Goal: Information Seeking & Learning: Learn about a topic

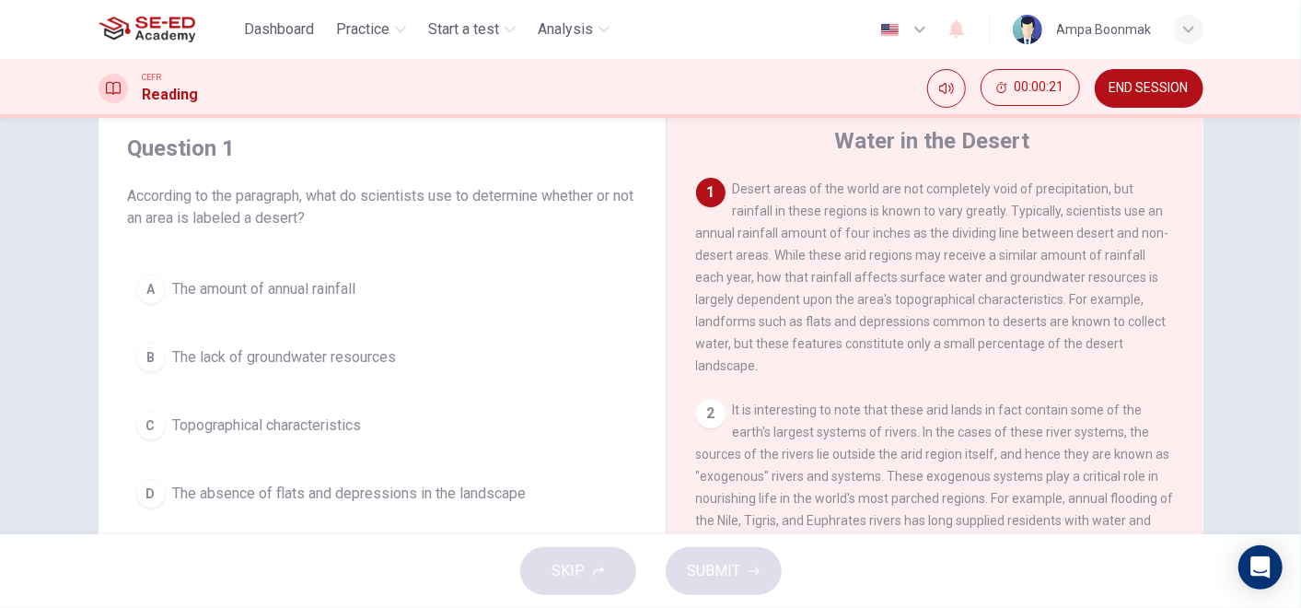
scroll to position [60, 0]
drag, startPoint x: 785, startPoint y: 228, endPoint x: 996, endPoint y: 236, distance: 210.9
click at [996, 236] on span "Desert areas of the world are not completely void of precipitation, but rainfal…" at bounding box center [932, 275] width 473 height 191
click at [296, 296] on button "A The amount of annual rainfall" at bounding box center [382, 287] width 508 height 46
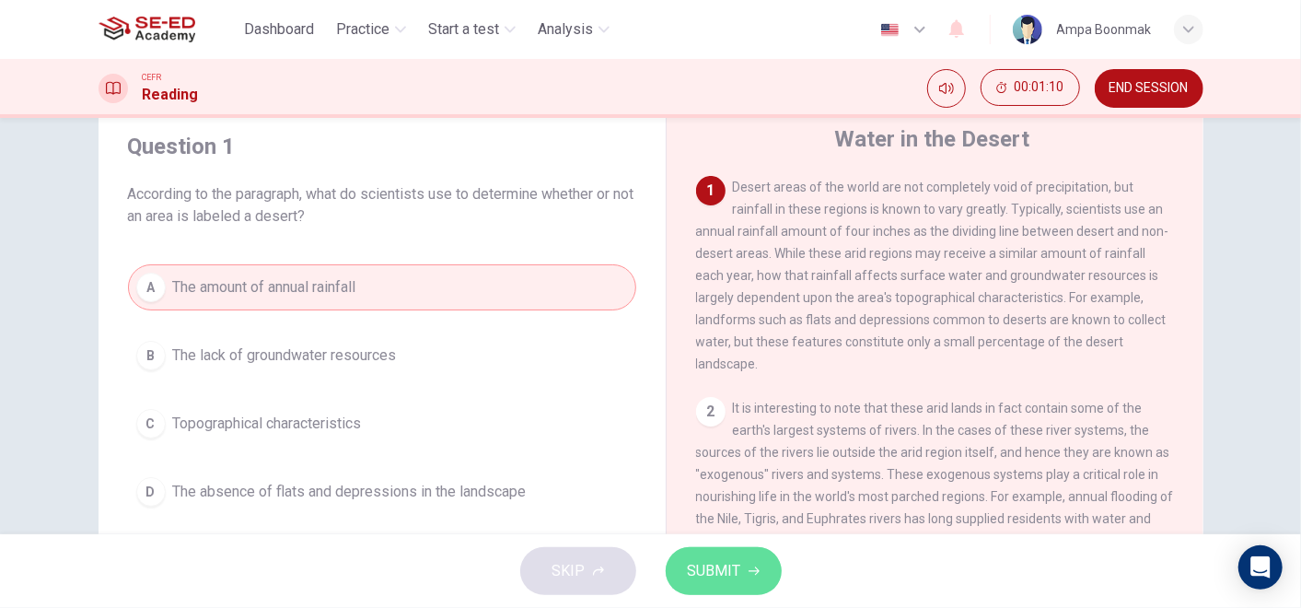
click at [736, 564] on span "SUBMIT" at bounding box center [714, 571] width 53 height 26
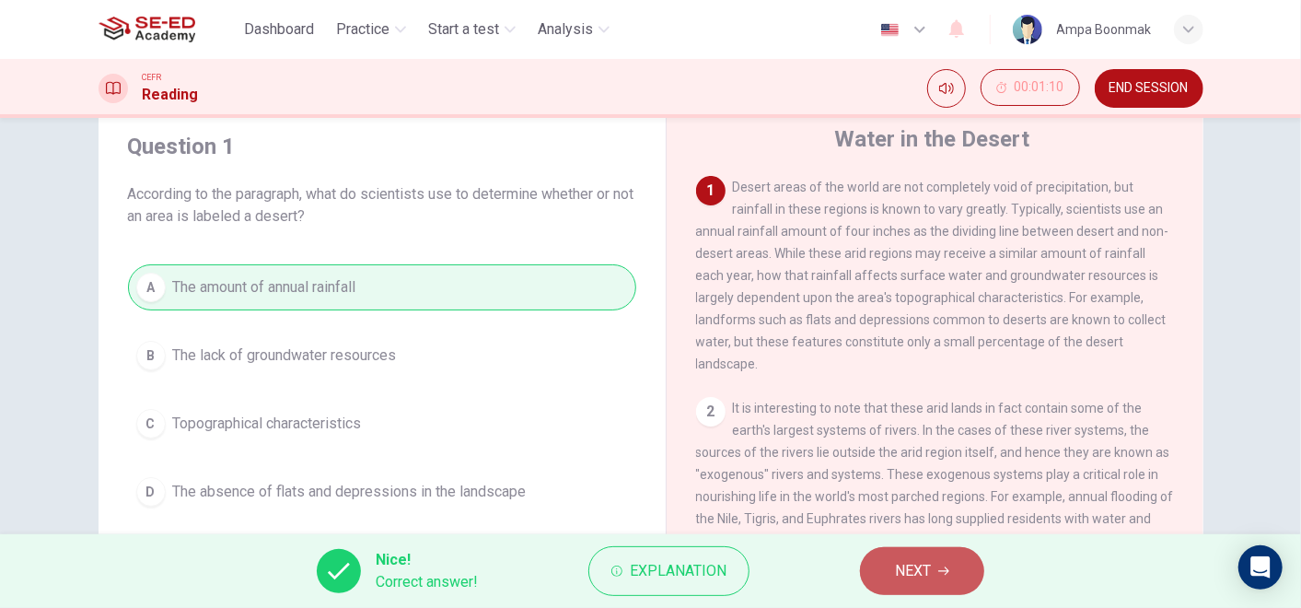
click at [900, 576] on span "NEXT" at bounding box center [913, 571] width 36 height 26
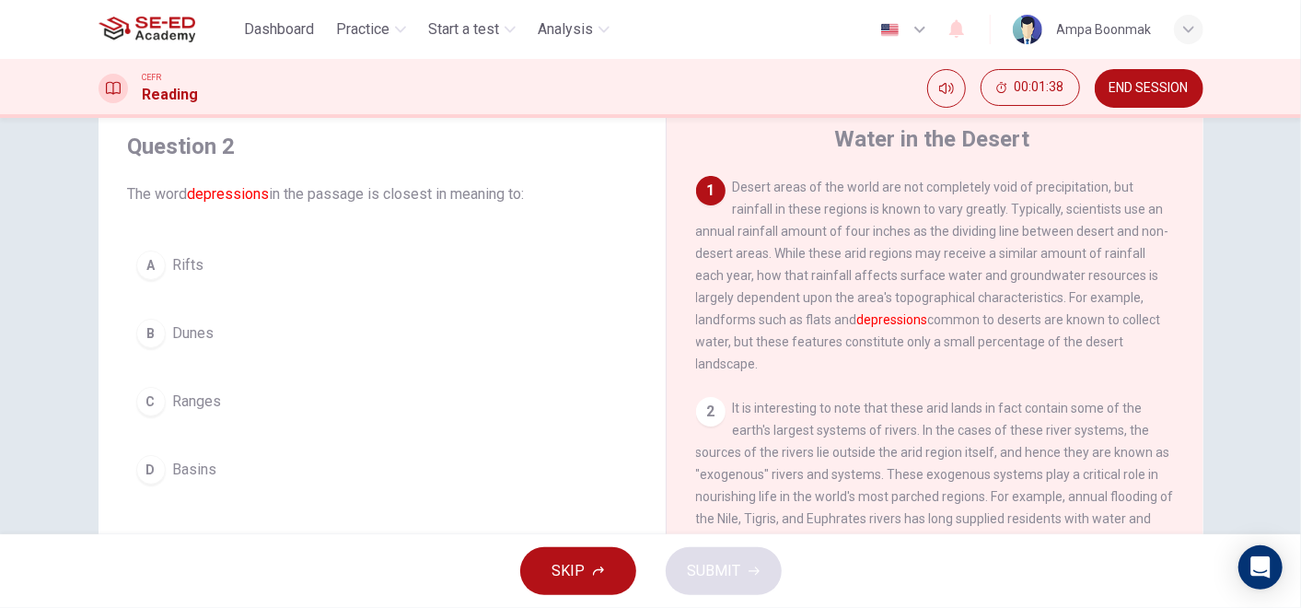
click at [1084, 349] on span "Desert areas of the world are not completely void of precipitation, but rainfal…" at bounding box center [932, 275] width 473 height 191
click at [156, 332] on div "B" at bounding box center [150, 333] width 29 height 29
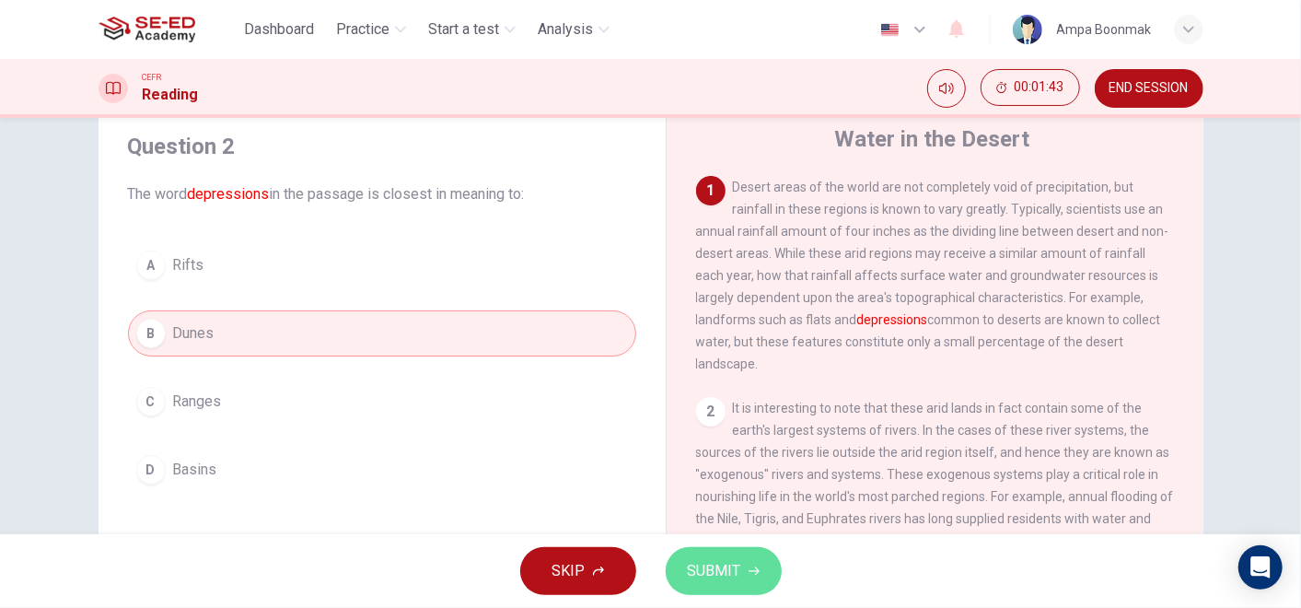
click at [702, 555] on button "SUBMIT" at bounding box center [724, 571] width 116 height 48
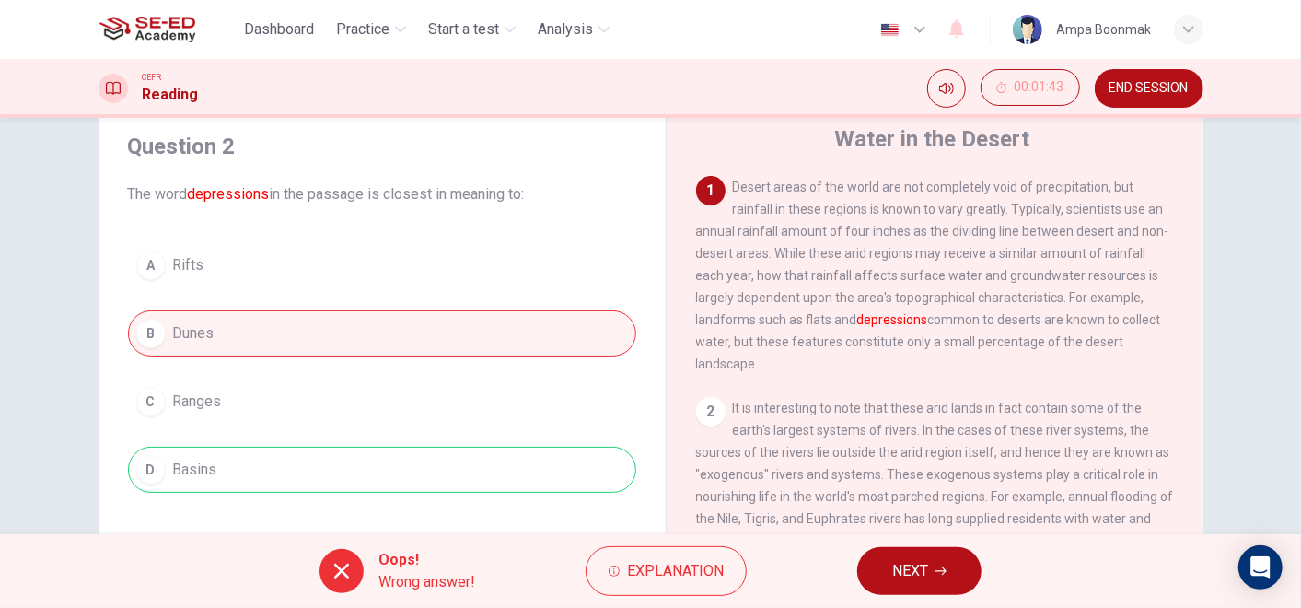
click at [223, 468] on div "A Rifts B Dunes C Ranges D Basins" at bounding box center [382, 367] width 508 height 250
click at [660, 572] on span "Explanation" at bounding box center [675, 571] width 97 height 26
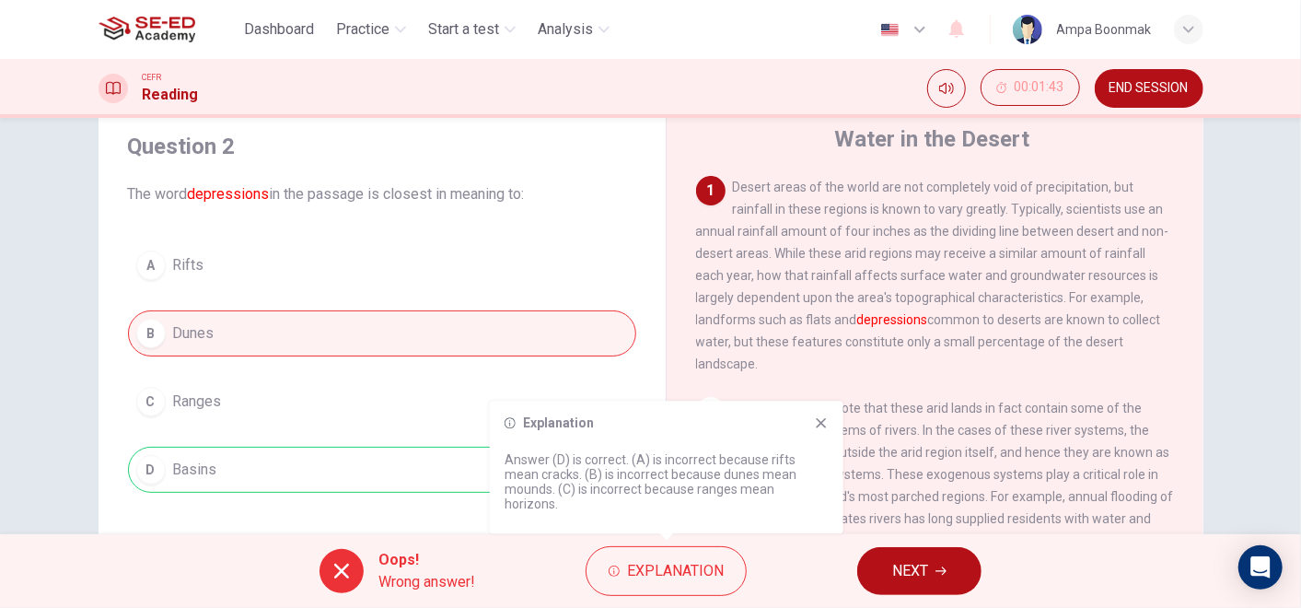
click at [835, 446] on div "Explanation Answer (D) is correct. (A) is incorrect because rifts mean cracks. …" at bounding box center [667, 466] width 354 height 133
click at [827, 430] on icon at bounding box center [821, 422] width 15 height 15
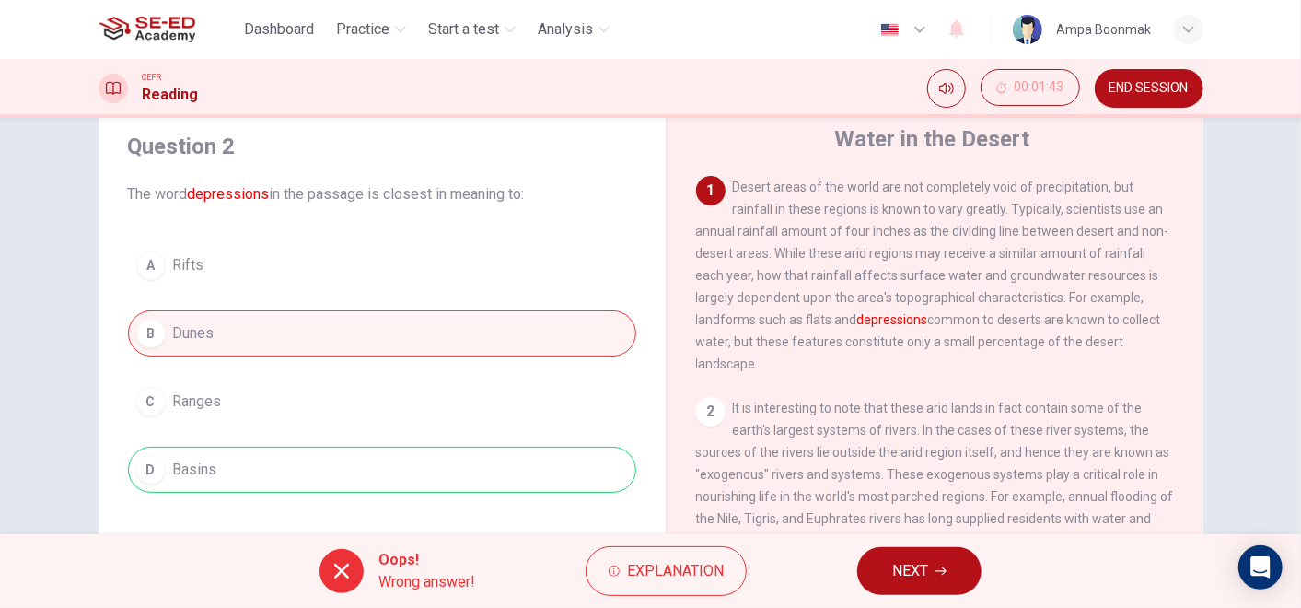
click at [892, 550] on button "NEXT" at bounding box center [919, 571] width 124 height 48
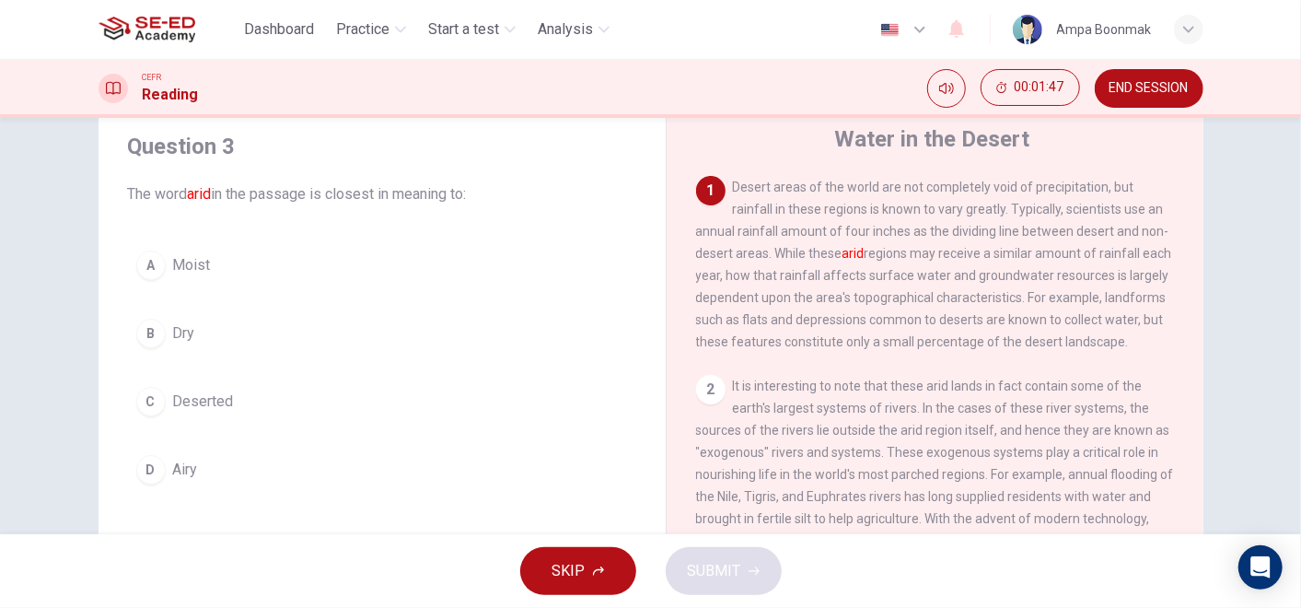
click at [178, 331] on span "Dry" at bounding box center [184, 333] width 22 height 22
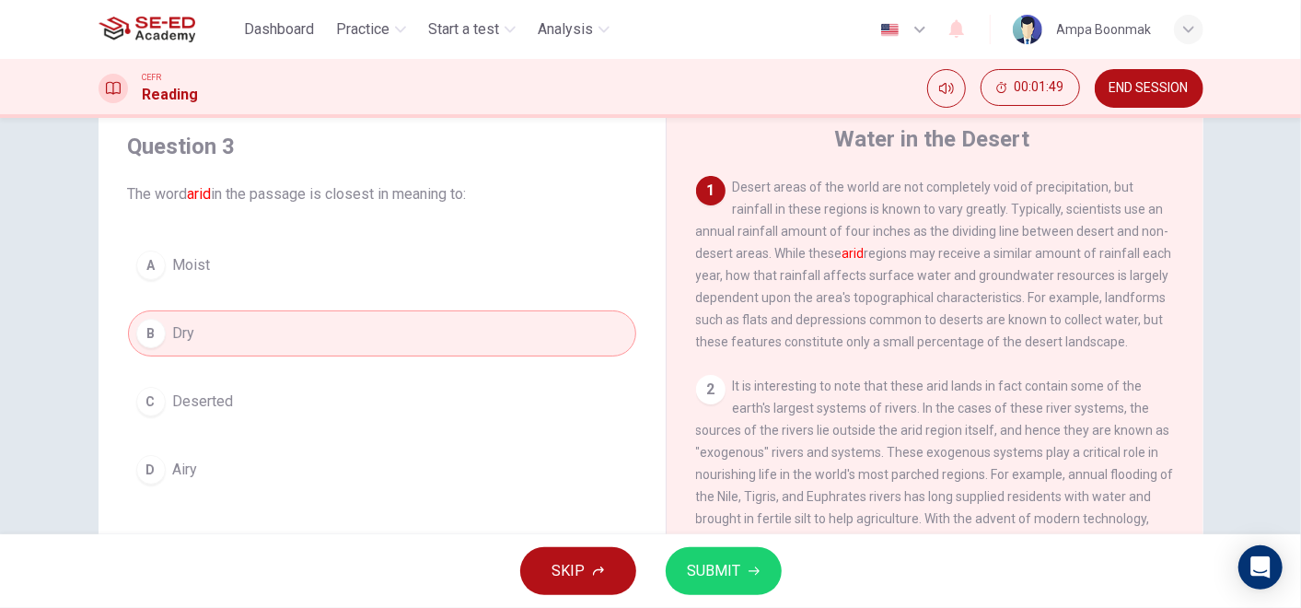
click at [725, 562] on span "SUBMIT" at bounding box center [714, 571] width 53 height 26
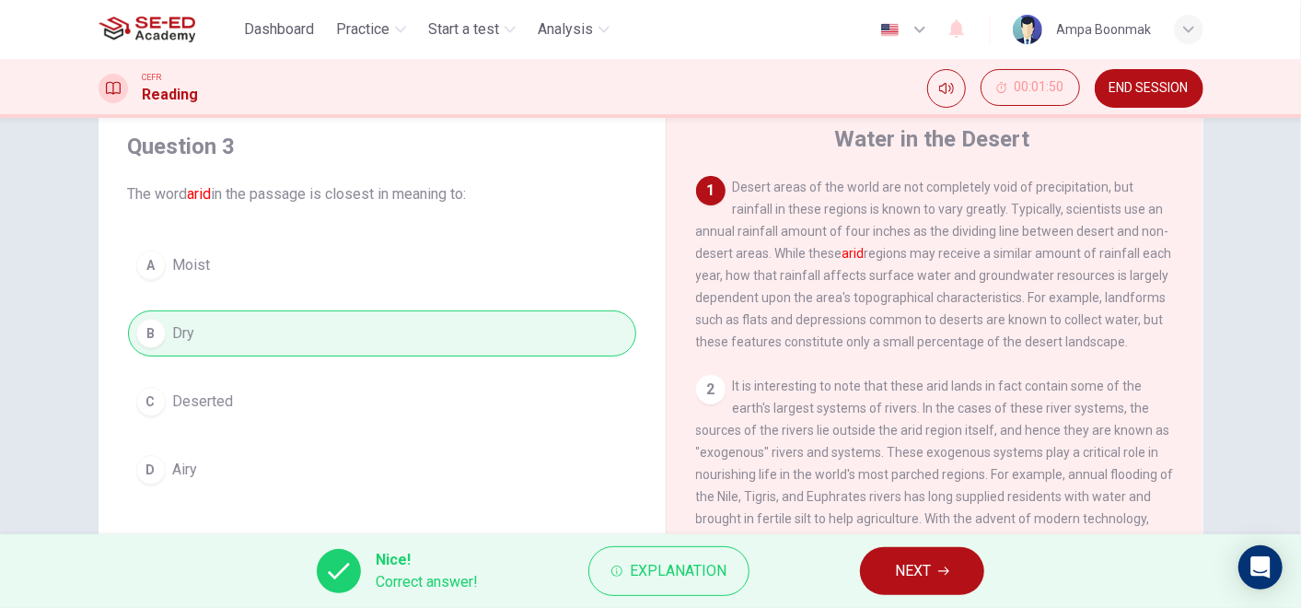
click at [573, 560] on div "Nice! Correct answer! Explanation NEXT" at bounding box center [650, 571] width 1301 height 74
click at [644, 554] on button "Explanation" at bounding box center [668, 571] width 161 height 50
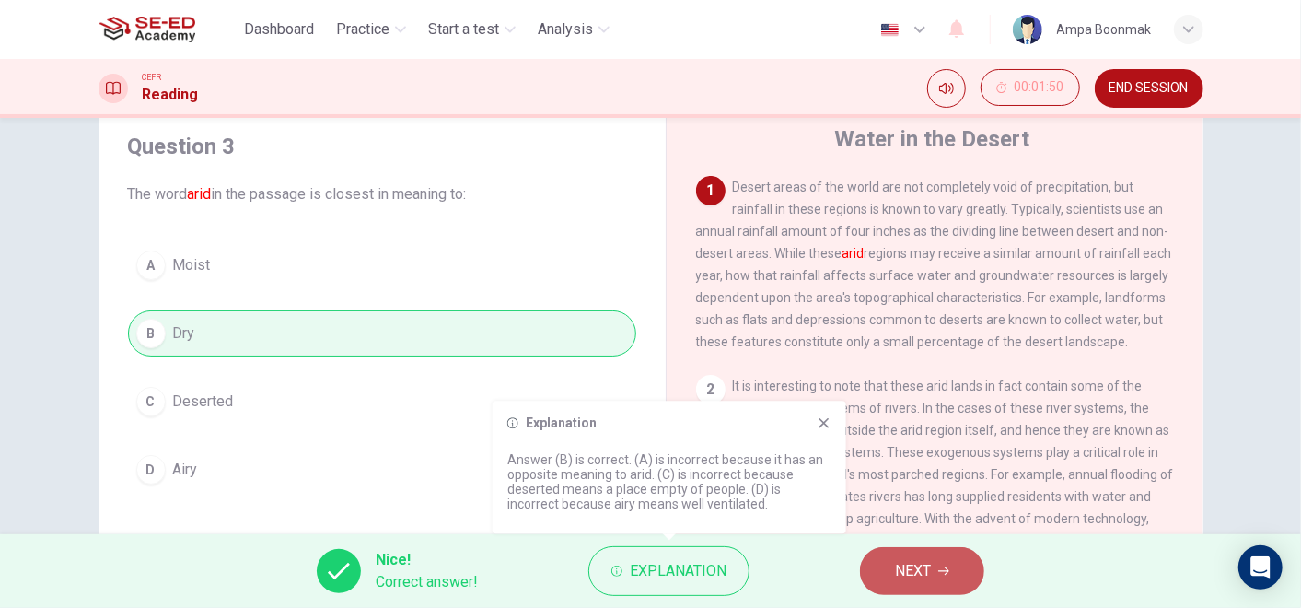
click at [908, 562] on span "NEXT" at bounding box center [913, 571] width 36 height 26
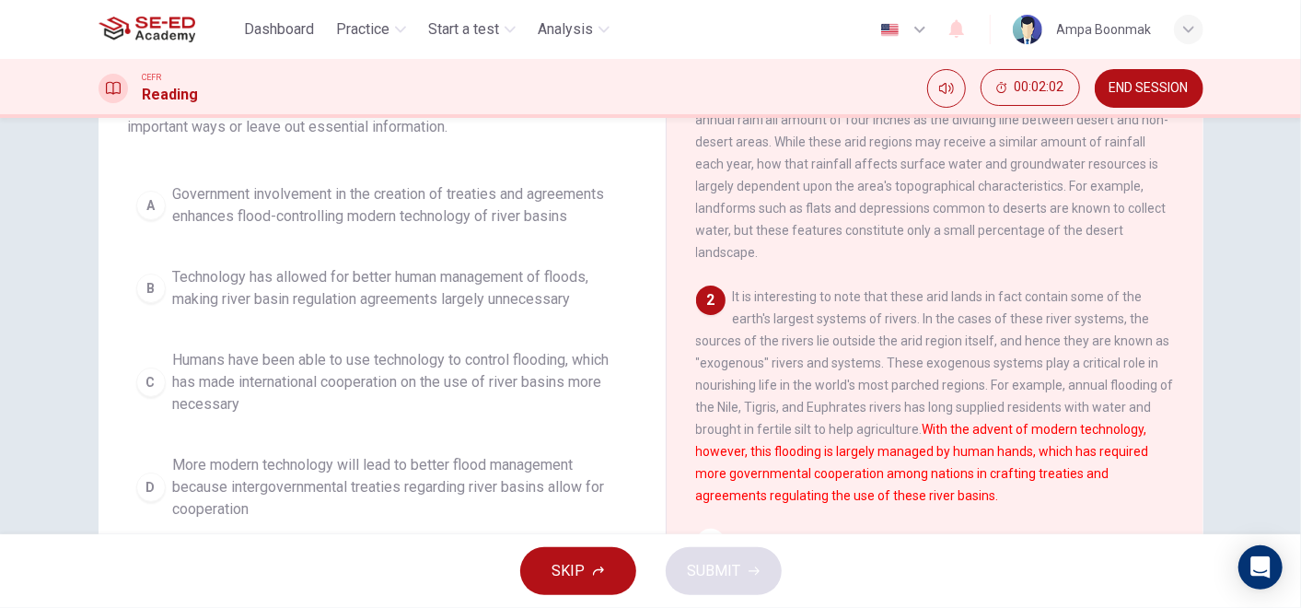
scroll to position [173, 0]
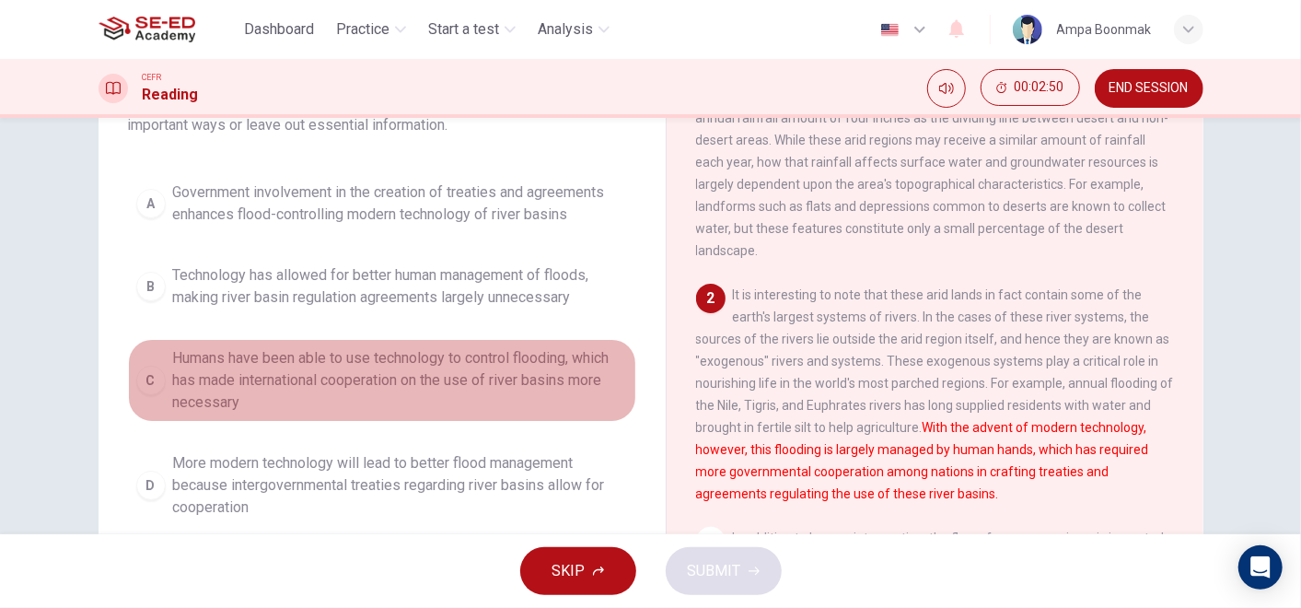
click at [222, 365] on span "Humans have been able to use technology to control flooding, which has made int…" at bounding box center [400, 380] width 455 height 66
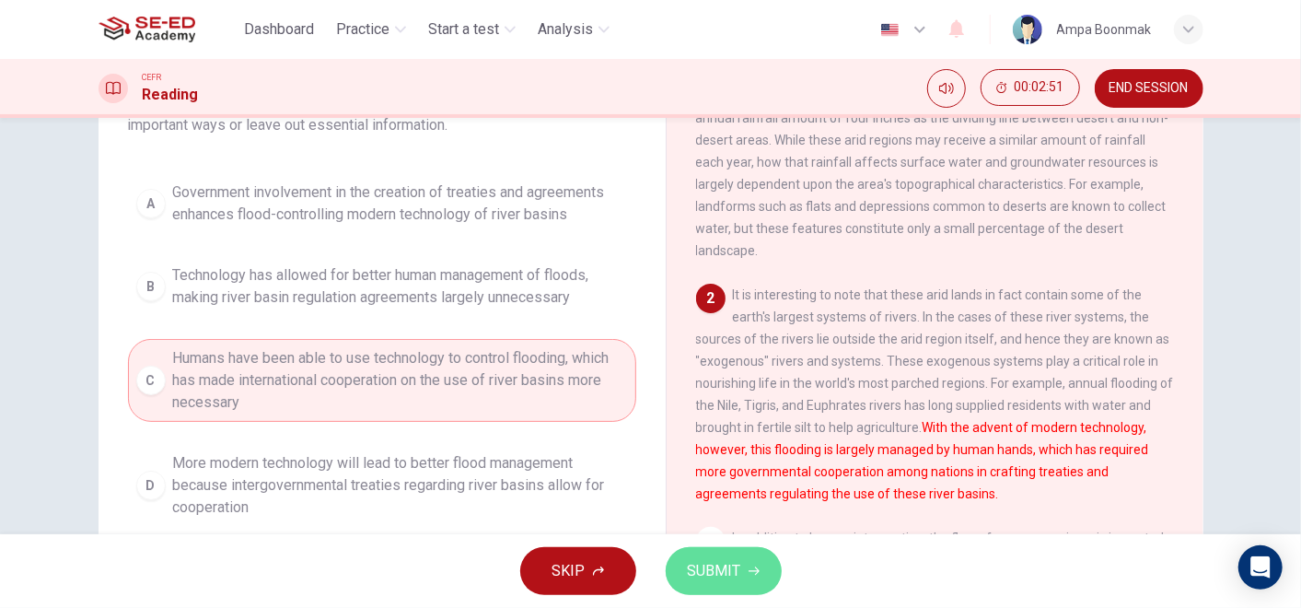
click at [700, 560] on span "SUBMIT" at bounding box center [714, 571] width 53 height 26
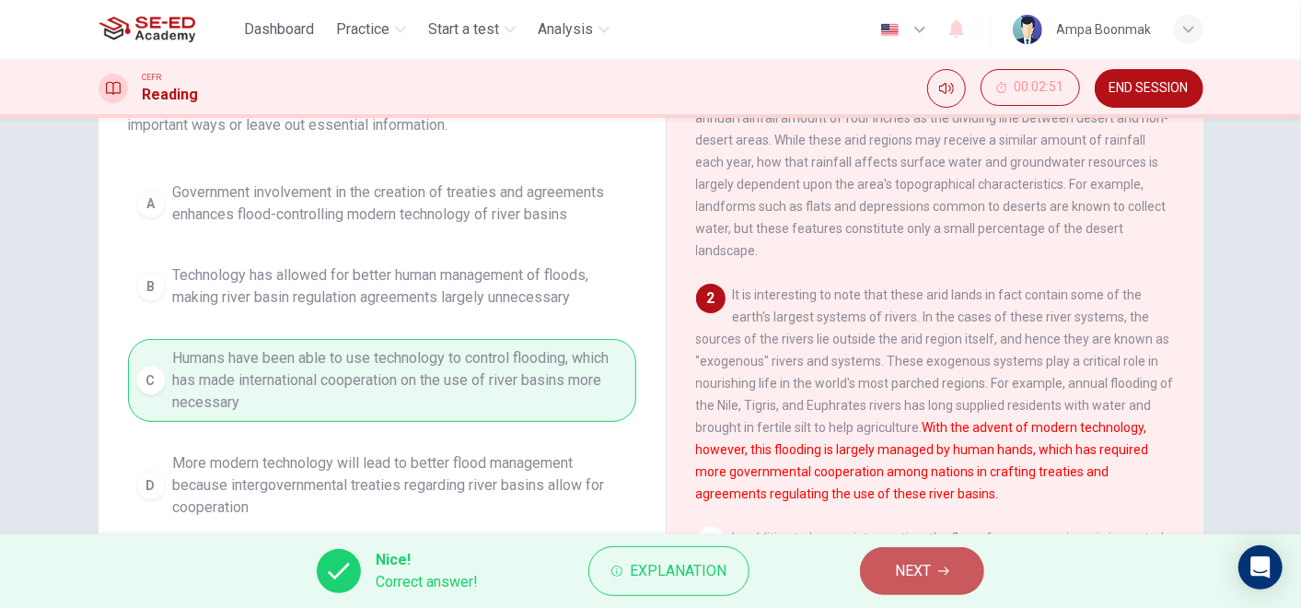
click at [945, 560] on button "NEXT" at bounding box center [922, 571] width 124 height 48
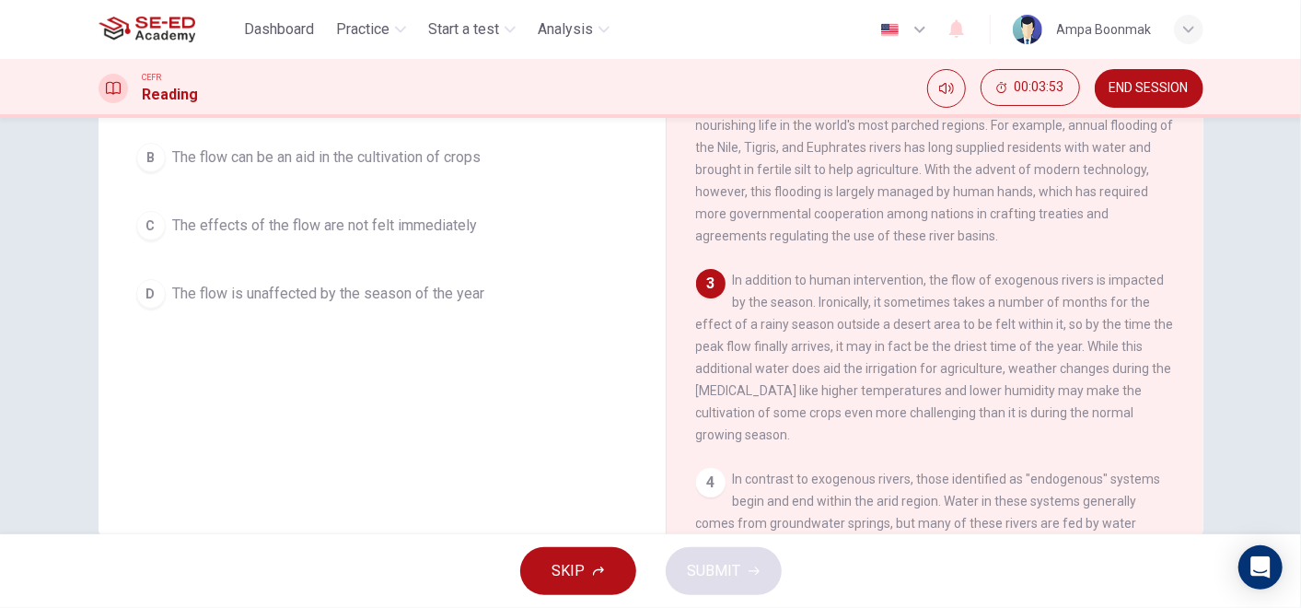
scroll to position [258, 0]
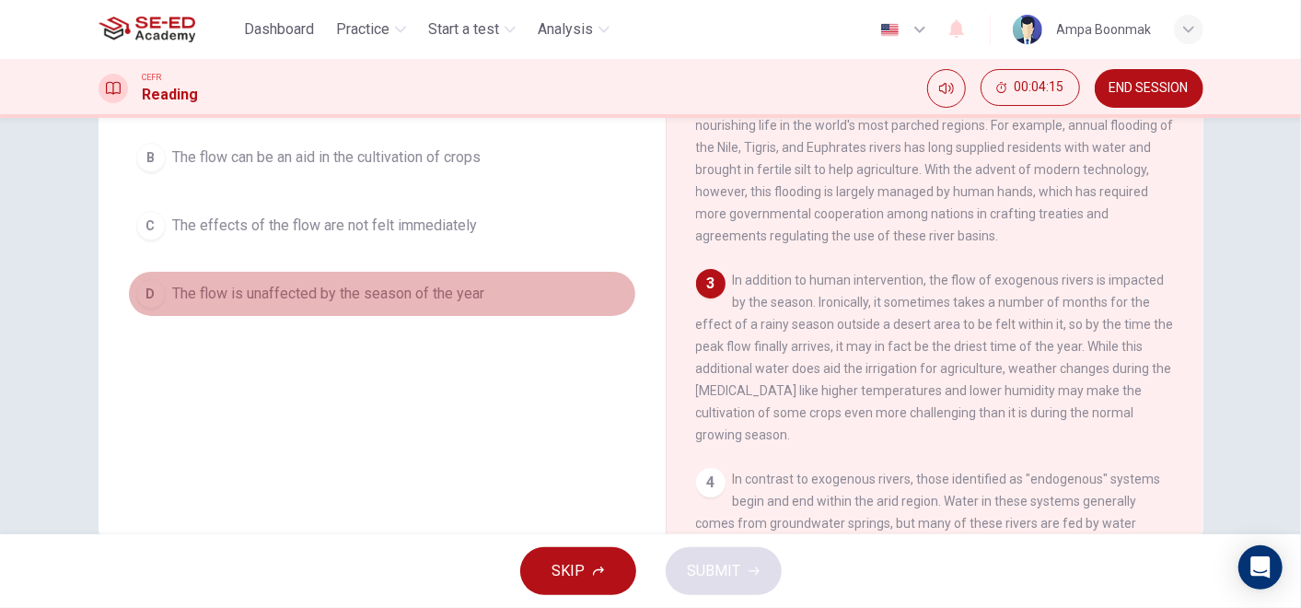
click at [470, 284] on span "The flow is unaffected by the season of the year" at bounding box center [329, 294] width 312 height 22
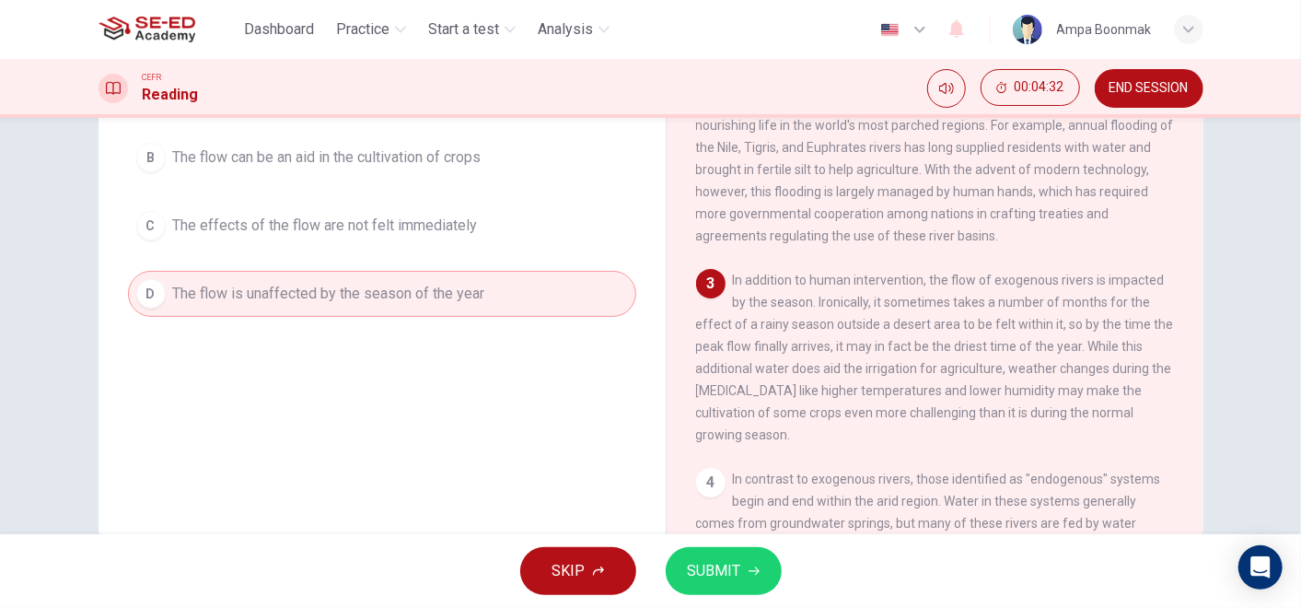
click at [746, 560] on button "SUBMIT" at bounding box center [724, 571] width 116 height 48
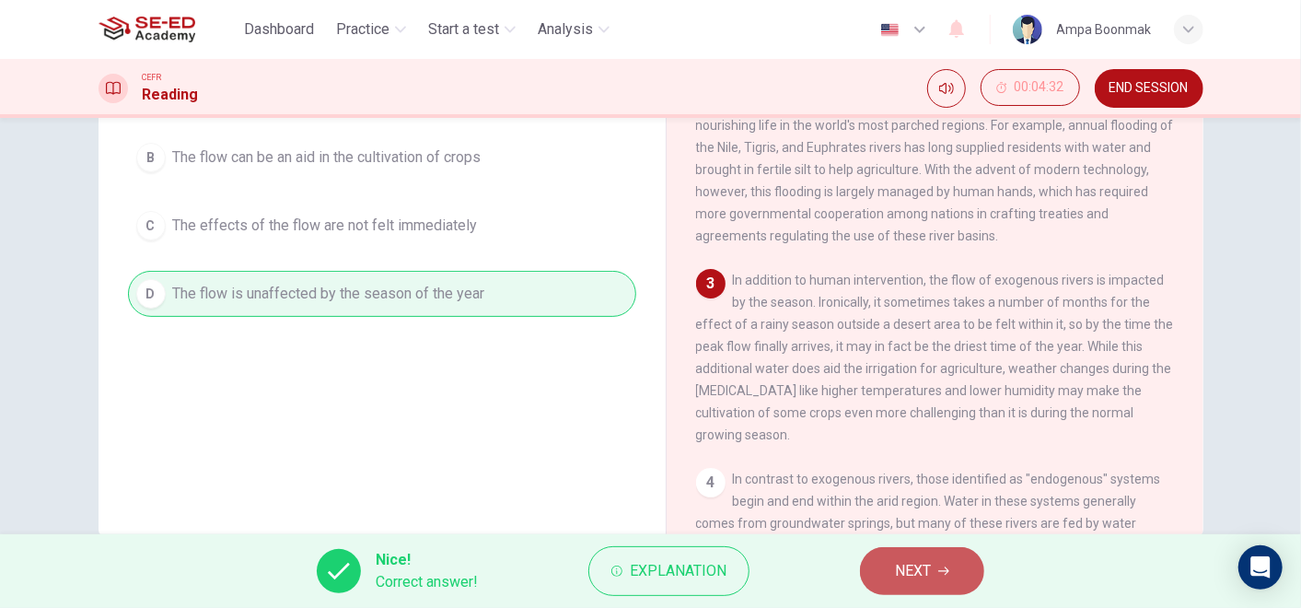
click at [932, 569] on button "NEXT" at bounding box center [922, 571] width 124 height 48
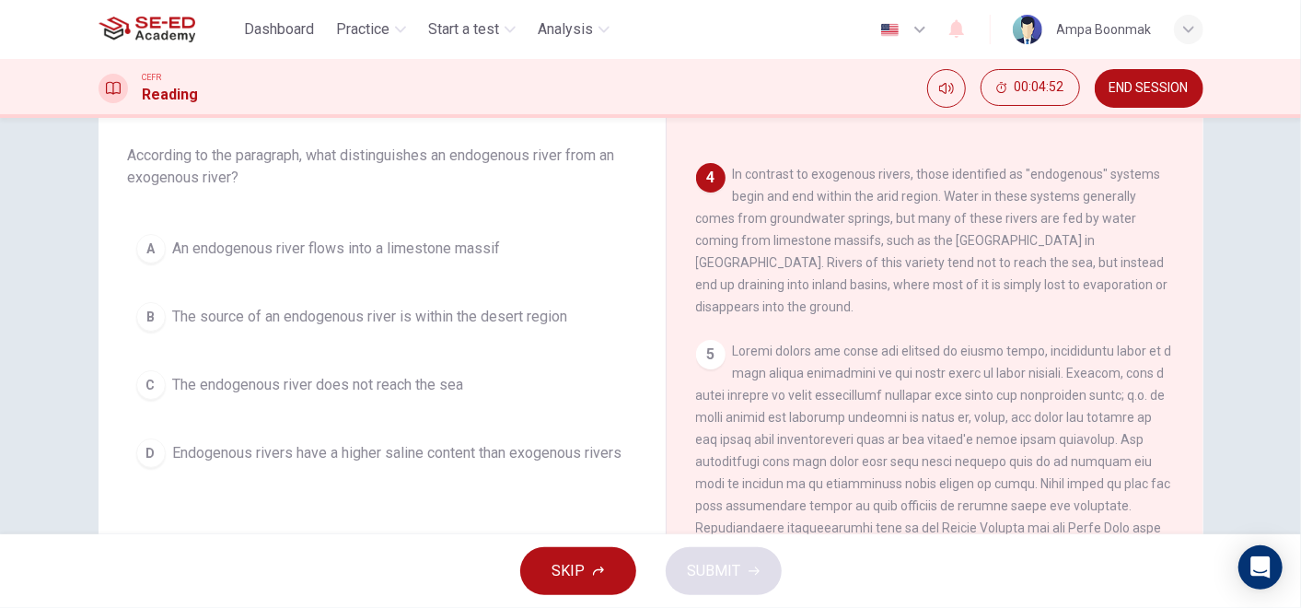
scroll to position [633, 0]
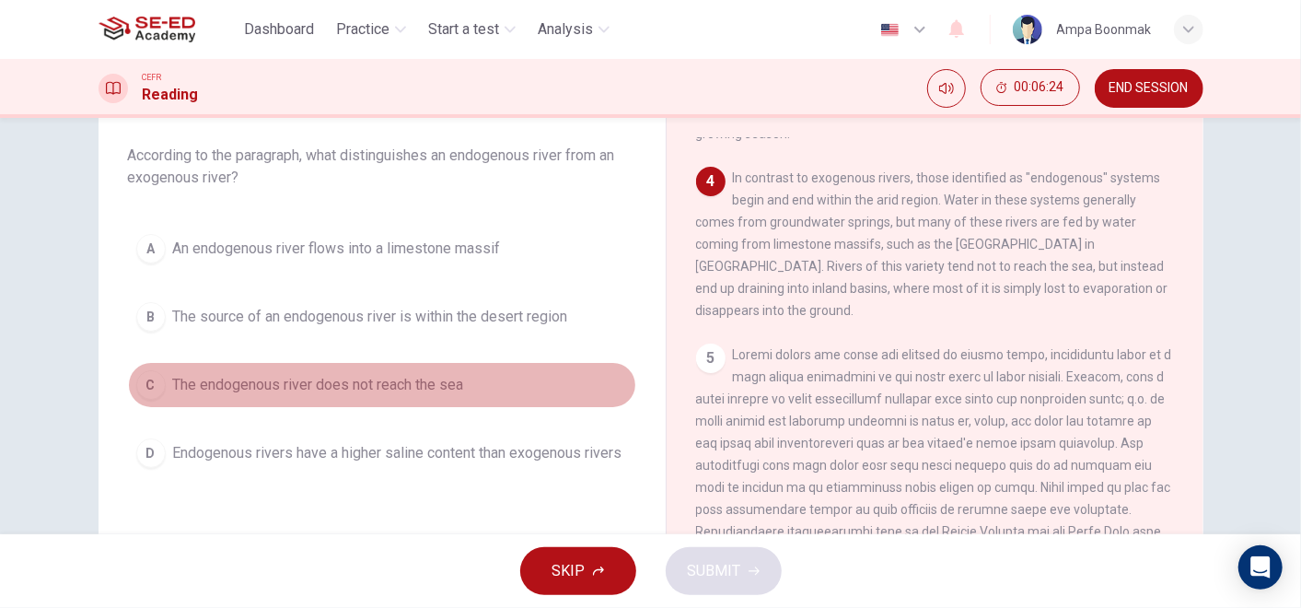
click at [403, 387] on span "The endogenous river does not reach the sea" at bounding box center [318, 385] width 291 height 22
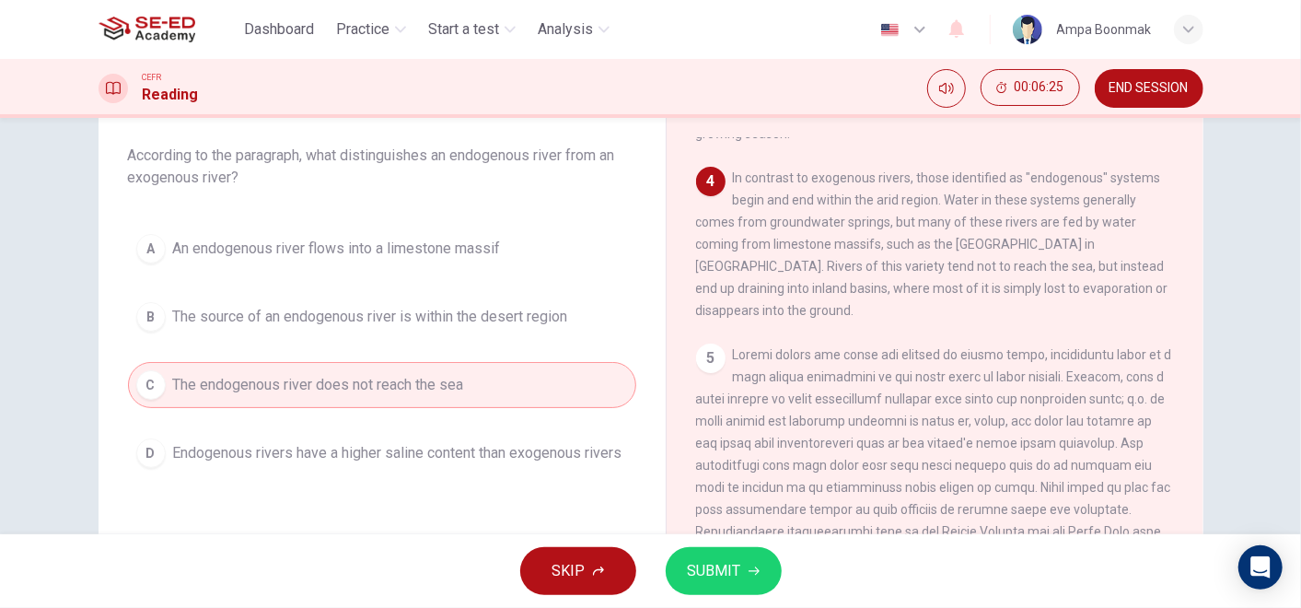
click at [686, 549] on button "SUBMIT" at bounding box center [724, 571] width 116 height 48
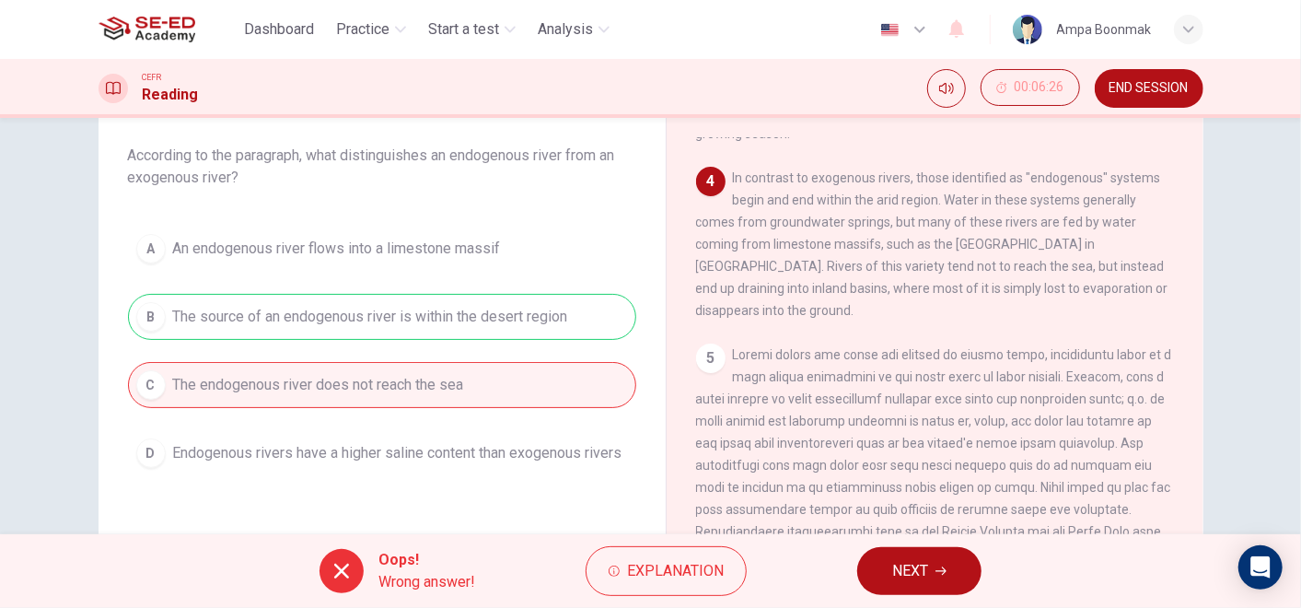
click at [894, 567] on span "NEXT" at bounding box center [910, 571] width 36 height 26
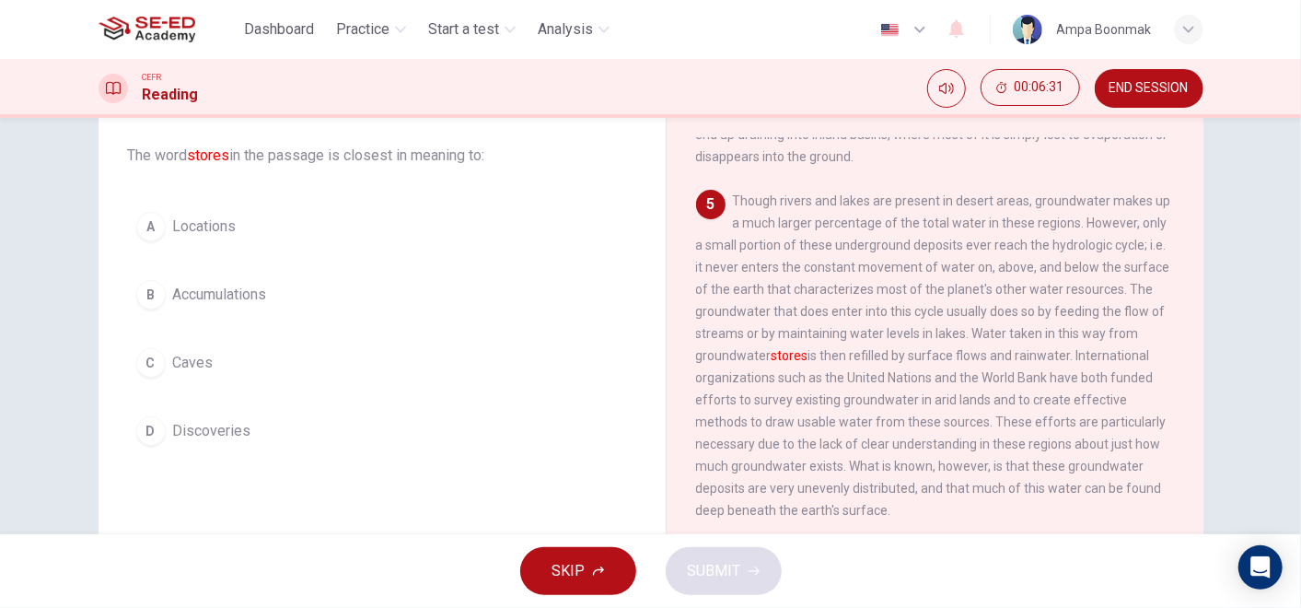
scroll to position [785, 0]
drag, startPoint x: 959, startPoint y: 363, endPoint x: 1114, endPoint y: 376, distance: 155.2
click at [1114, 376] on div "5 Though rivers and lakes are present in desert areas, groundwater makes up a m…" at bounding box center [935, 356] width 479 height 331
click at [222, 284] on span "Accumulations" at bounding box center [220, 295] width 94 height 22
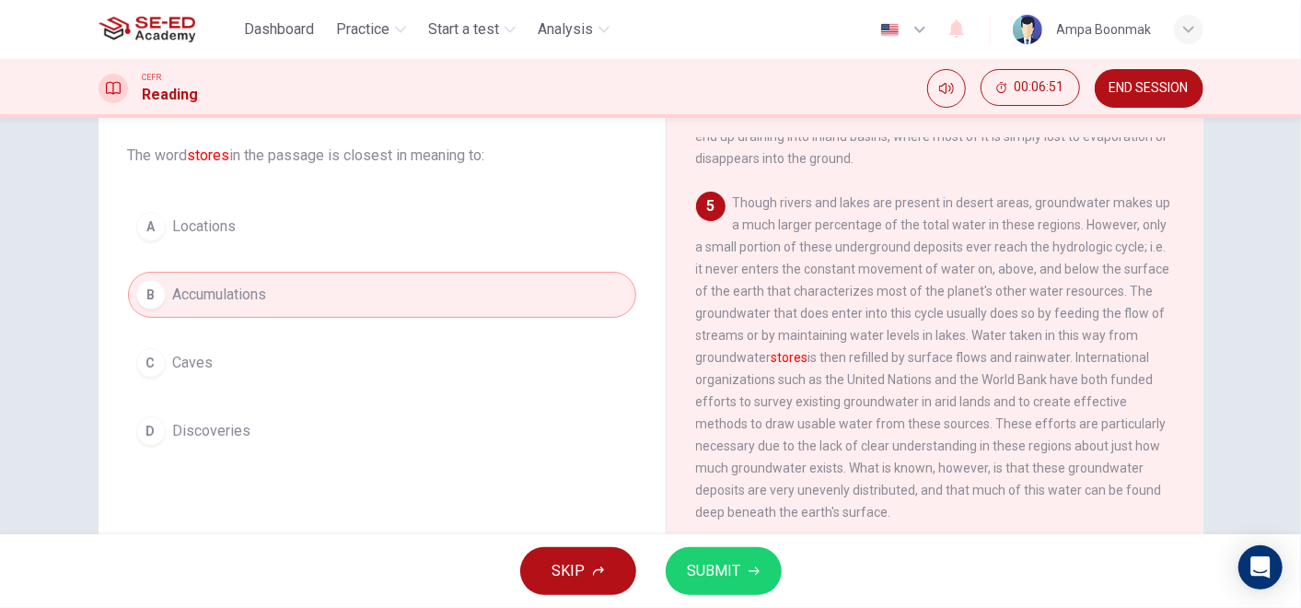
click at [761, 582] on button "SUBMIT" at bounding box center [724, 571] width 116 height 48
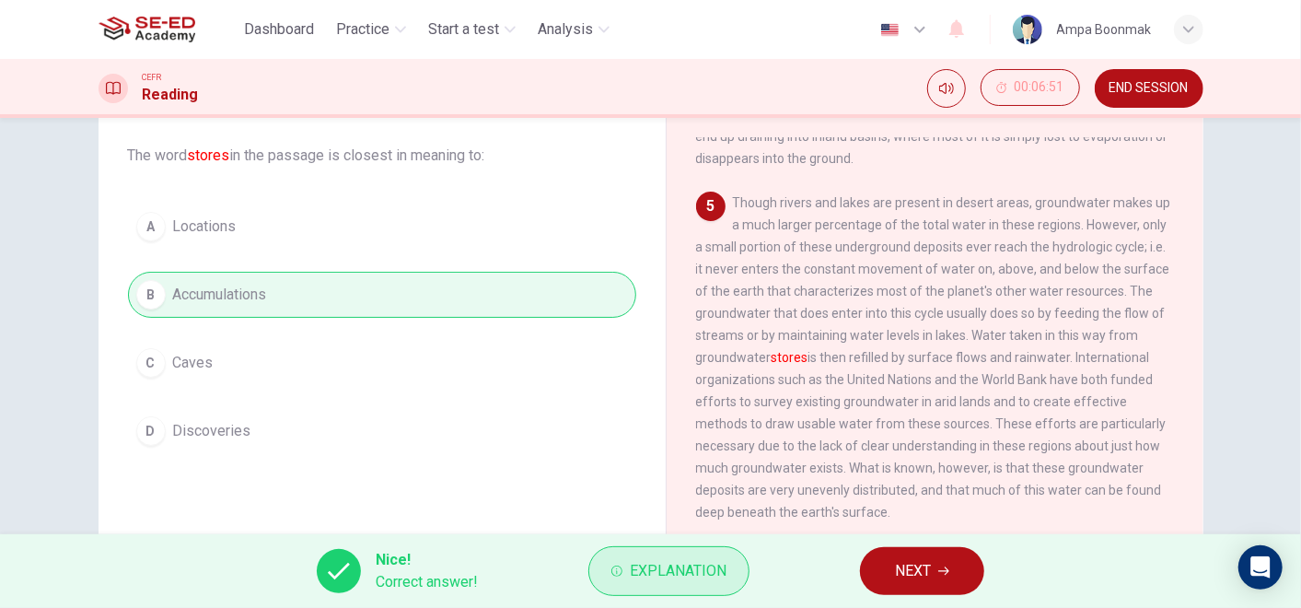
click at [720, 569] on span "Explanation" at bounding box center [678, 571] width 97 height 26
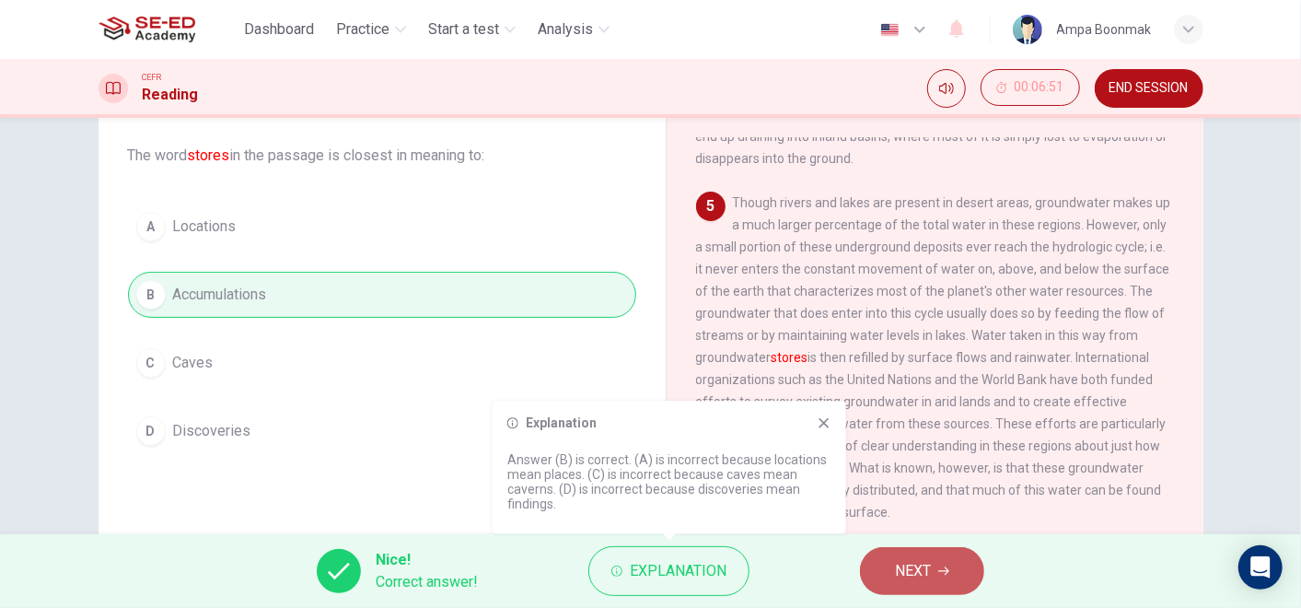
click at [924, 573] on span "NEXT" at bounding box center [913, 571] width 36 height 26
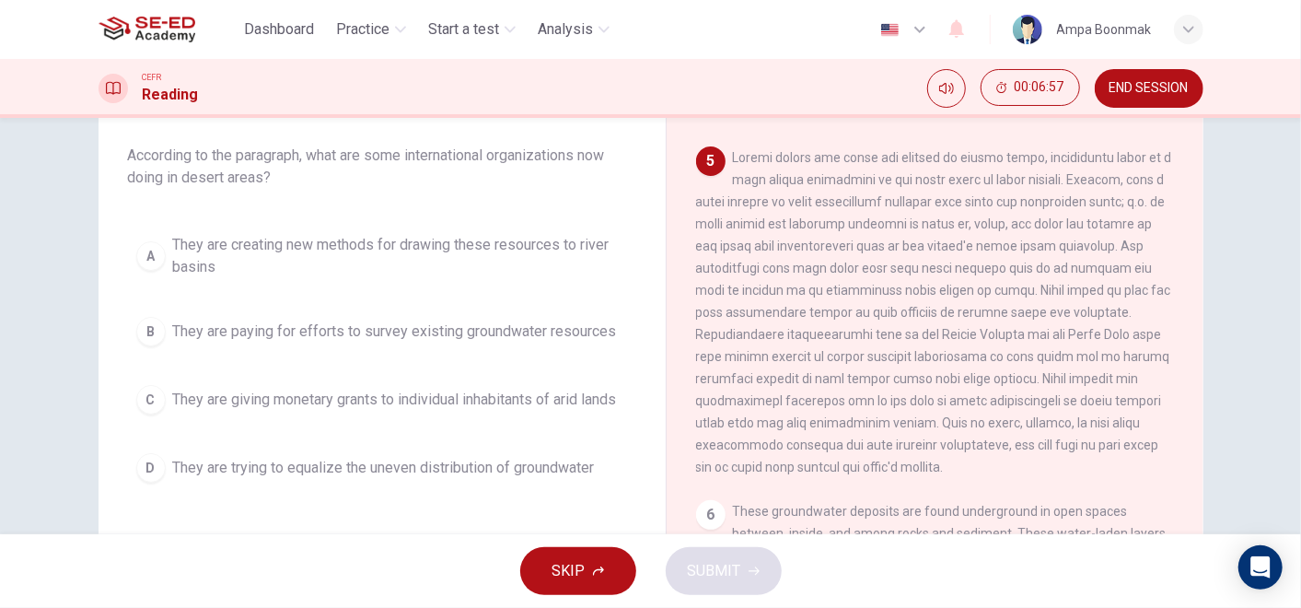
scroll to position [832, 0]
drag, startPoint x: 844, startPoint y: 460, endPoint x: 1008, endPoint y: 472, distance: 164.3
click at [1008, 472] on div "5" at bounding box center [935, 310] width 479 height 331
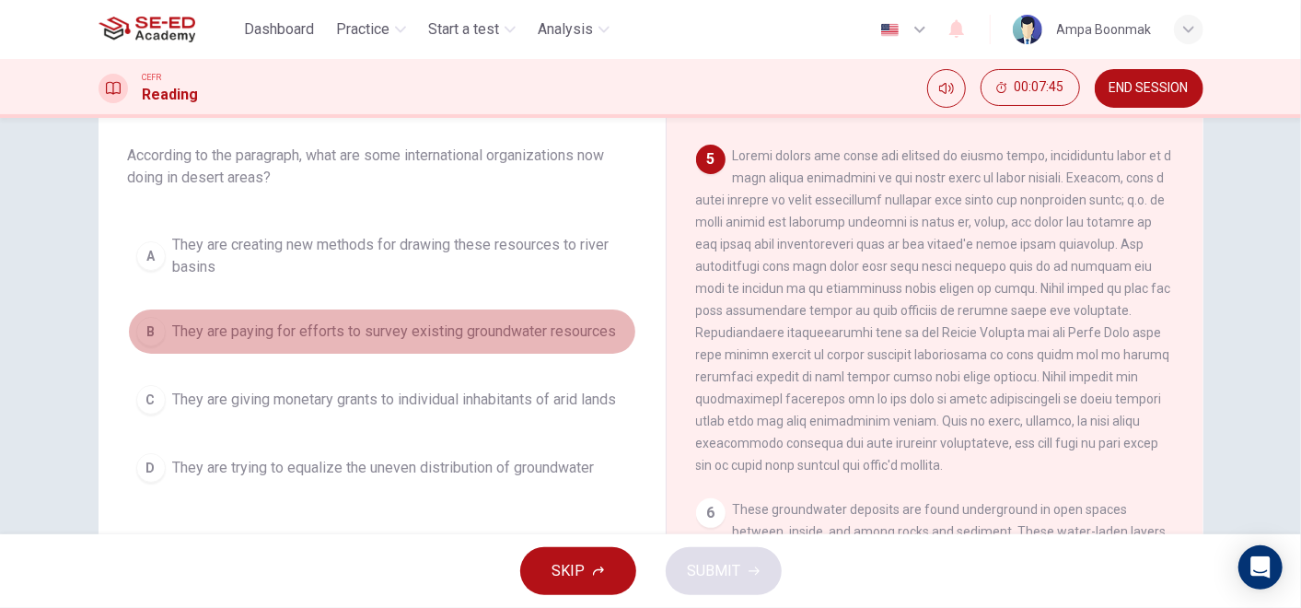
click at [307, 336] on span "They are paying for efforts to survey existing groundwater resources" at bounding box center [395, 331] width 444 height 22
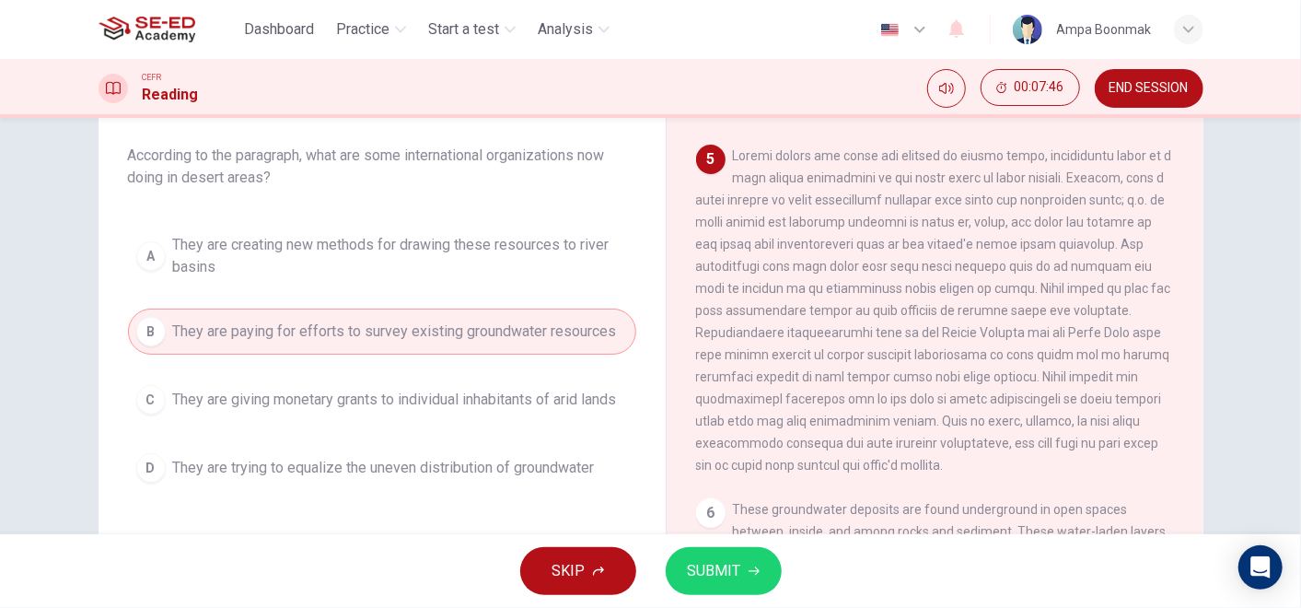
click at [707, 580] on span "SUBMIT" at bounding box center [714, 571] width 53 height 26
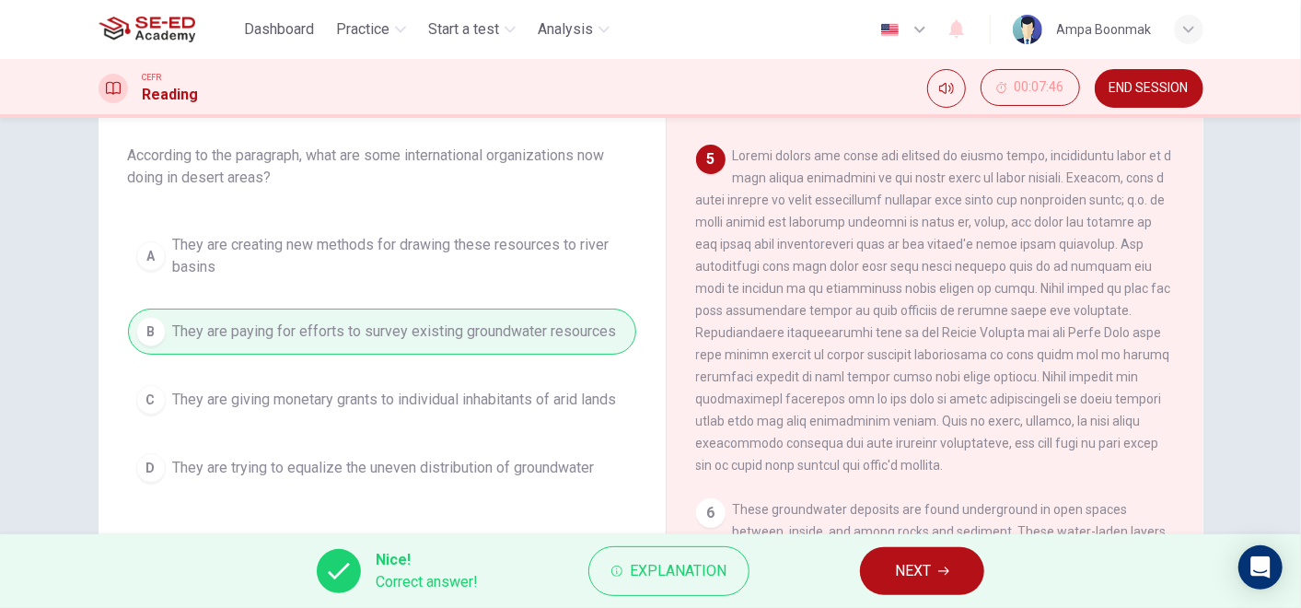
click at [876, 568] on button "NEXT" at bounding box center [922, 571] width 124 height 48
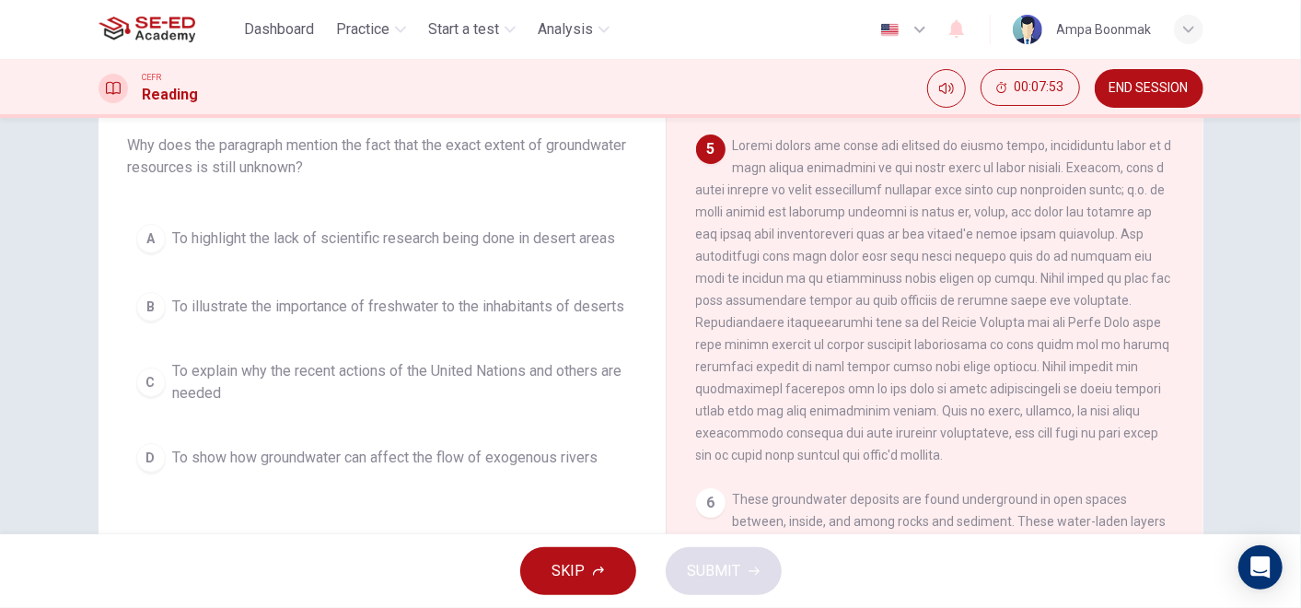
scroll to position [110, 0]
click at [515, 249] on button "A To highlight the lack of scientific research being done in desert areas" at bounding box center [382, 237] width 508 height 46
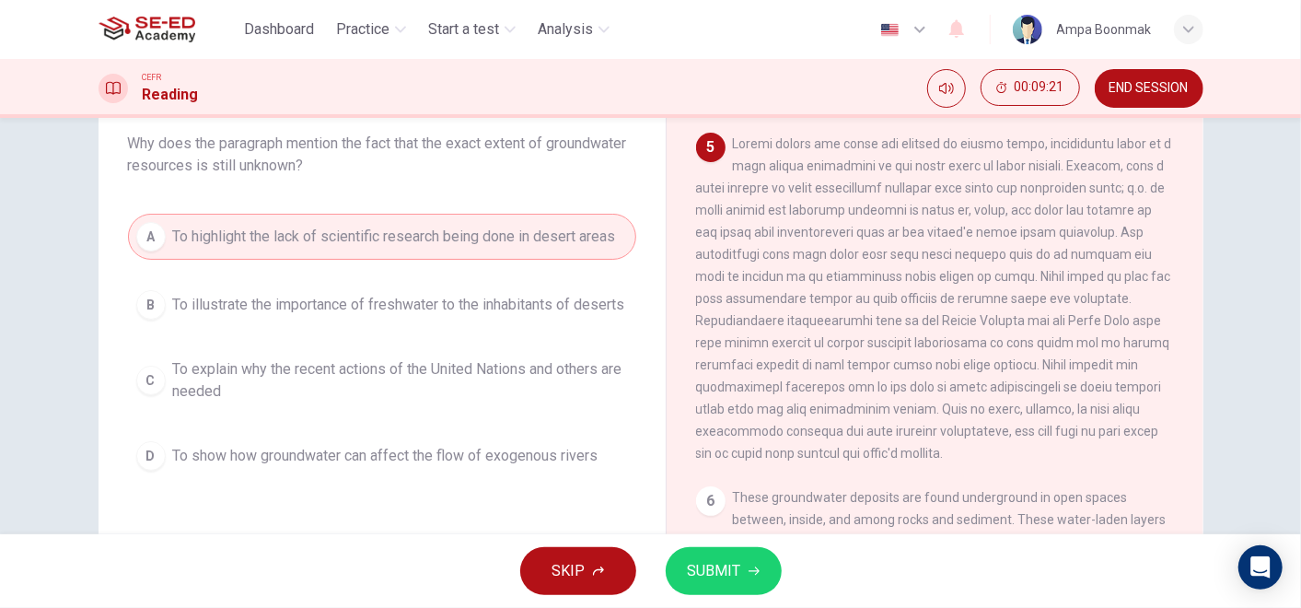
click at [985, 402] on span at bounding box center [934, 298] width 476 height 324
click at [703, 579] on span "SUBMIT" at bounding box center [714, 571] width 53 height 26
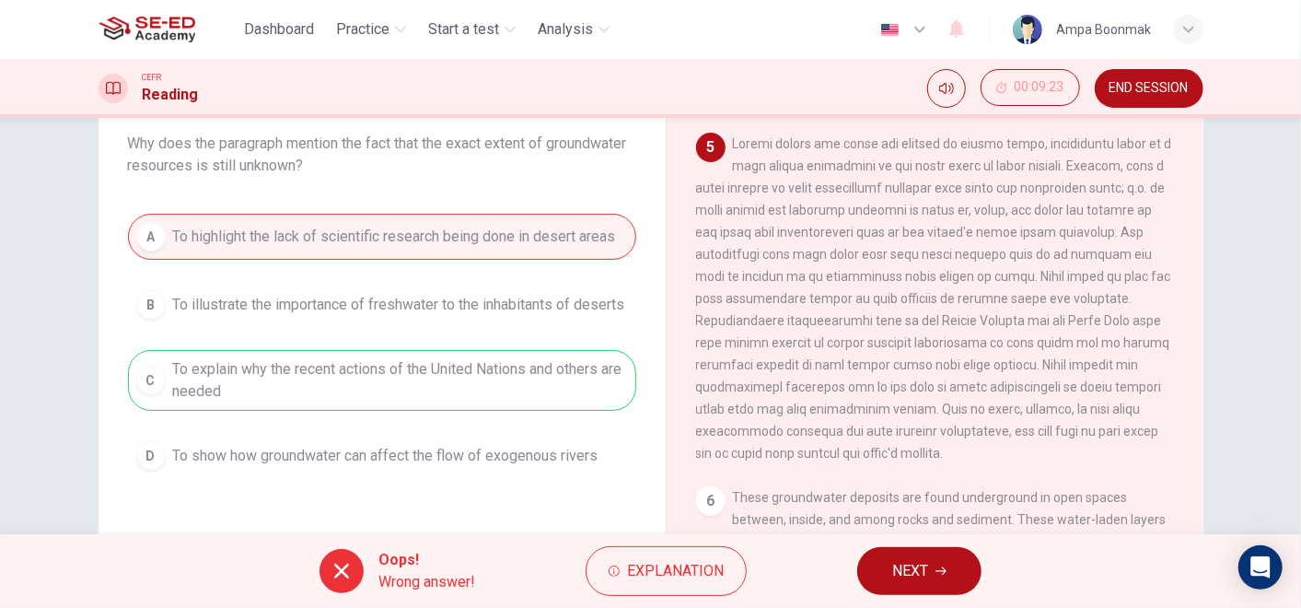
click at [880, 567] on button "NEXT" at bounding box center [919, 571] width 124 height 48
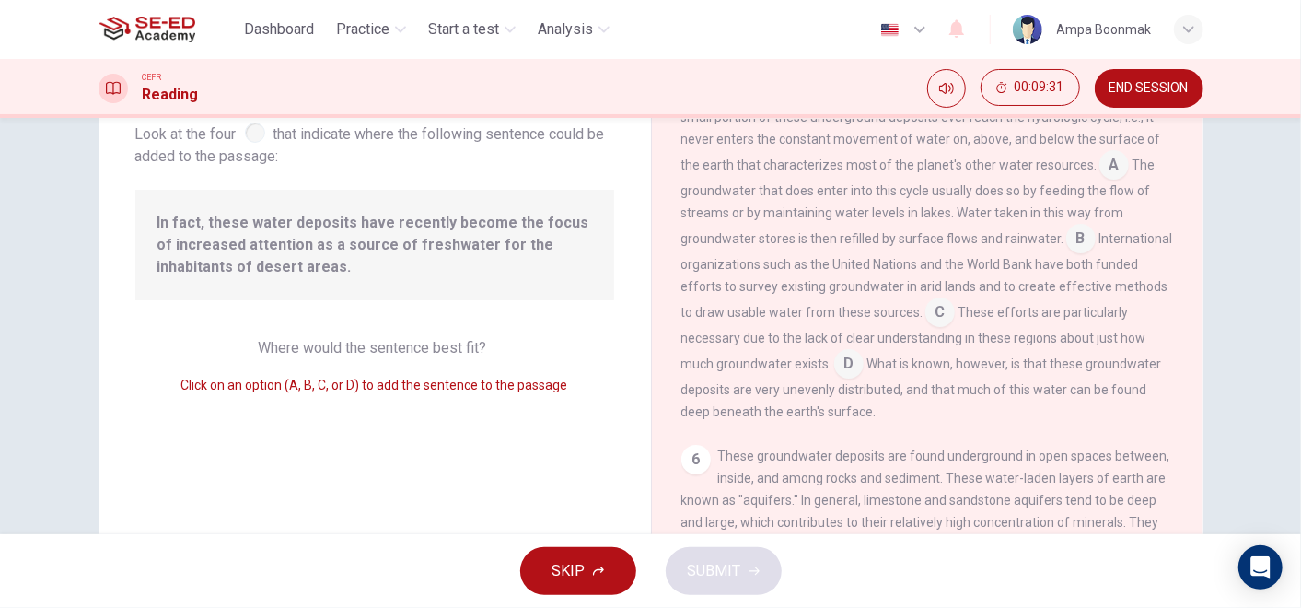
scroll to position [114, 0]
click at [955, 331] on input at bounding box center [939, 316] width 29 height 29
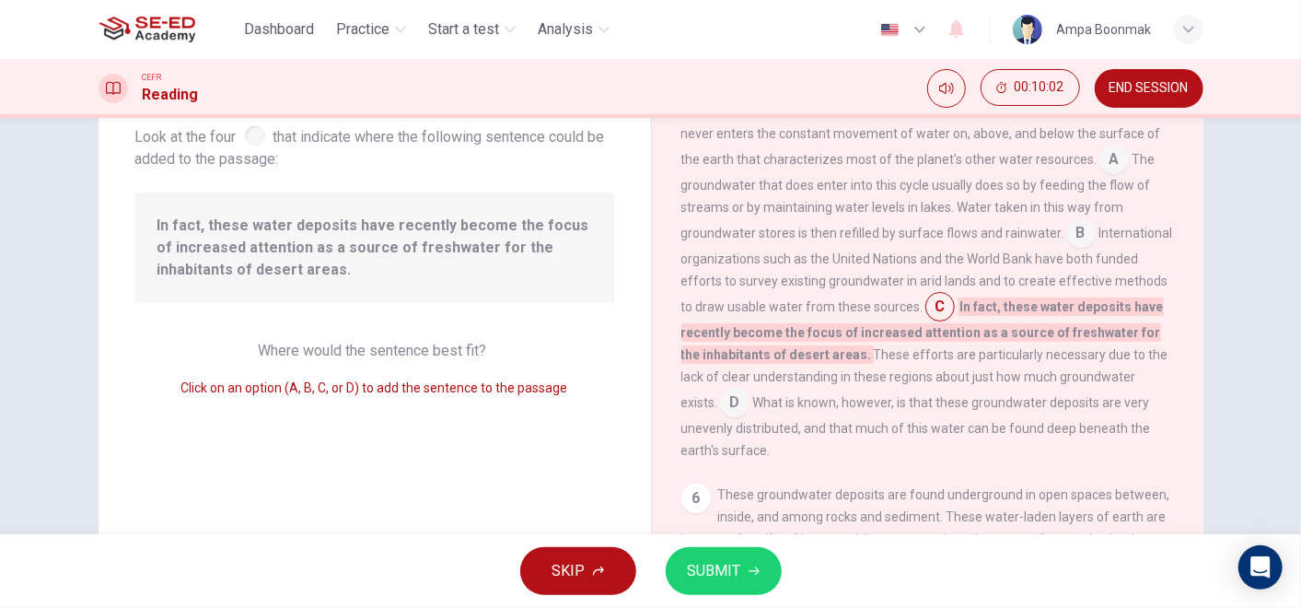
scroll to position [837, 0]
click at [1112, 178] on input at bounding box center [1113, 162] width 29 height 29
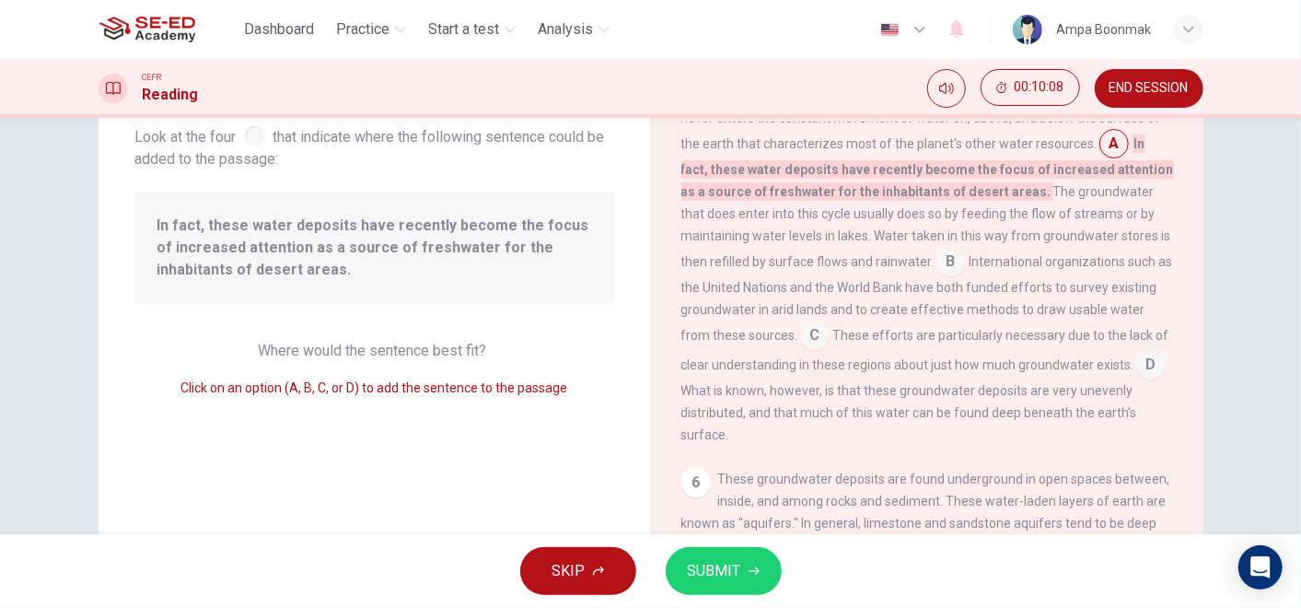
scroll to position [855, 0]
click at [944, 277] on input at bounding box center [950, 262] width 29 height 29
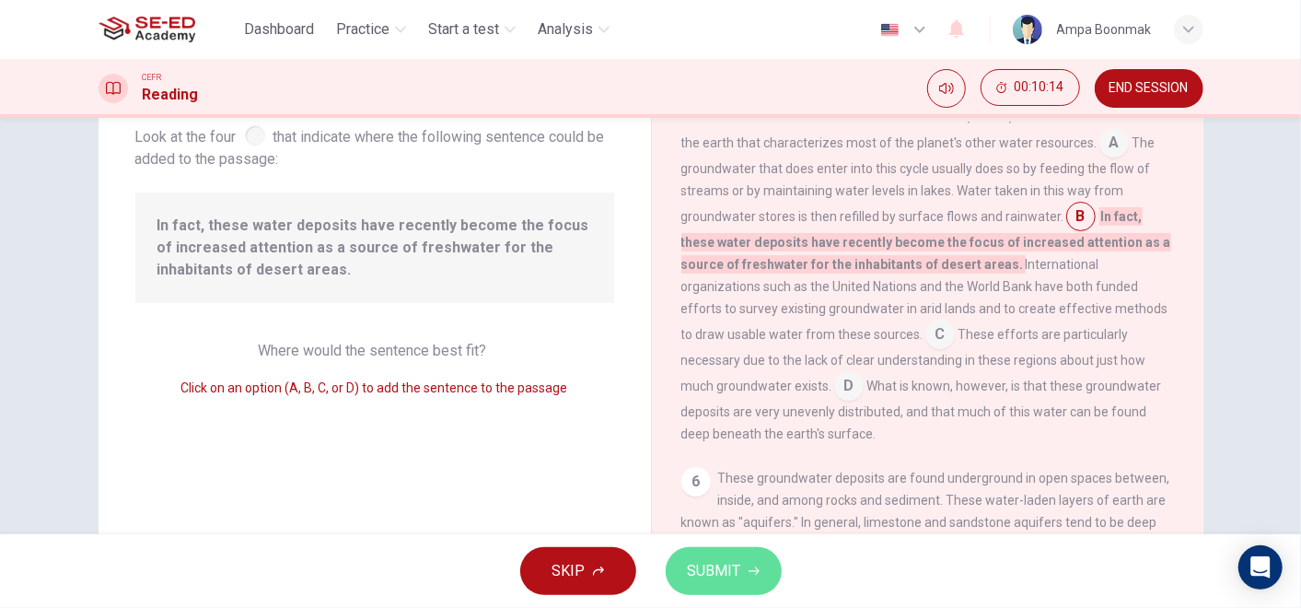
click at [736, 574] on span "SUBMIT" at bounding box center [714, 571] width 53 height 26
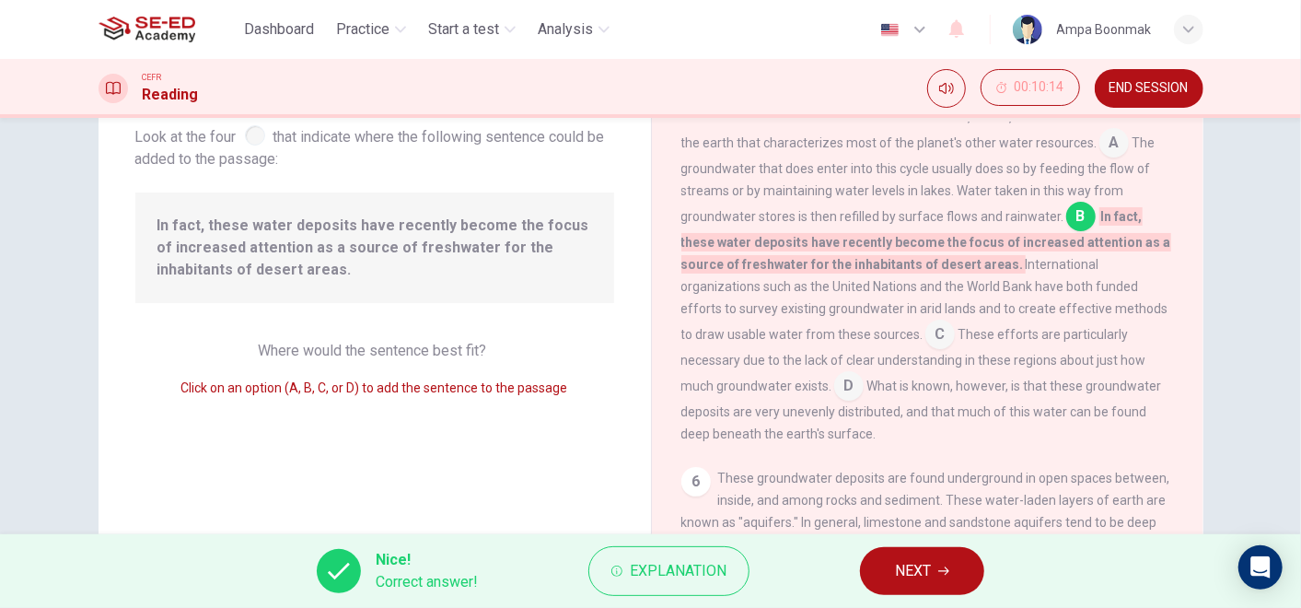
click at [945, 551] on button "NEXT" at bounding box center [922, 571] width 124 height 48
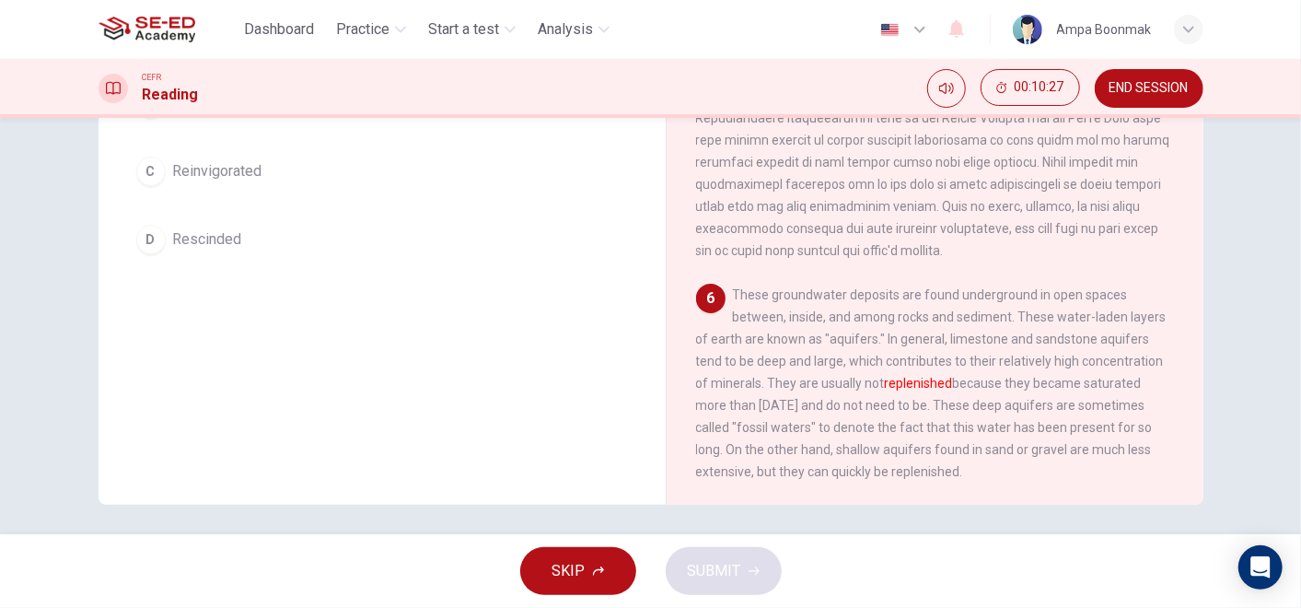
scroll to position [296, 0]
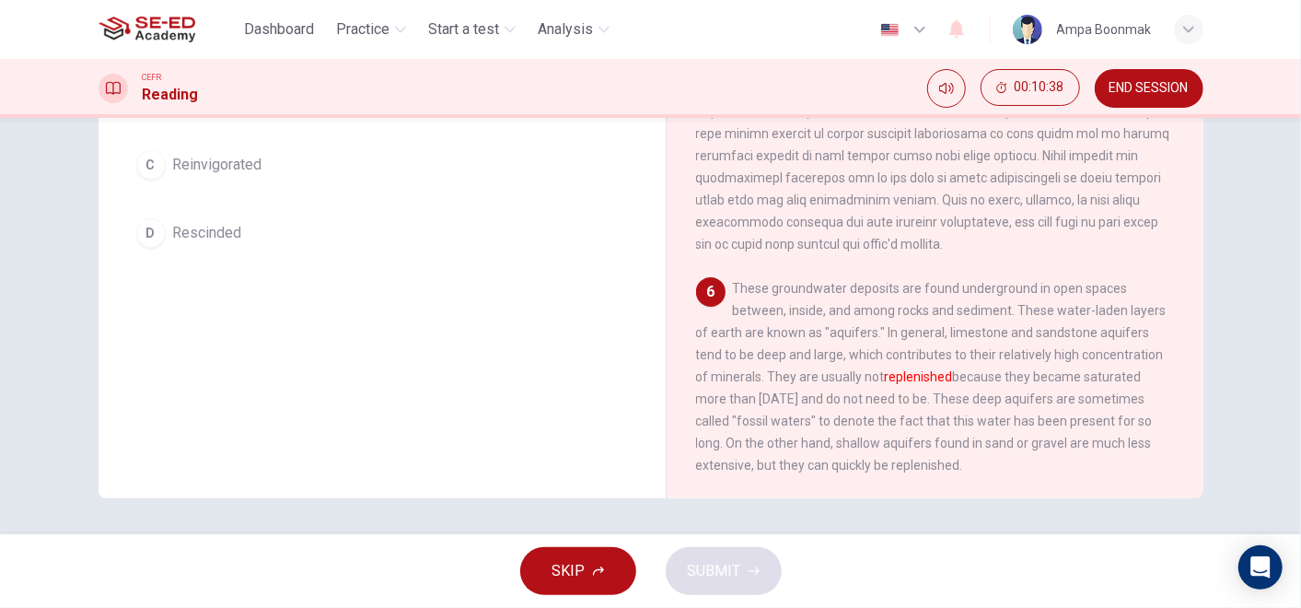
drag, startPoint x: 755, startPoint y: 368, endPoint x: 922, endPoint y: 356, distance: 168.0
click at [922, 356] on div "6 These groundwater deposits are found underground in open spaces between, insi…" at bounding box center [935, 376] width 479 height 199
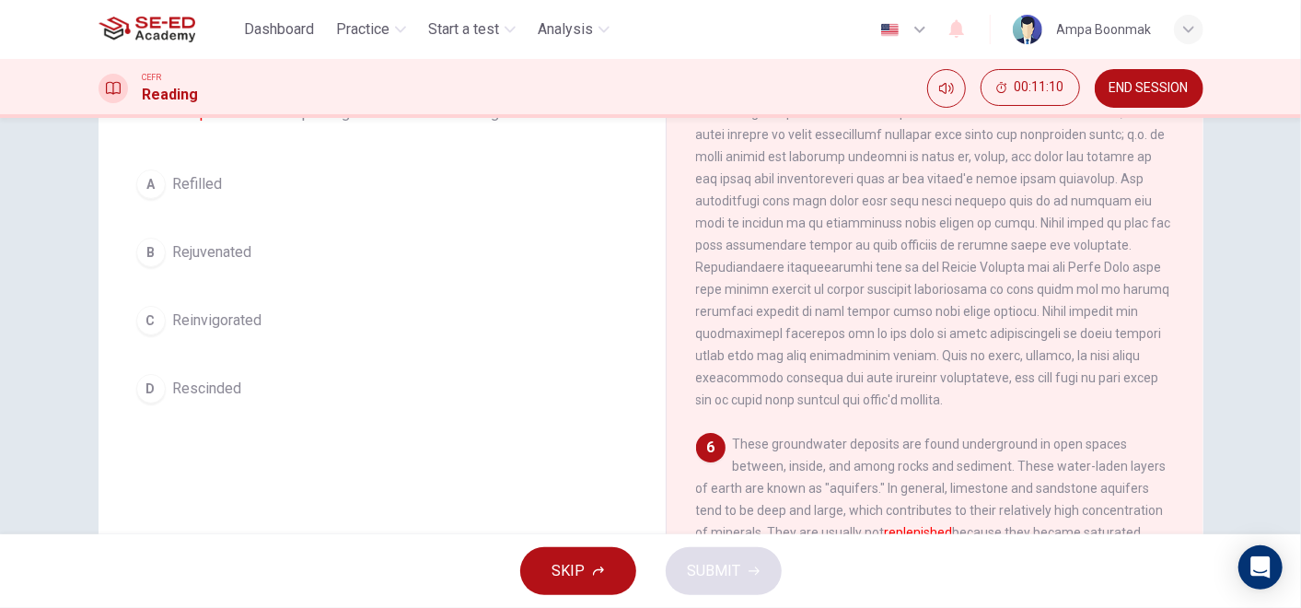
scroll to position [136, 0]
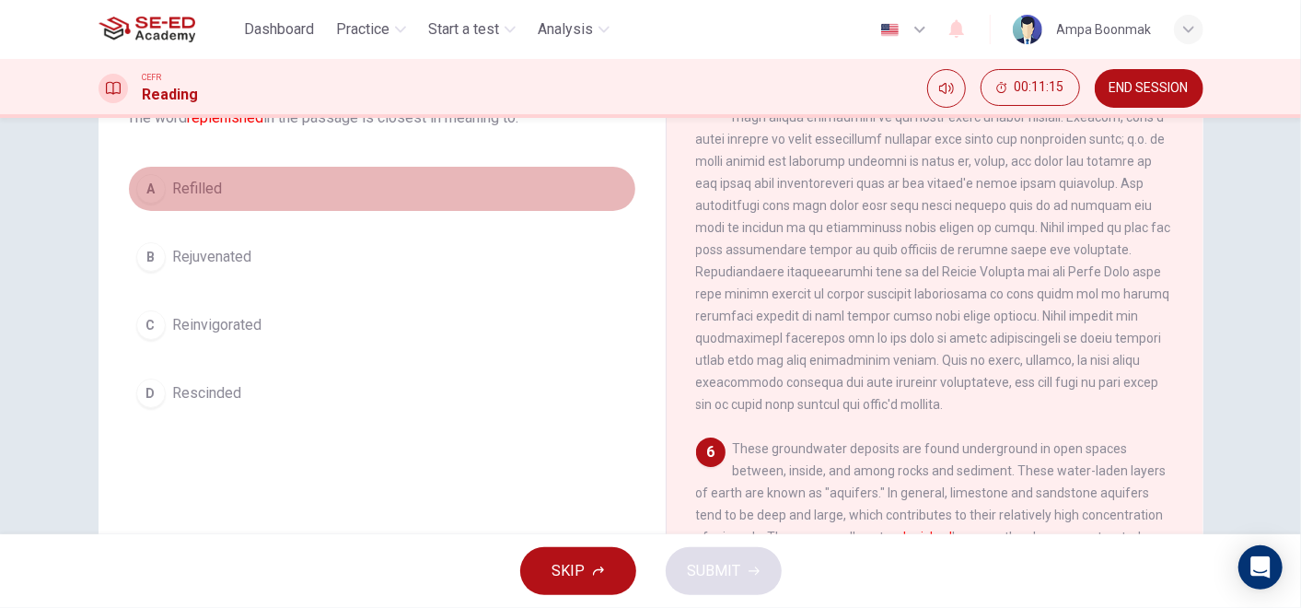
click at [200, 187] on span "Refilled" at bounding box center [198, 189] width 50 height 22
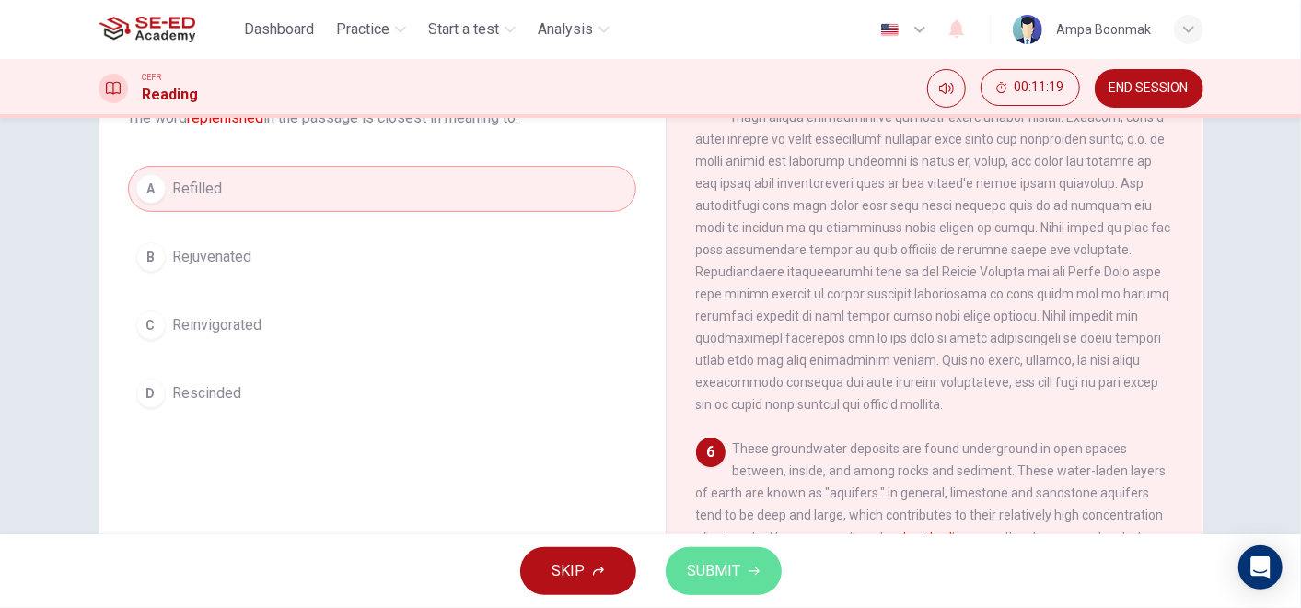
click at [727, 565] on span "SUBMIT" at bounding box center [714, 571] width 53 height 26
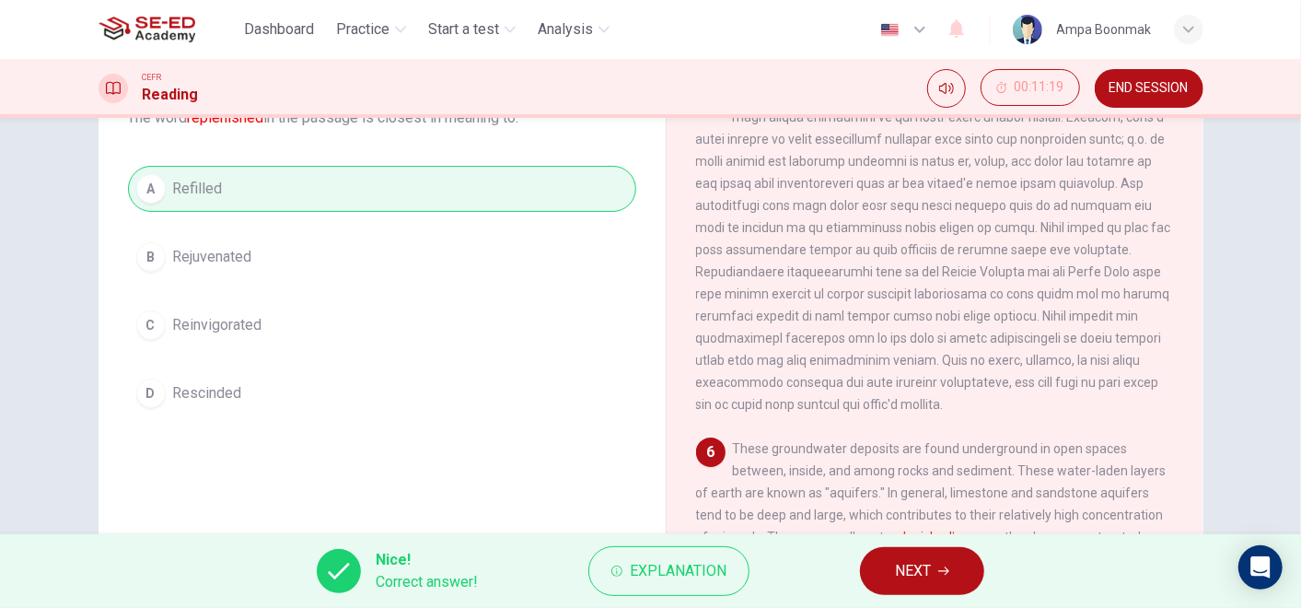
click at [891, 570] on button "NEXT" at bounding box center [922, 571] width 124 height 48
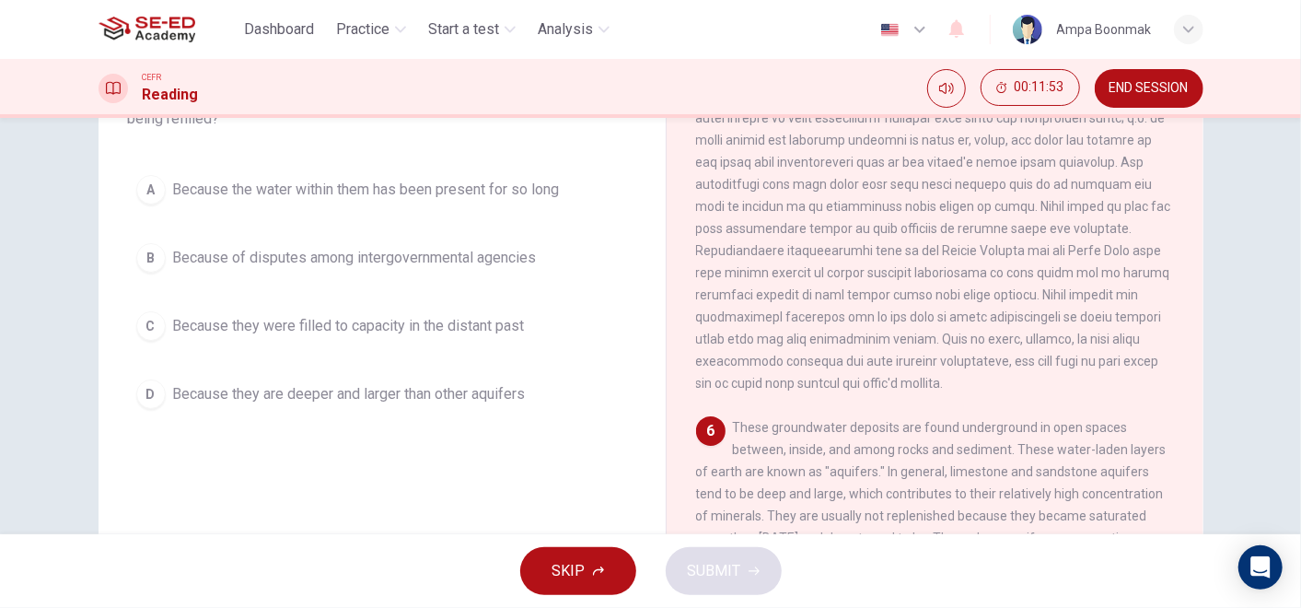
scroll to position [139, 0]
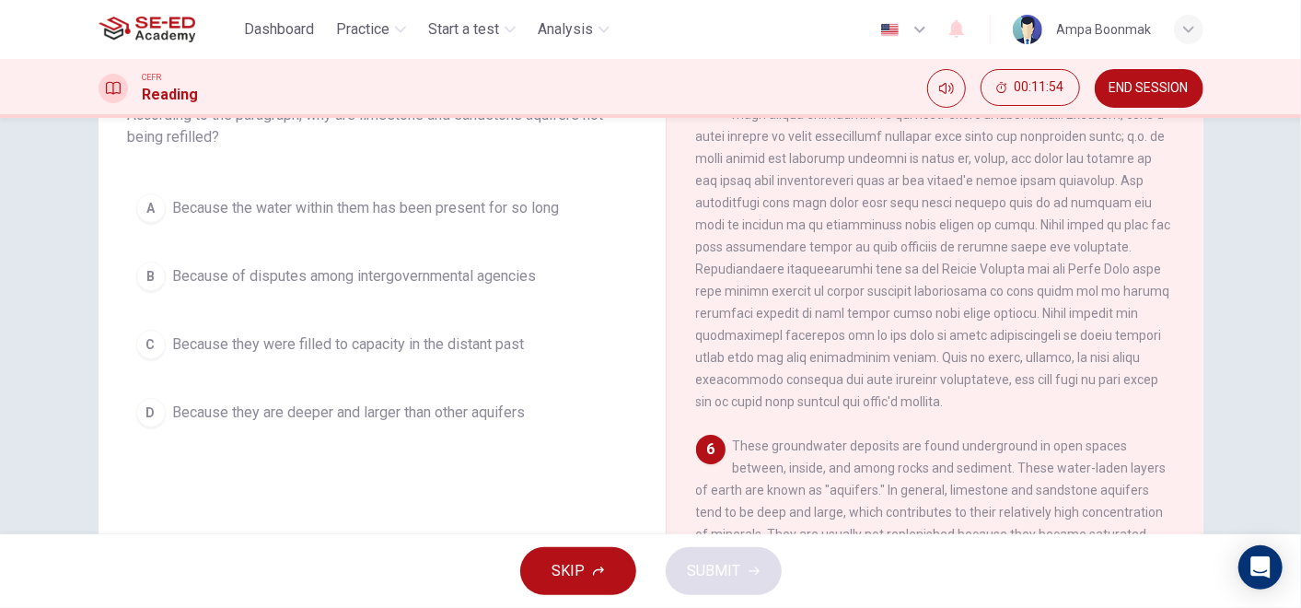
click at [529, 235] on div "A Because the water within them has been present for so long B Because of dispu…" at bounding box center [382, 310] width 508 height 250
click at [519, 214] on span "Because the water within them has been present for so long" at bounding box center [366, 208] width 387 height 22
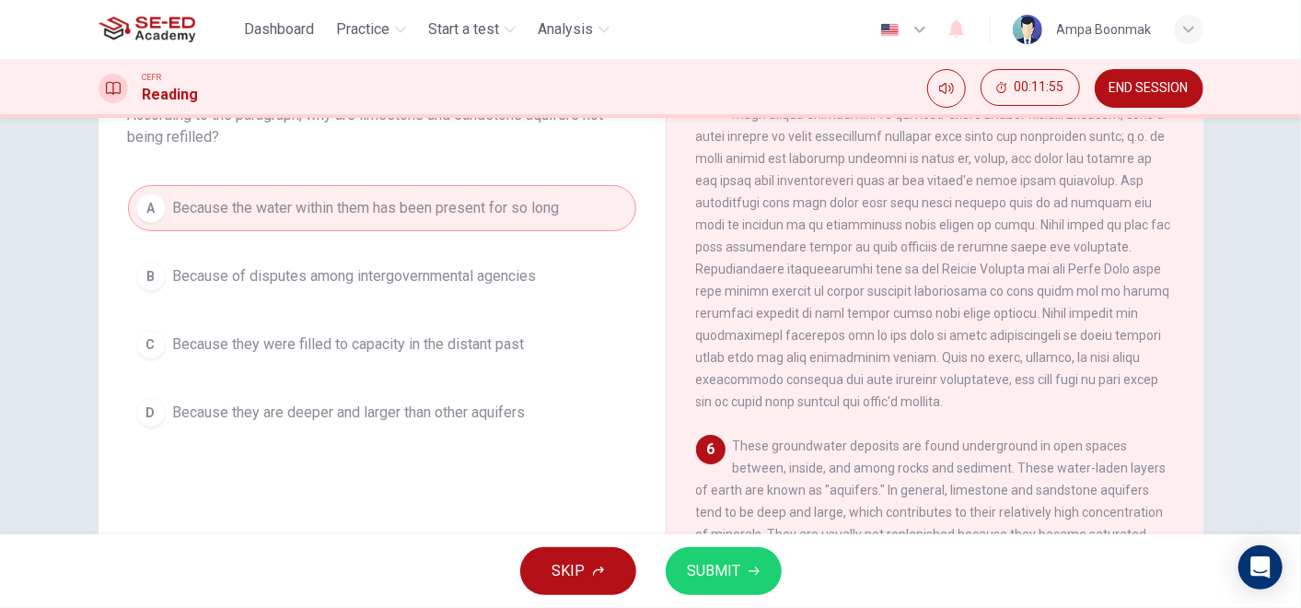
click at [713, 567] on span "SUBMIT" at bounding box center [714, 571] width 53 height 26
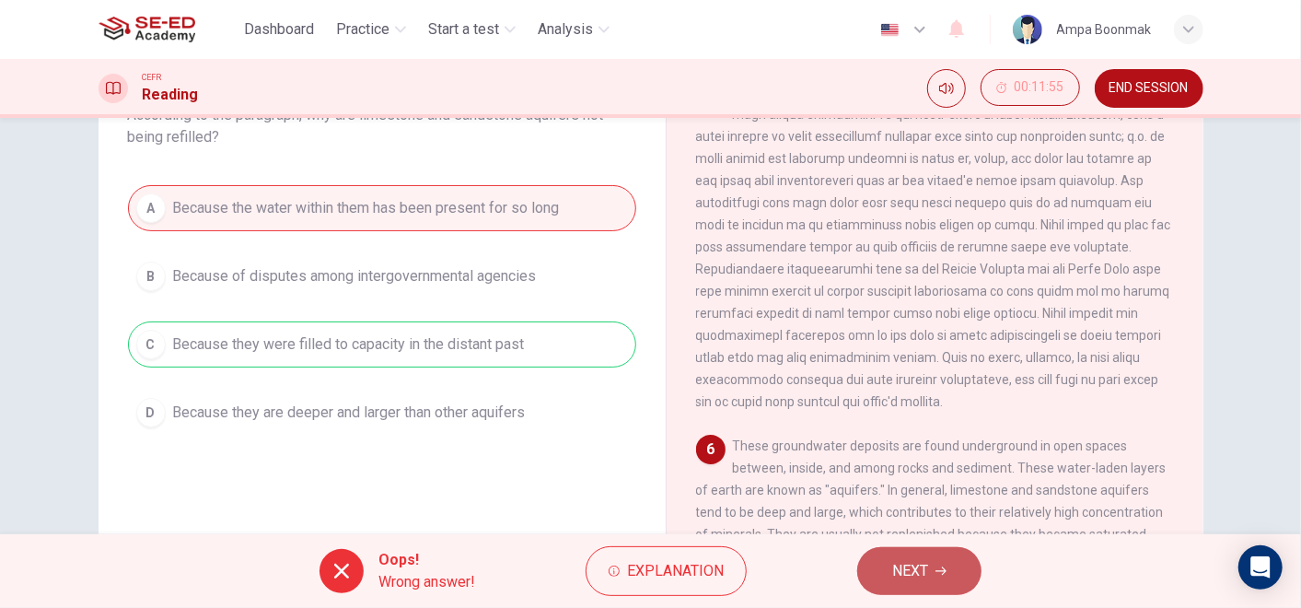
click at [878, 568] on button "NEXT" at bounding box center [919, 571] width 124 height 48
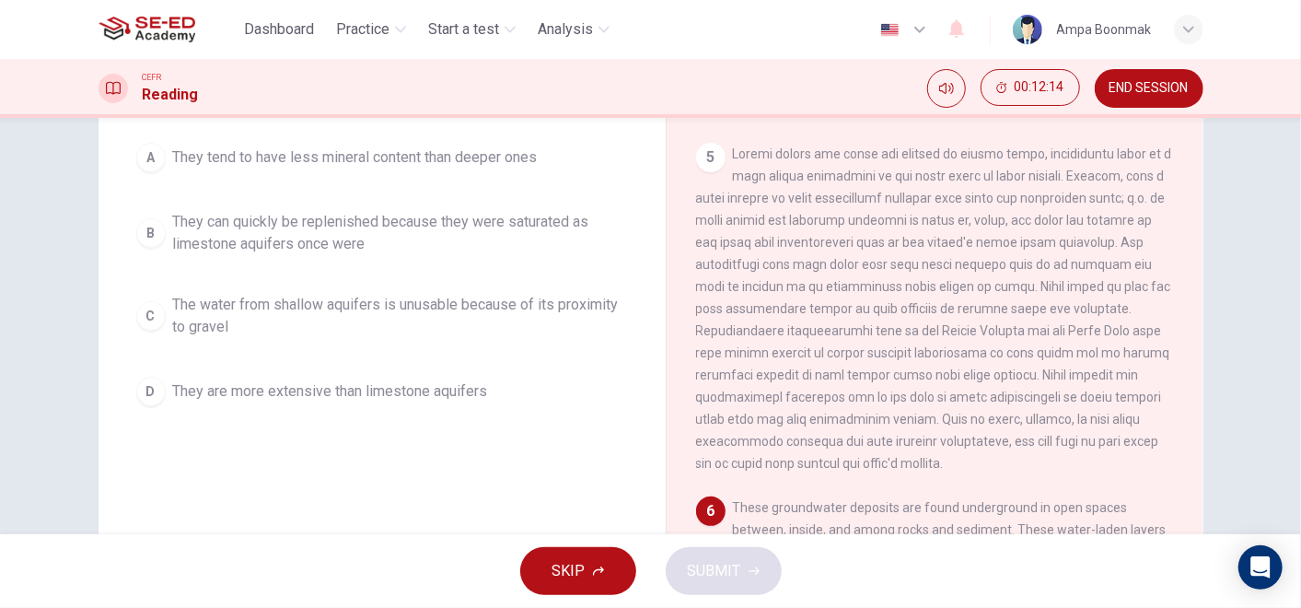
scroll to position [164, 0]
click at [515, 234] on span "They can quickly be replenished because they were saturated as limestone aquife…" at bounding box center [400, 237] width 455 height 44
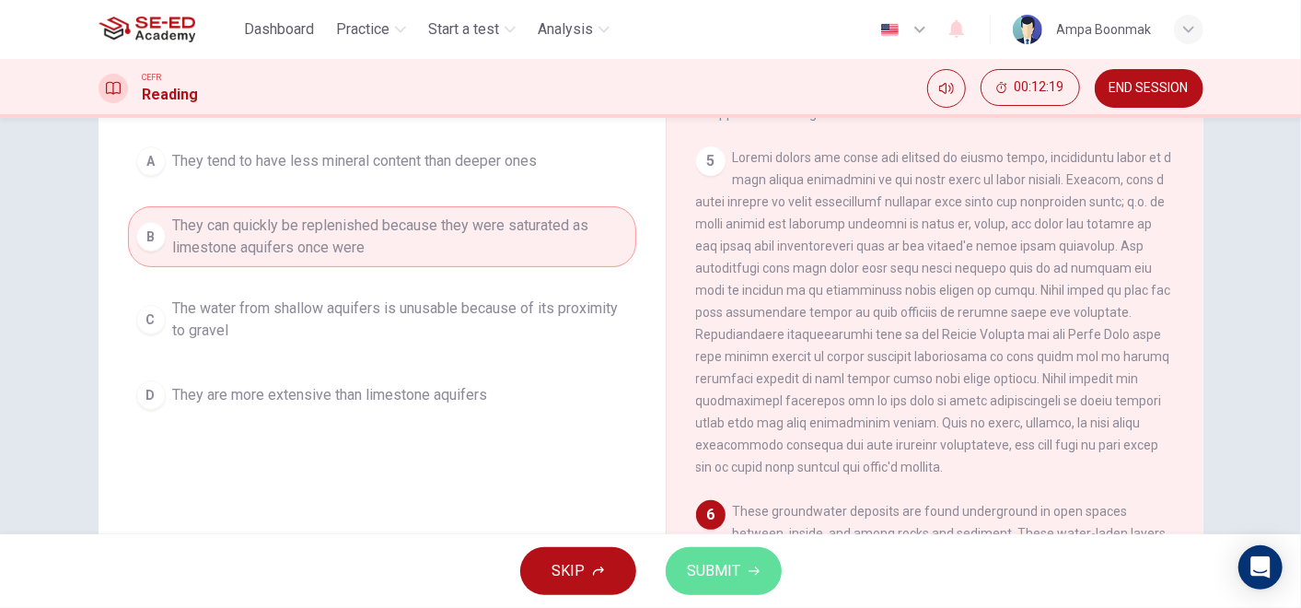
click at [725, 565] on span "SUBMIT" at bounding box center [714, 571] width 53 height 26
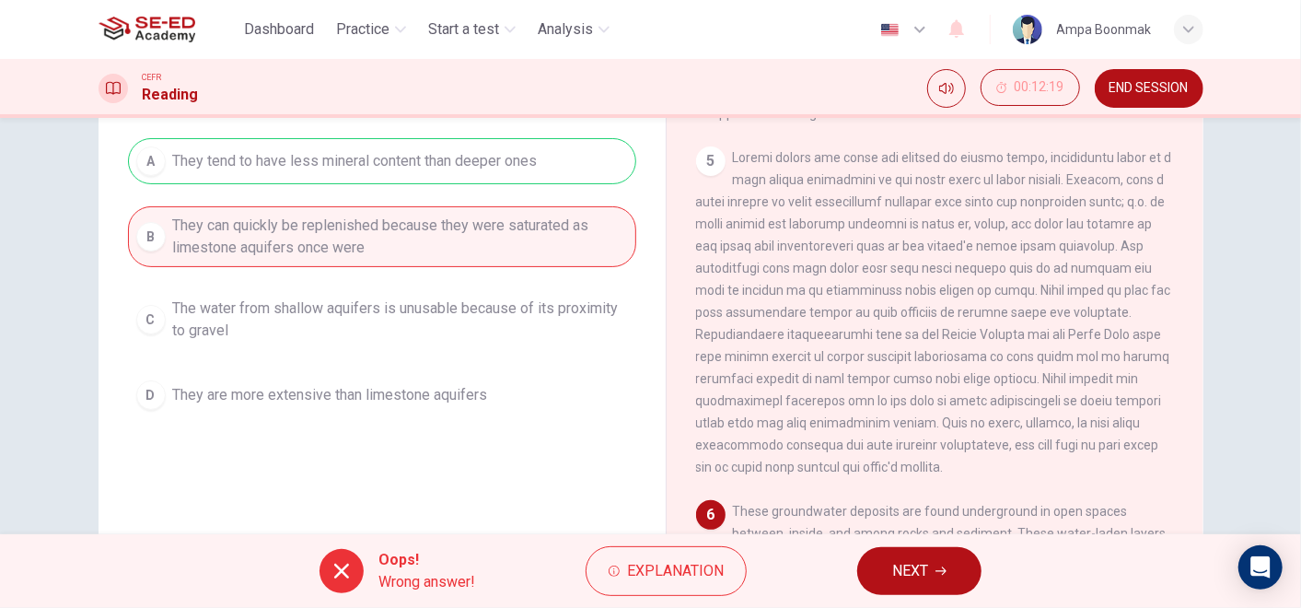
scroll to position [296, 0]
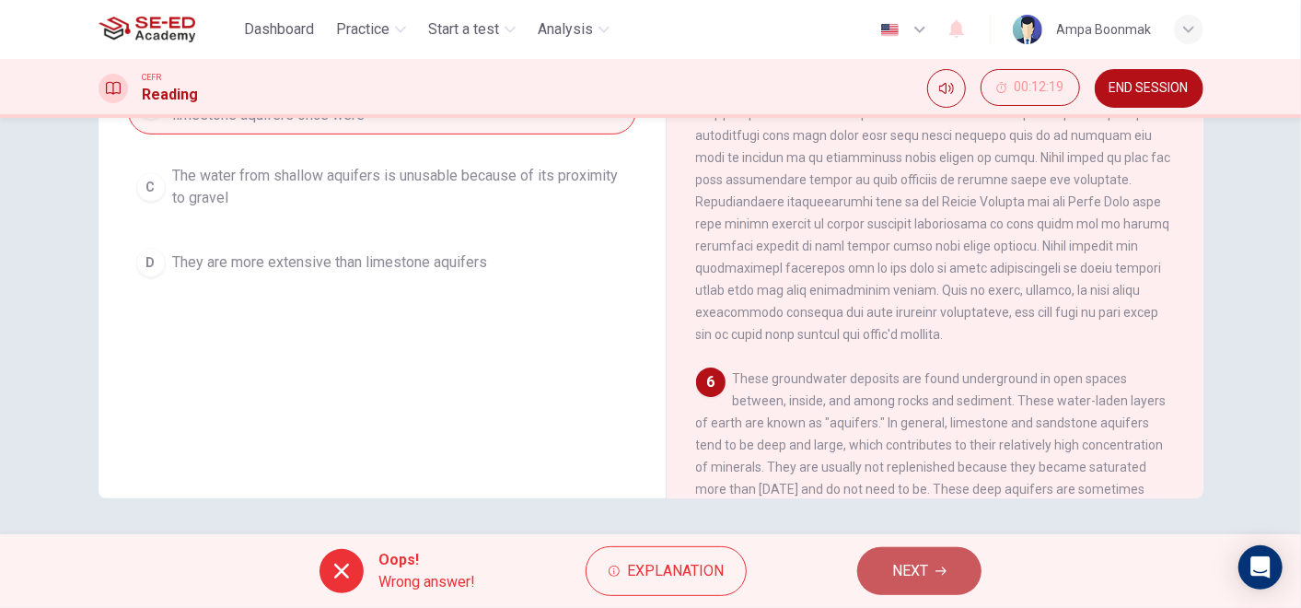
click at [902, 550] on button "NEXT" at bounding box center [919, 571] width 124 height 48
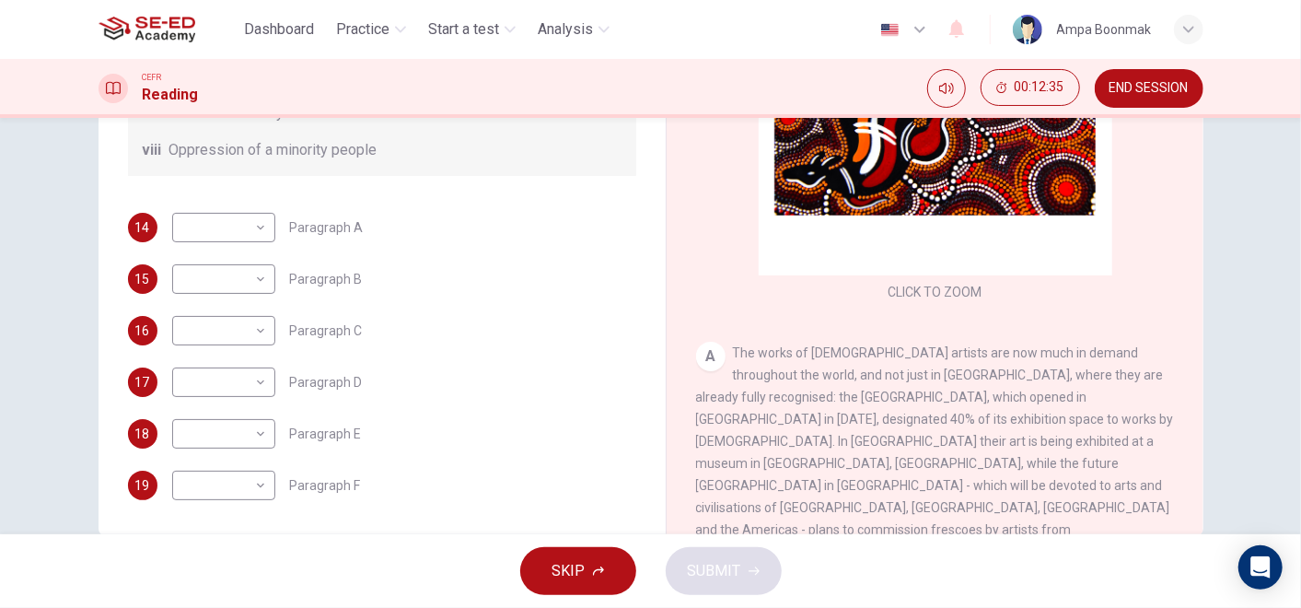
scroll to position [260, 0]
click at [241, 212] on body "This site uses cookies, as explained in our Privacy Policy . If you agree to th…" at bounding box center [650, 304] width 1301 height 608
click at [559, 251] on div at bounding box center [650, 304] width 1301 height 608
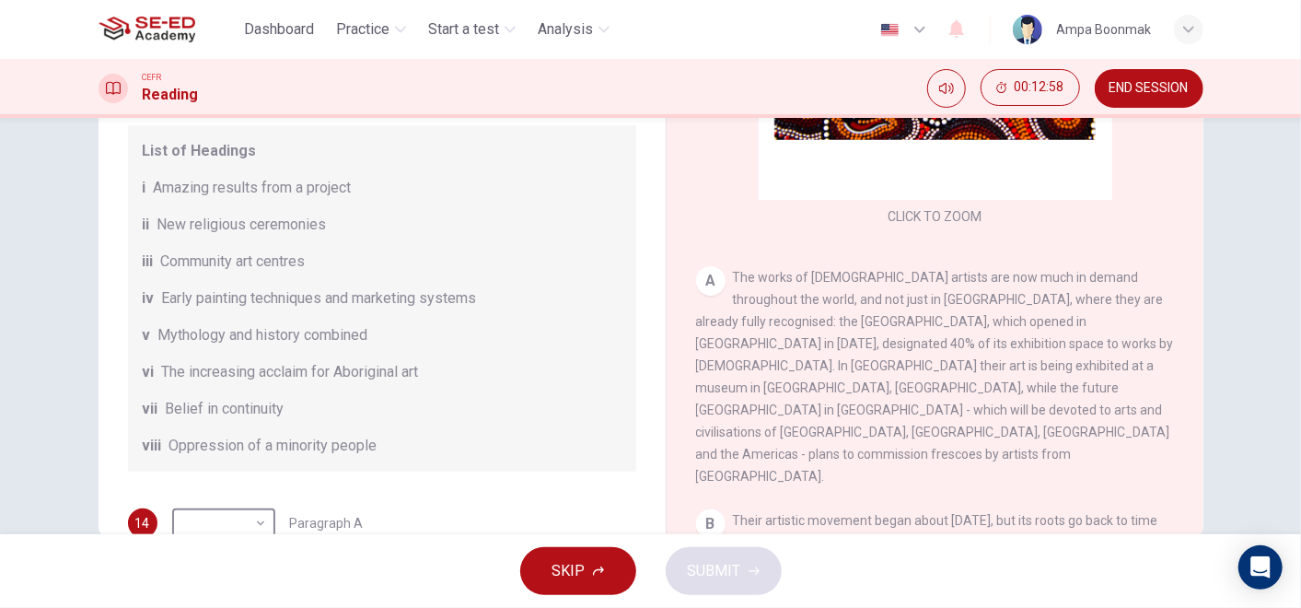
scroll to position [27, 0]
click at [290, 374] on span "The increasing acclaim for Aboriginal art" at bounding box center [290, 373] width 257 height 22
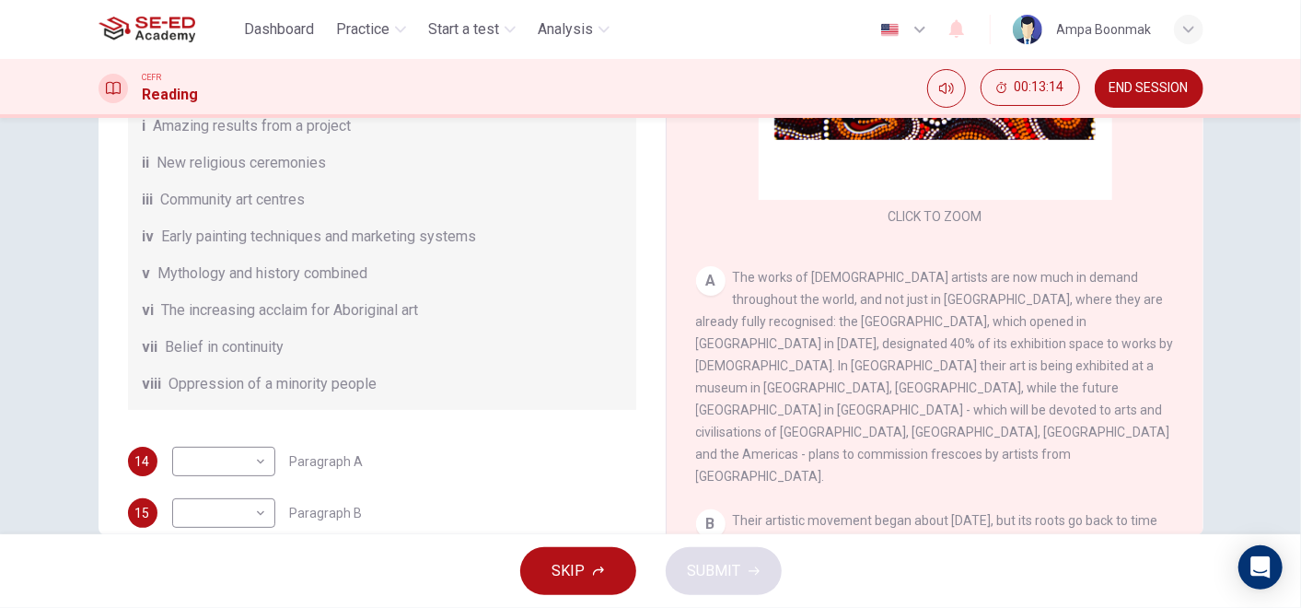
scroll to position [90, 0]
click at [234, 459] on body "This site uses cookies, as explained in our Privacy Policy . If you agree to th…" at bounding box center [650, 304] width 1301 height 608
click at [234, 457] on li "iv" at bounding box center [218, 460] width 103 height 29
click at [234, 457] on body "This site uses cookies, as explained in our Privacy Policy . If you agree to th…" at bounding box center [650, 304] width 1301 height 608
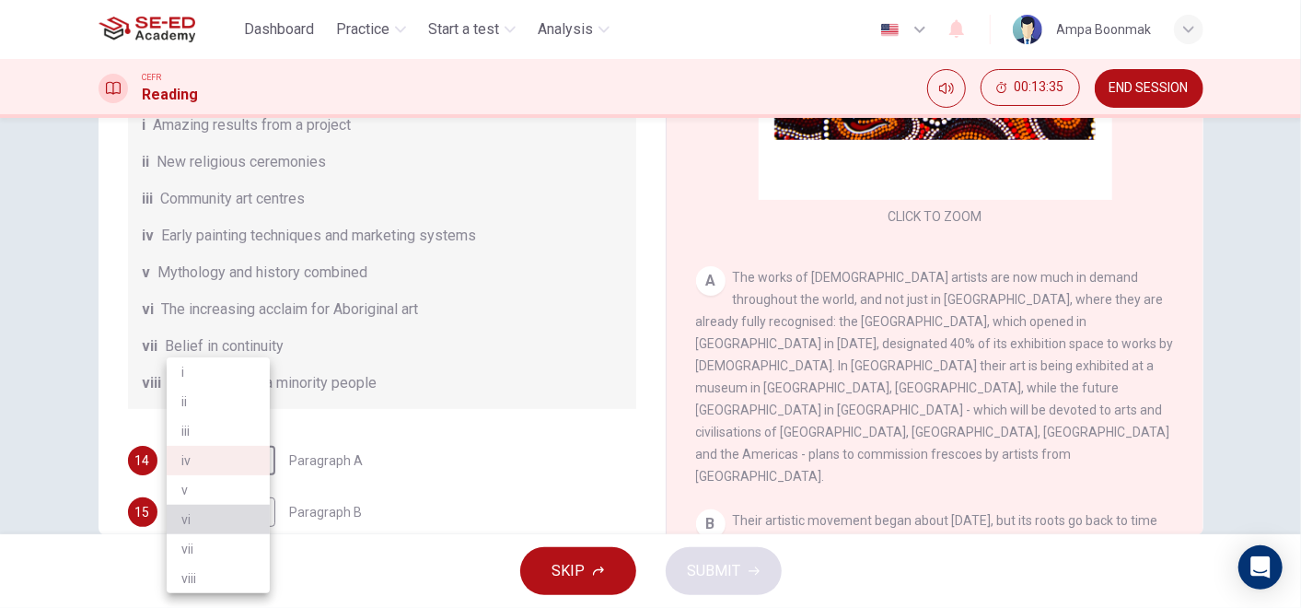
click at [240, 513] on li "vi" at bounding box center [218, 518] width 103 height 29
type input "vi"
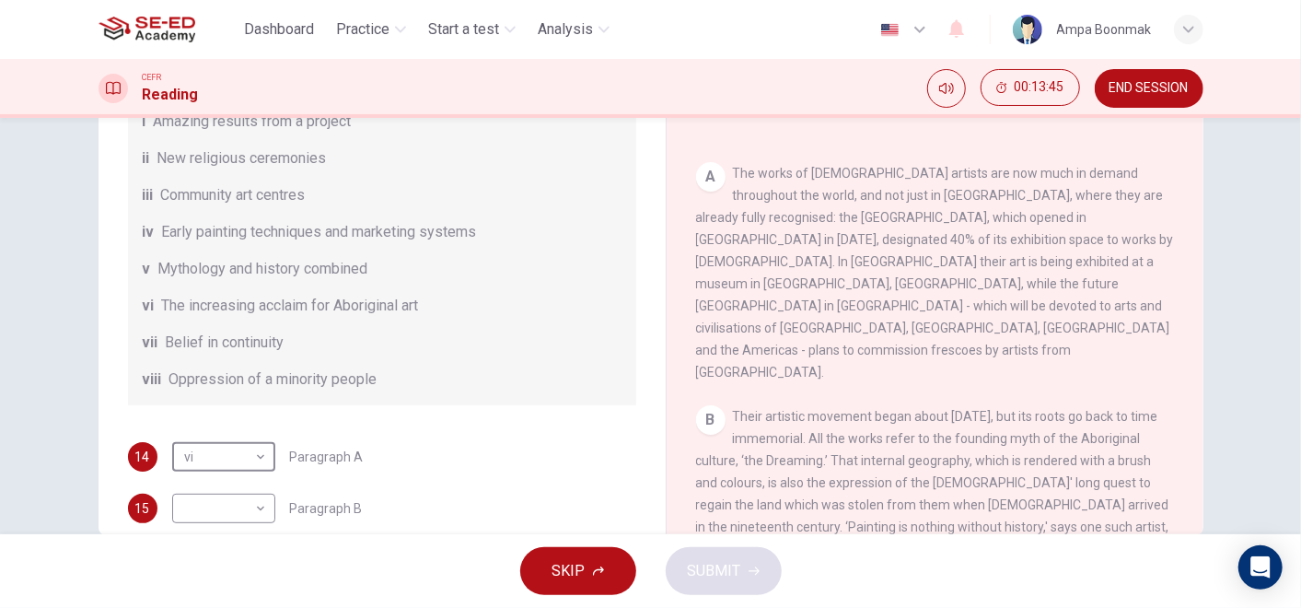
scroll to position [203, 0]
click at [202, 501] on body "This site uses cookies, as explained in our Privacy Policy . If you agree to th…" at bounding box center [650, 304] width 1301 height 608
click at [203, 494] on li "v" at bounding box center [218, 489] width 103 height 29
type input "v"
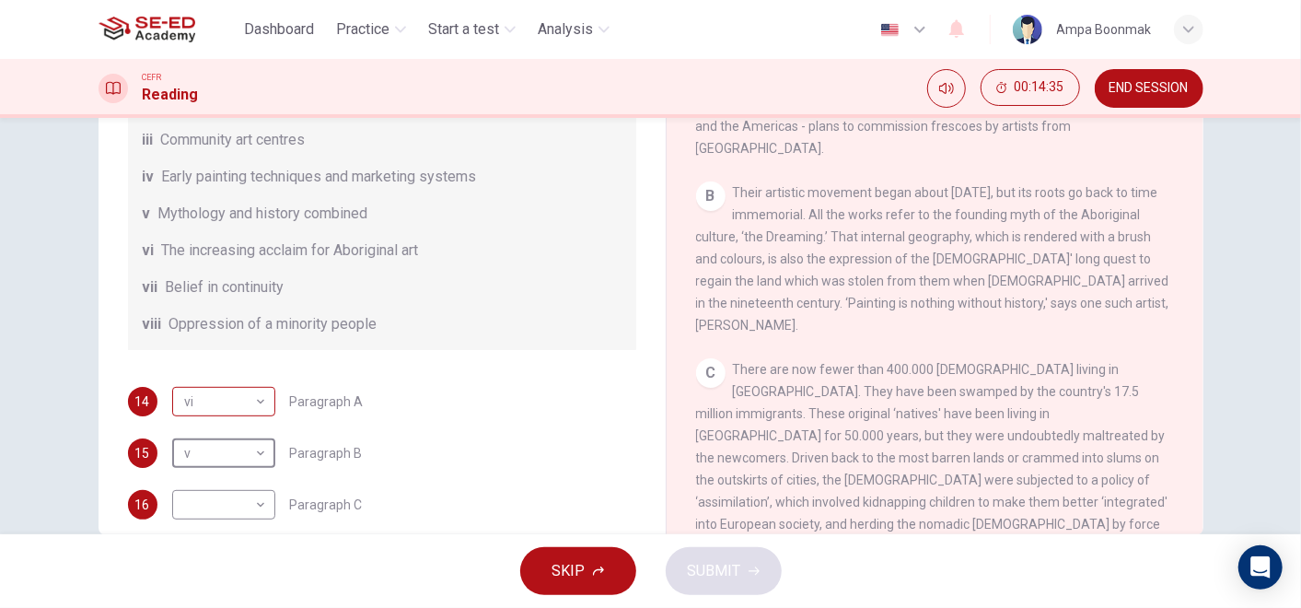
scroll to position [183, 0]
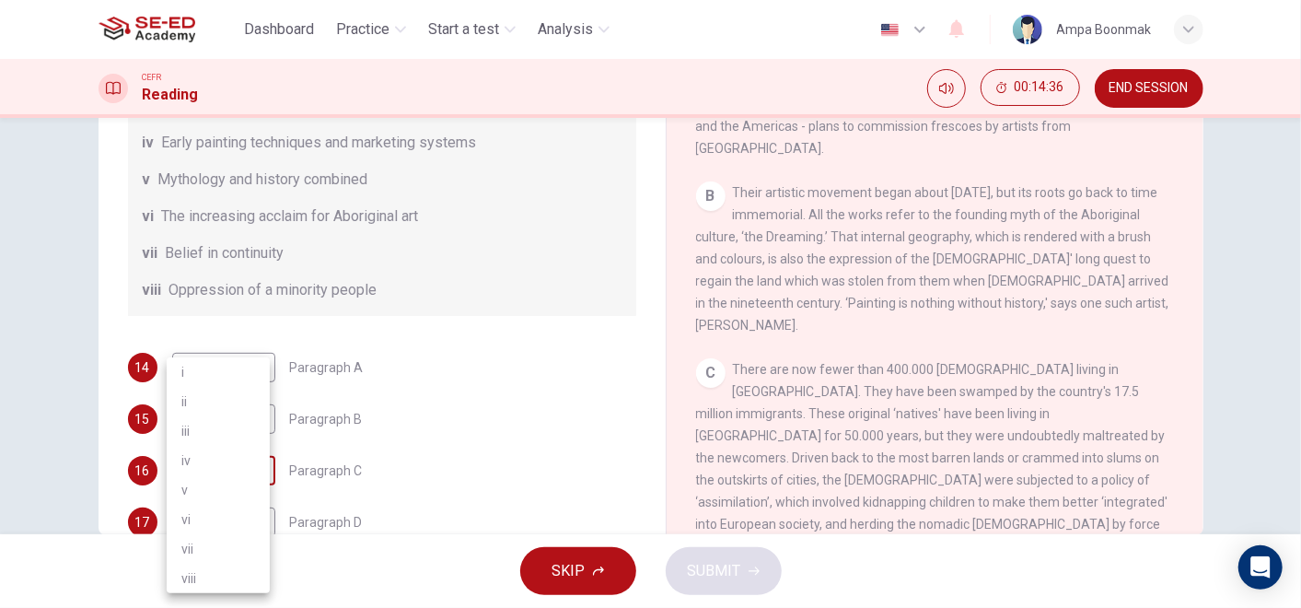
click at [244, 455] on body "This site uses cookies, as explained in our Privacy Policy . If you agree to th…" at bounding box center [650, 304] width 1301 height 608
click at [239, 431] on li "iii" at bounding box center [218, 430] width 103 height 29
type input "iii"
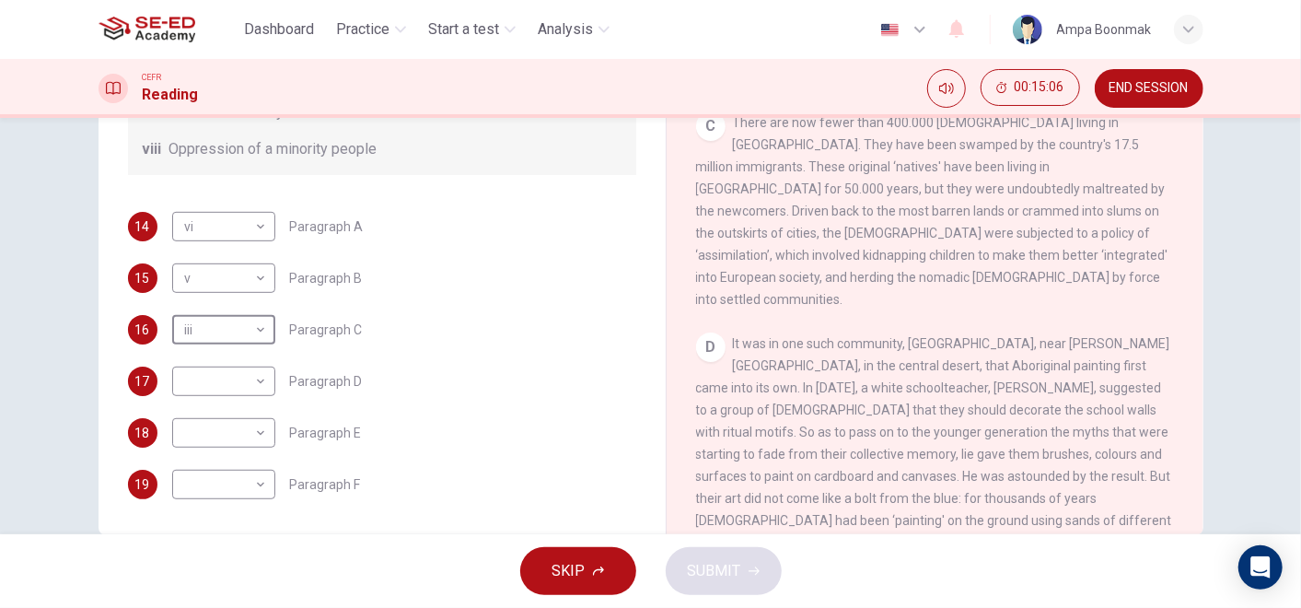
scroll to position [287, 0]
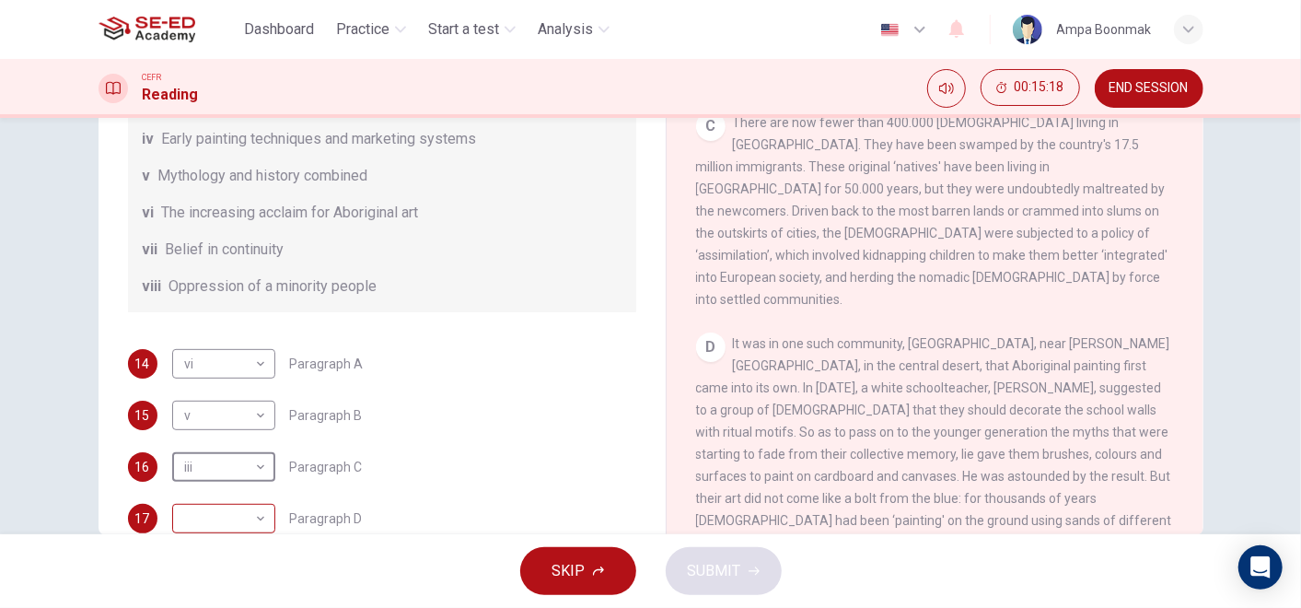
click at [204, 514] on body "This site uses cookies, as explained in our Privacy Policy . If you agree to th…" at bounding box center [650, 304] width 1301 height 608
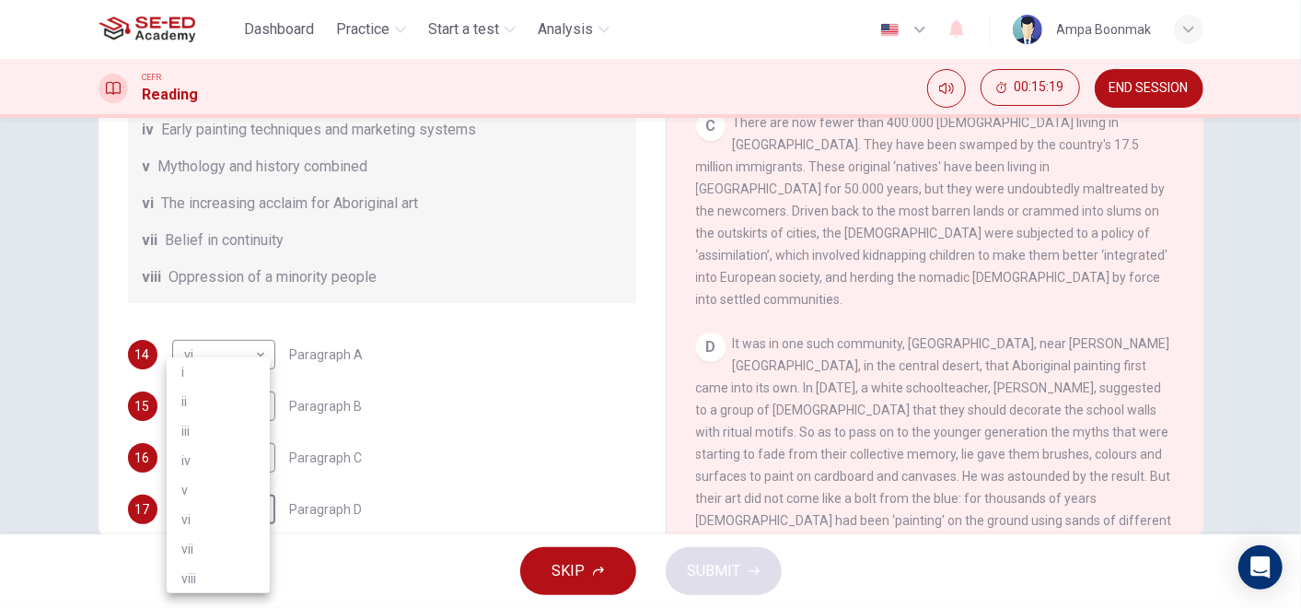
click at [215, 367] on li "i" at bounding box center [218, 371] width 103 height 29
type input "i"
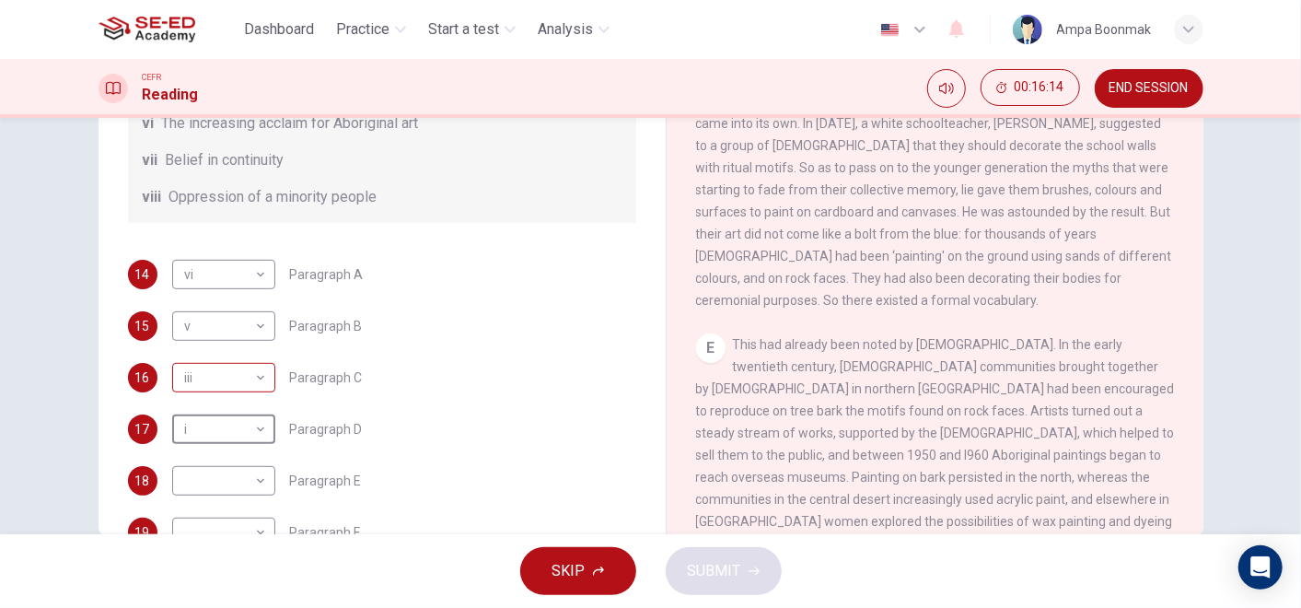
scroll to position [280, 0]
click at [215, 455] on body "This site uses cookies, as explained in our Privacy Policy . If you agree to th…" at bounding box center [650, 304] width 1301 height 608
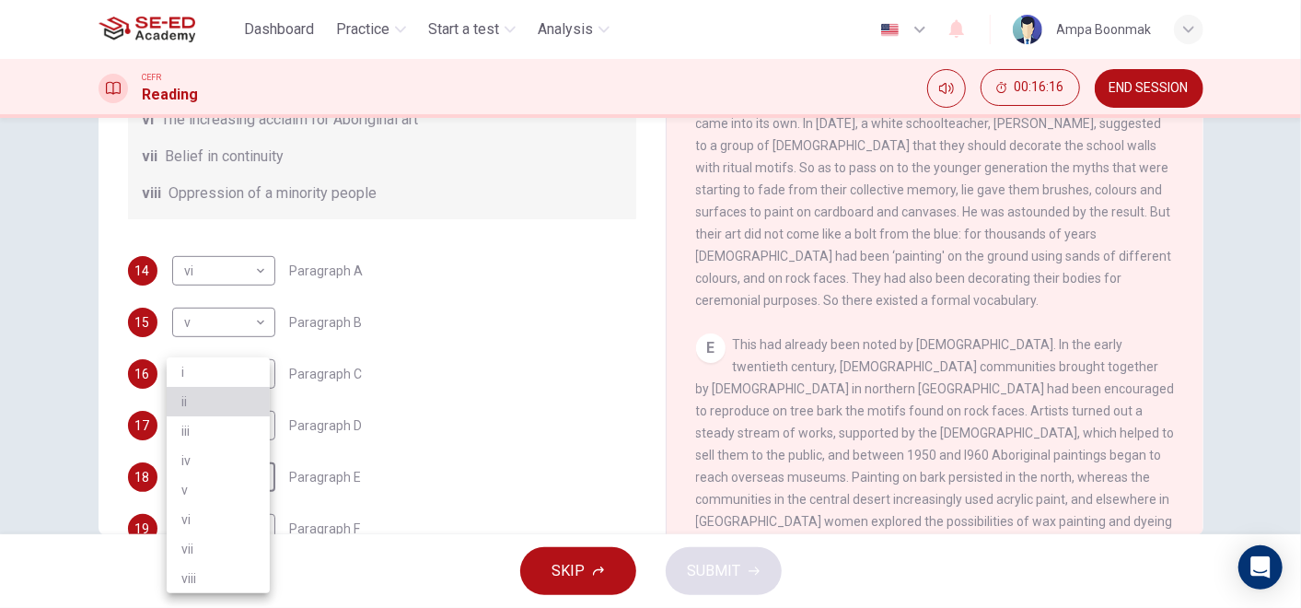
click at [213, 404] on li "ii" at bounding box center [218, 401] width 103 height 29
type input "ii"
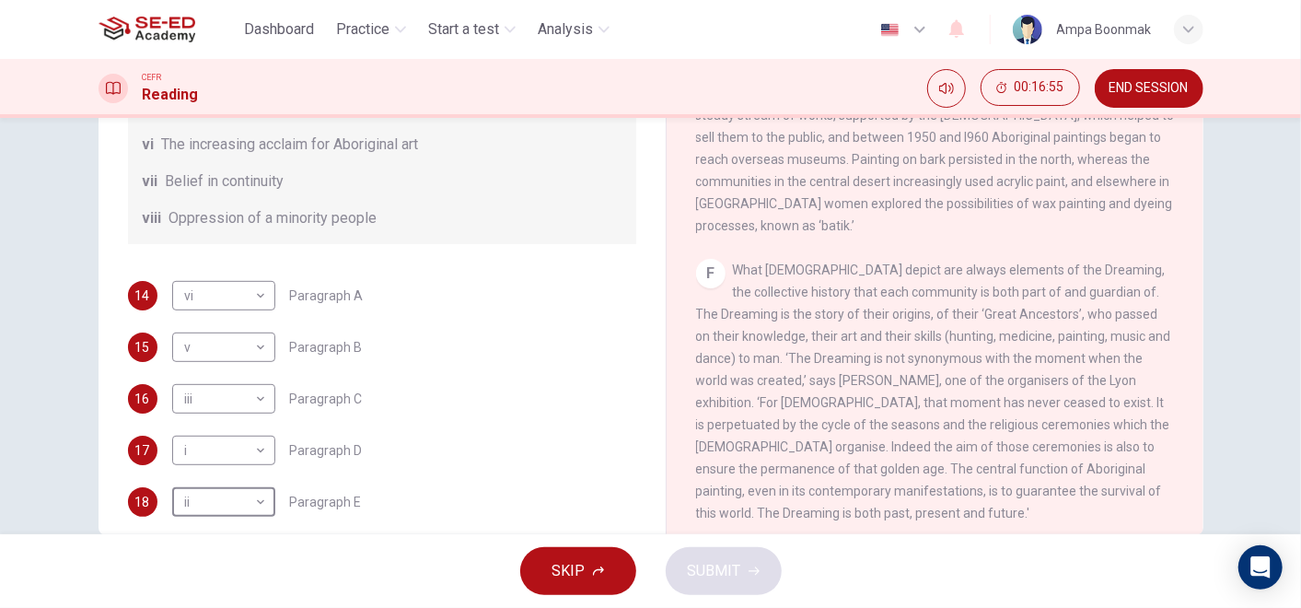
scroll to position [324, 0]
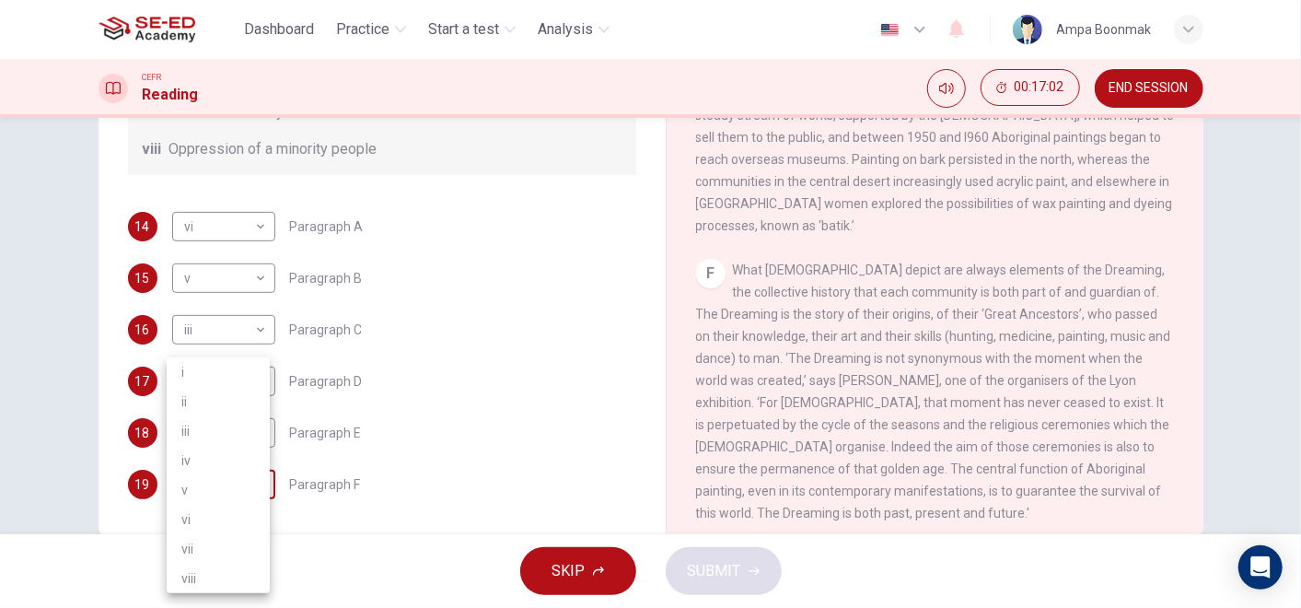
click at [232, 470] on body "This site uses cookies, as explained in our Privacy Policy . If you agree to th…" at bounding box center [650, 304] width 1301 height 608
click at [182, 498] on li "v" at bounding box center [218, 489] width 103 height 29
type input "v"
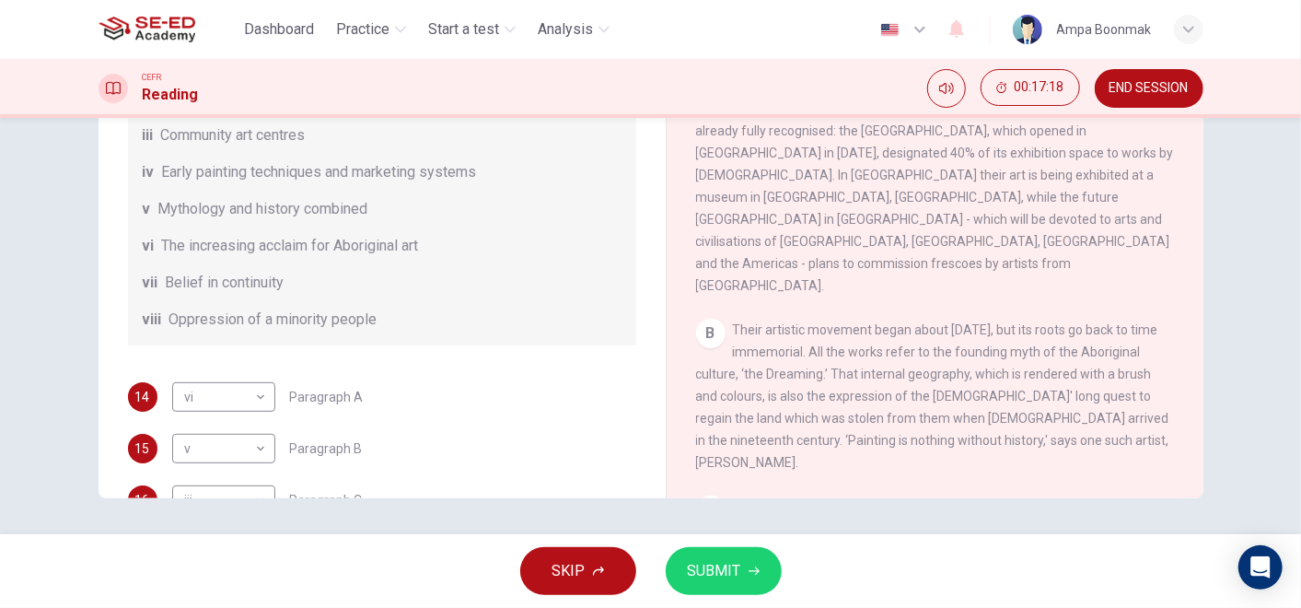
scroll to position [115, 0]
click at [230, 442] on body "This site uses cookies, as explained in our Privacy Policy . If you agree to th…" at bounding box center [650, 304] width 1301 height 608
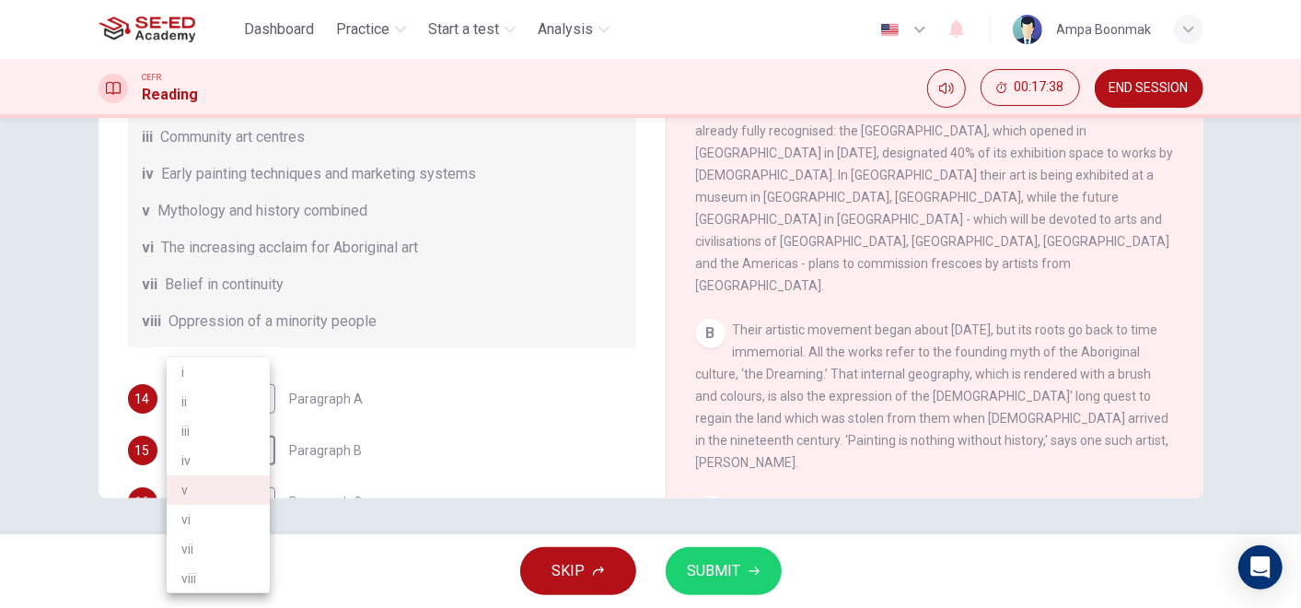
click at [220, 457] on li "iv" at bounding box center [218, 460] width 103 height 29
type input "iv"
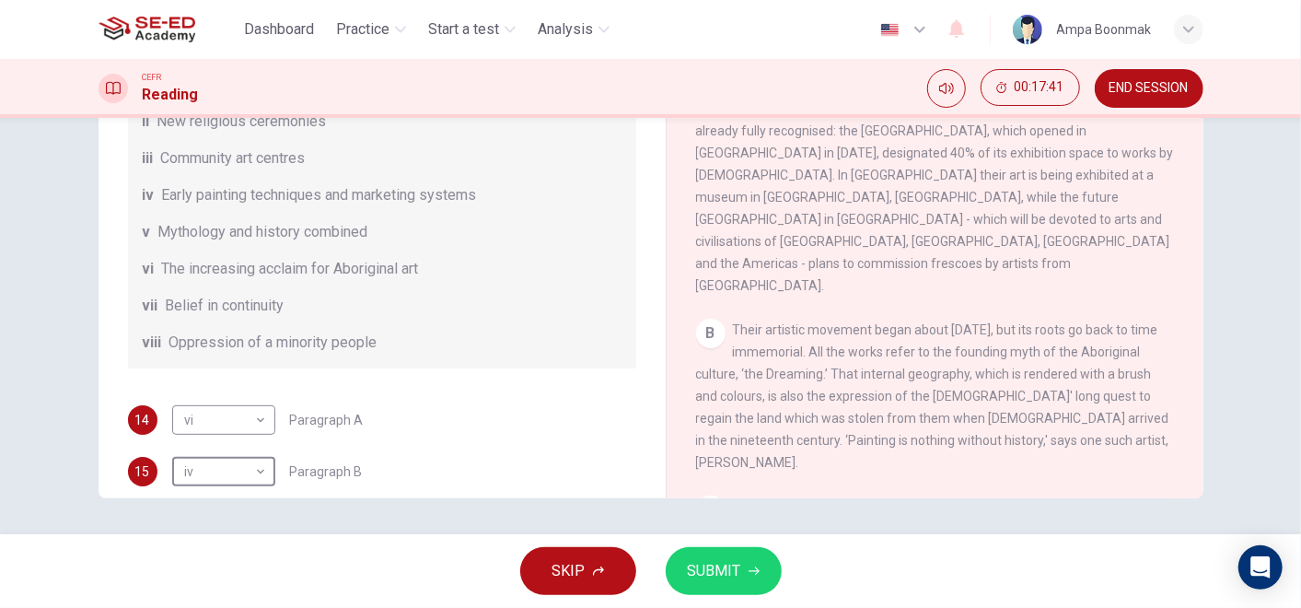
scroll to position [101, 0]
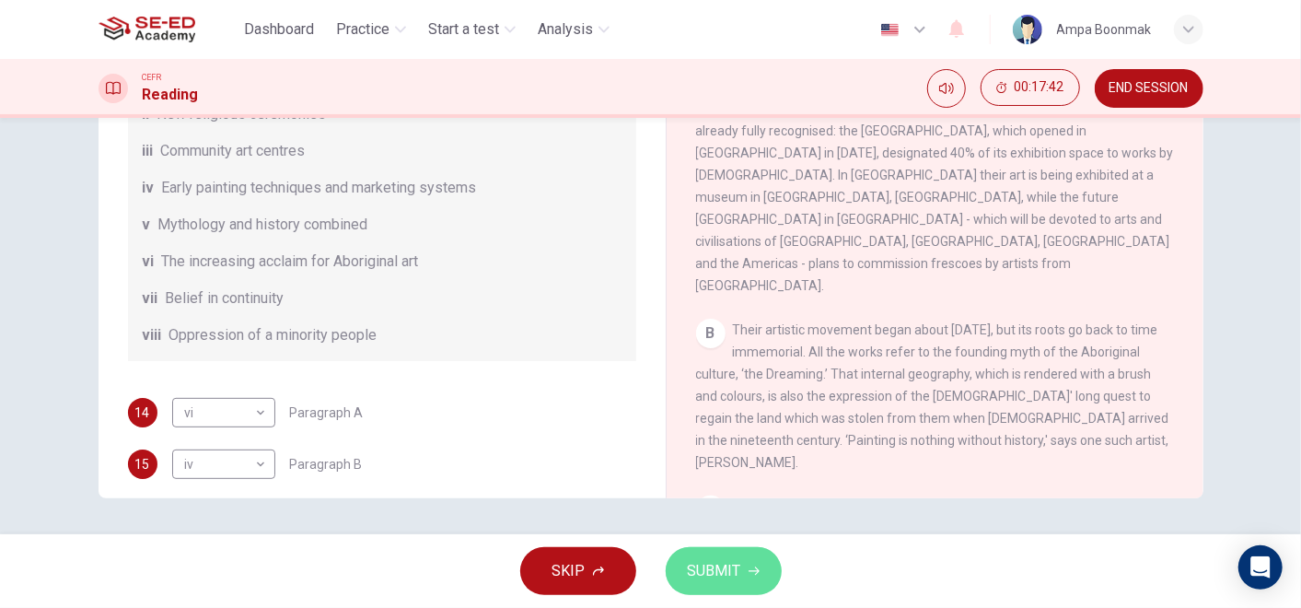
click at [717, 573] on span "SUBMIT" at bounding box center [714, 571] width 53 height 26
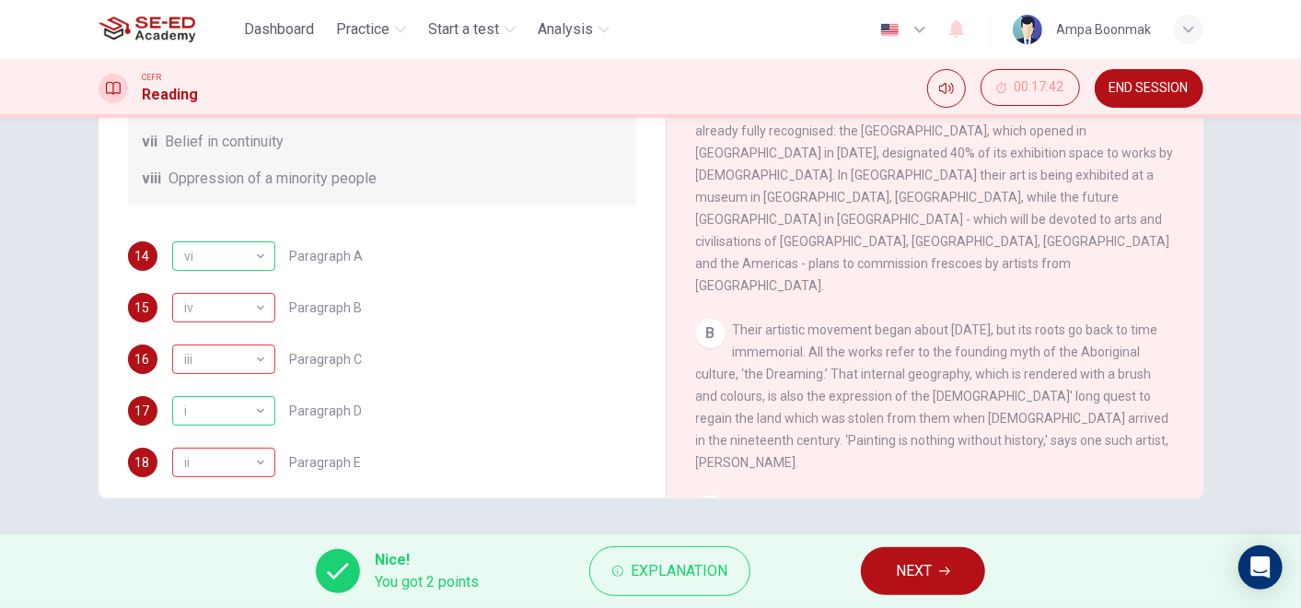
scroll to position [324, 0]
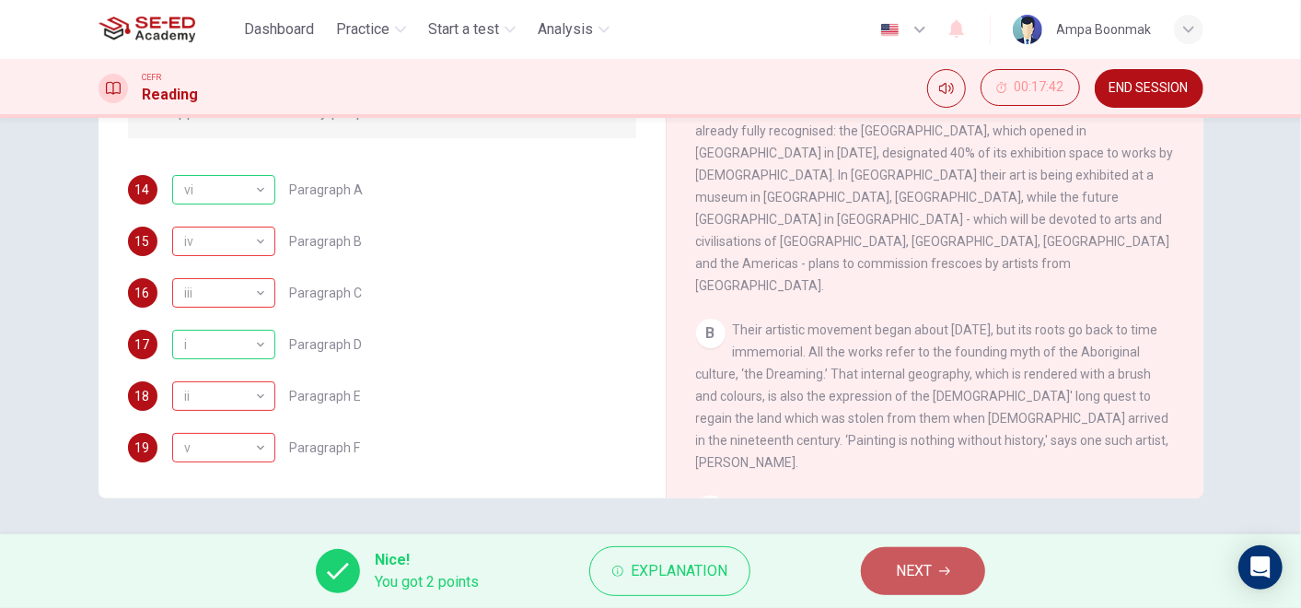
click at [907, 591] on button "NEXT" at bounding box center [923, 571] width 124 height 48
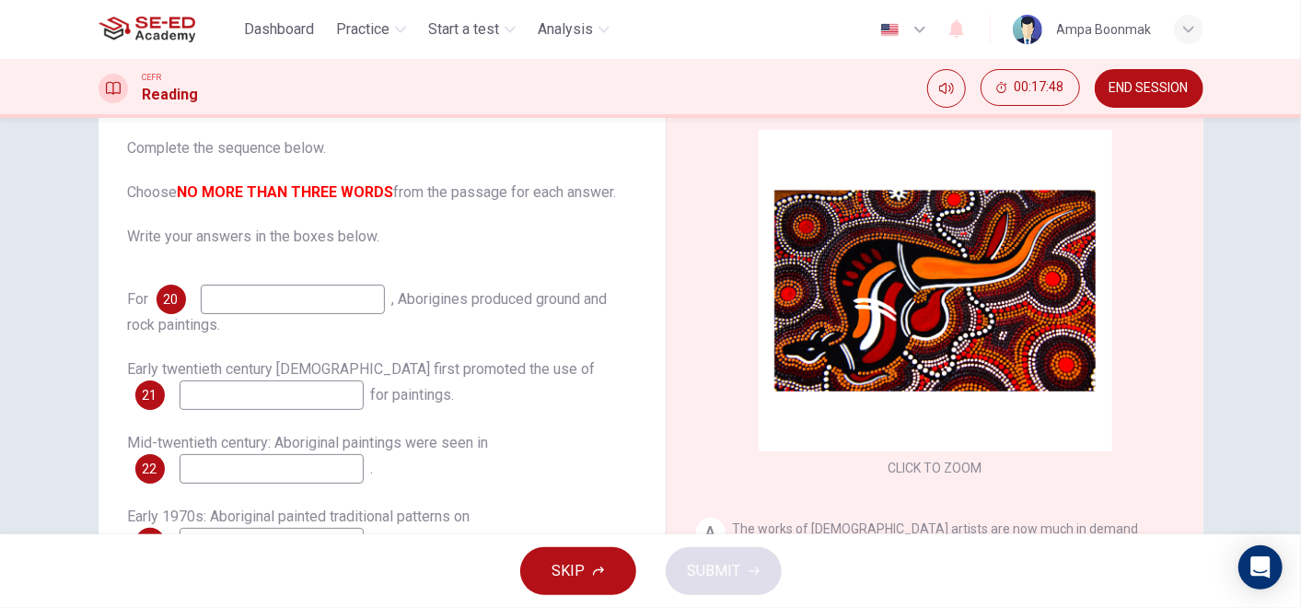
scroll to position [108, 0]
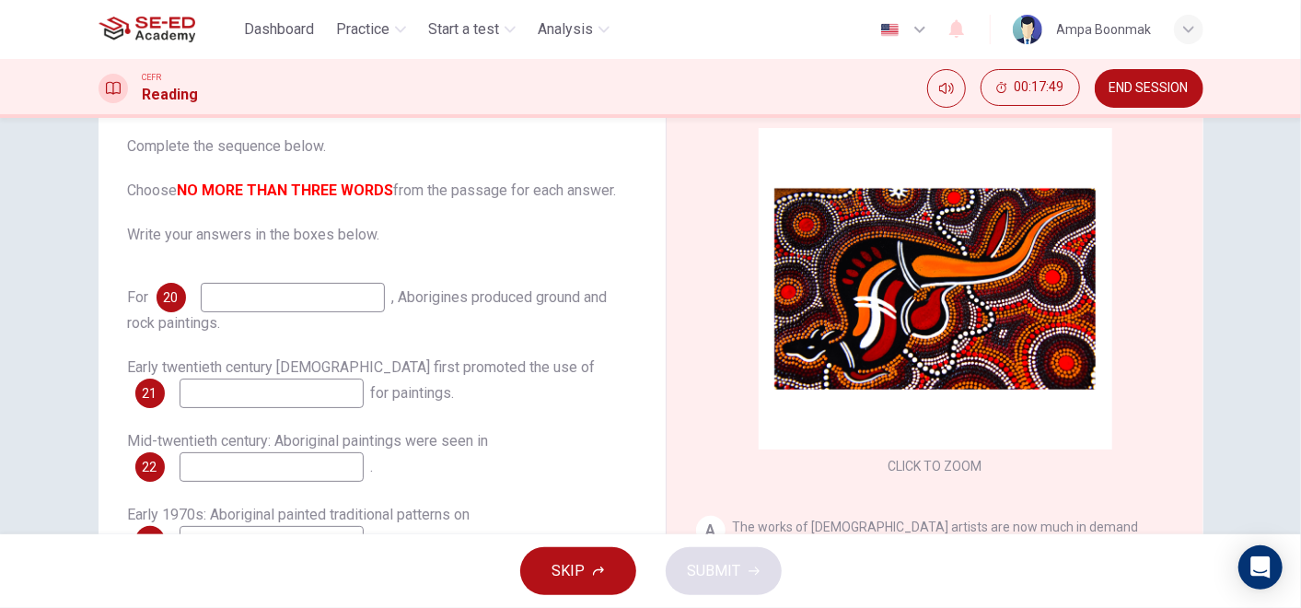
click at [261, 283] on input at bounding box center [293, 297] width 184 height 29
click at [564, 561] on span "SKIP" at bounding box center [568, 571] width 33 height 26
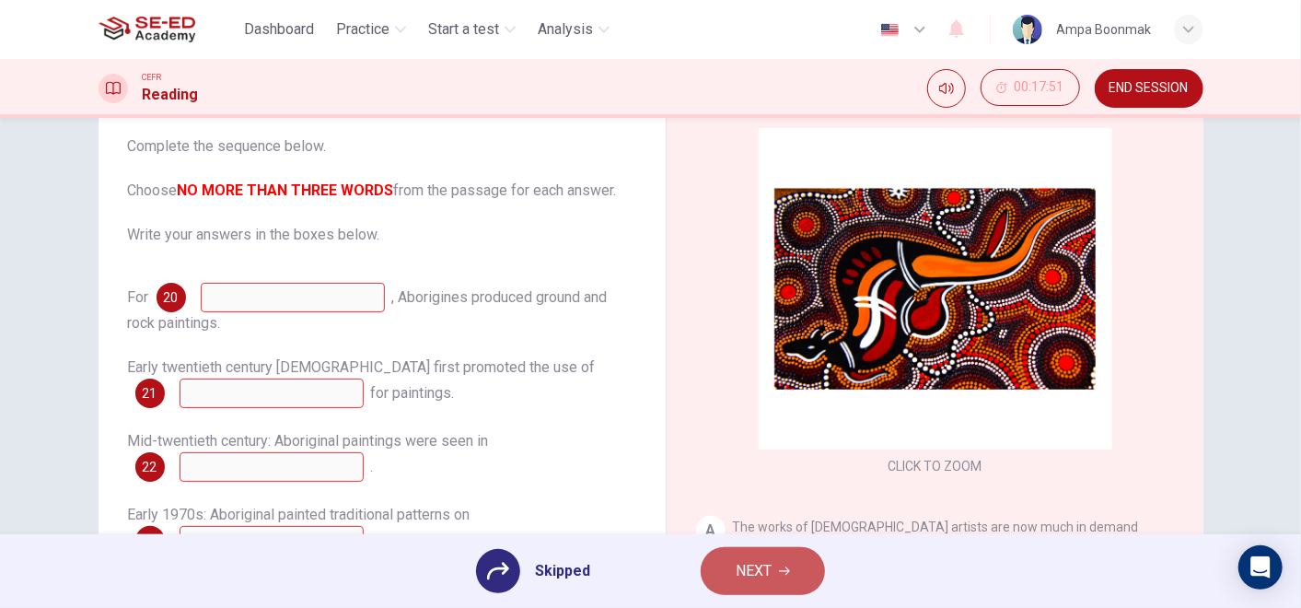
click at [731, 562] on button "NEXT" at bounding box center [763, 571] width 124 height 48
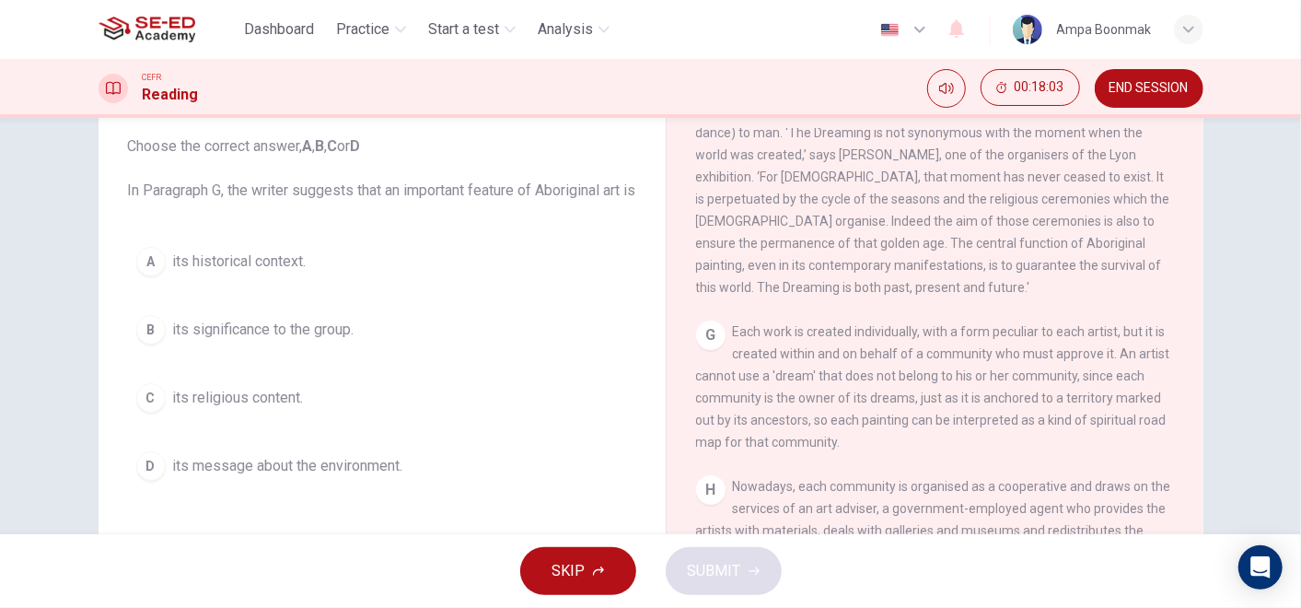
scroll to position [1632, 0]
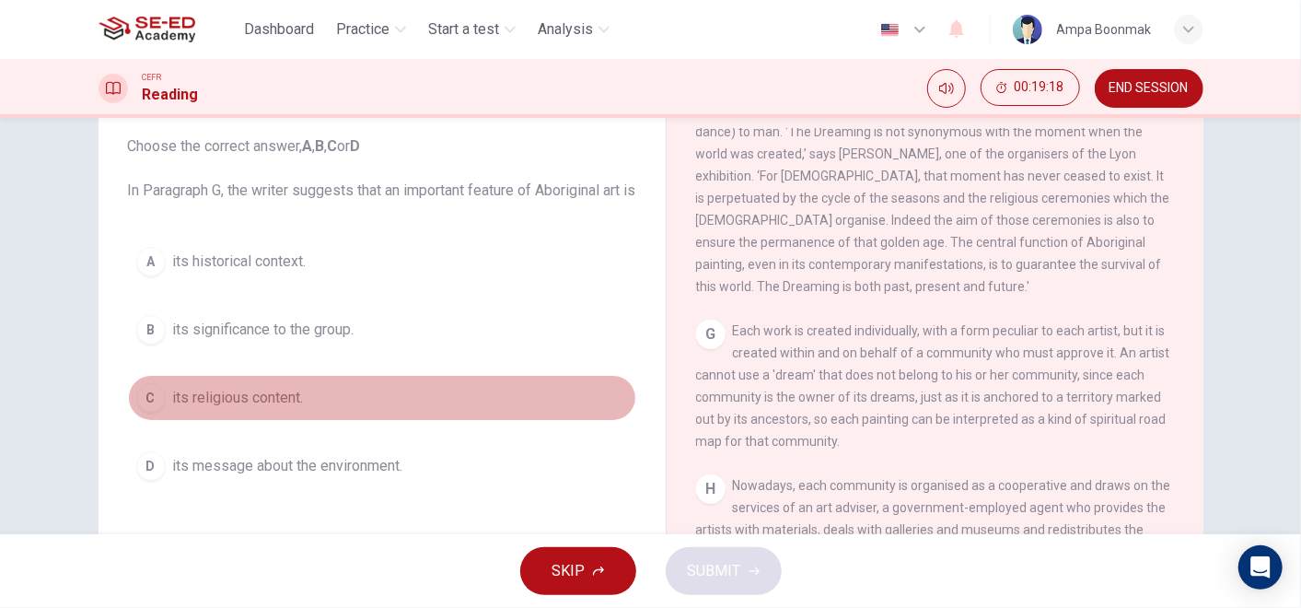
click at [286, 421] on button "C its religious content." at bounding box center [382, 398] width 508 height 46
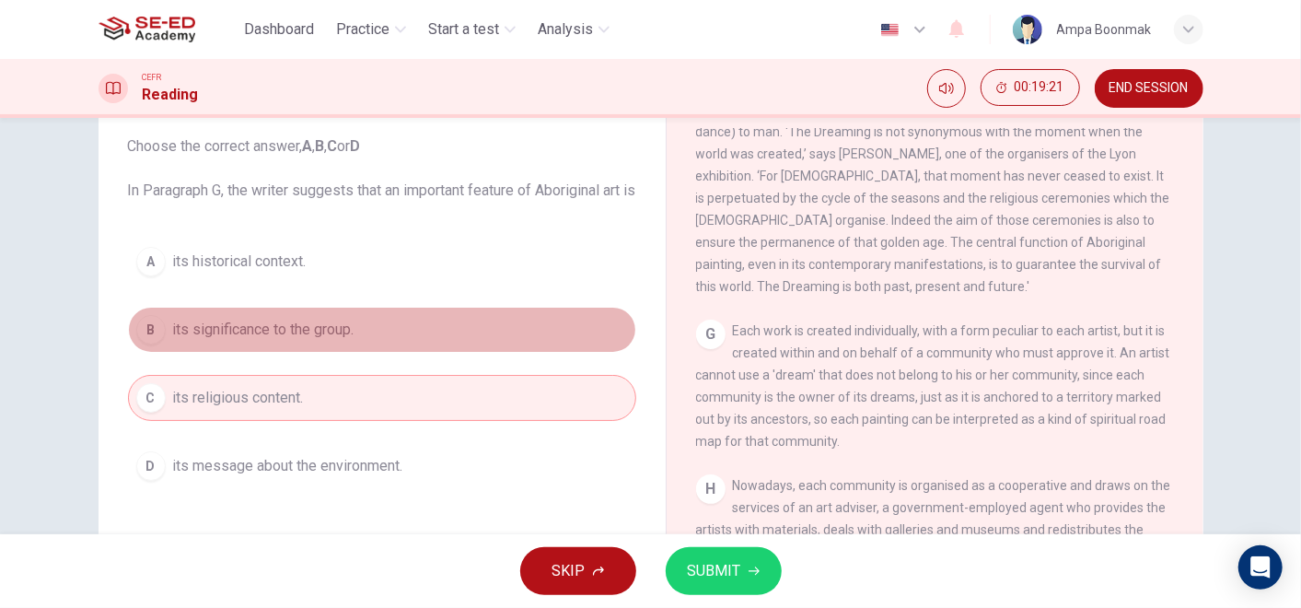
click at [332, 341] on span "its significance to the group." at bounding box center [263, 330] width 181 height 22
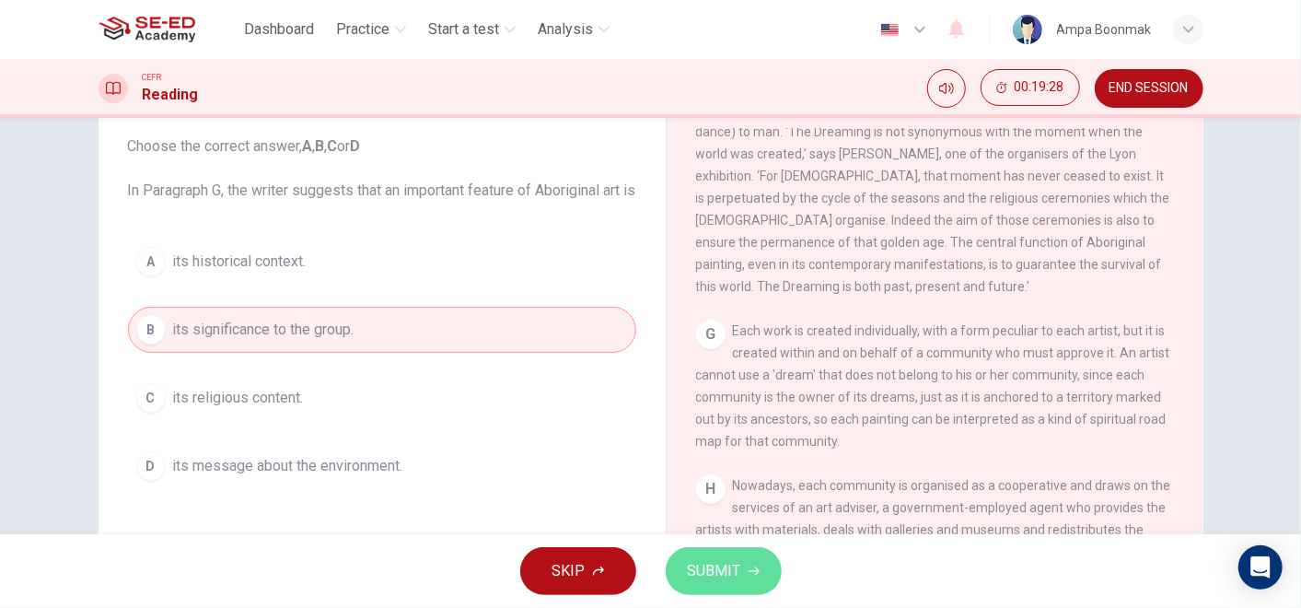
click at [710, 586] on button "SUBMIT" at bounding box center [724, 571] width 116 height 48
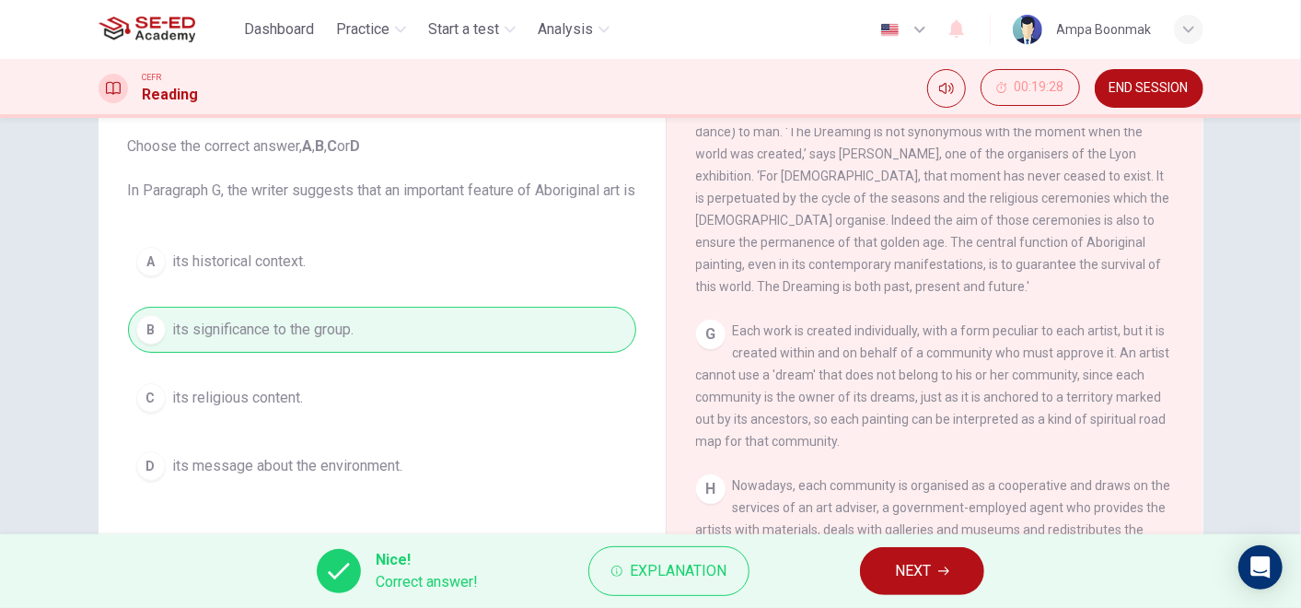
click at [905, 575] on span "NEXT" at bounding box center [913, 571] width 36 height 26
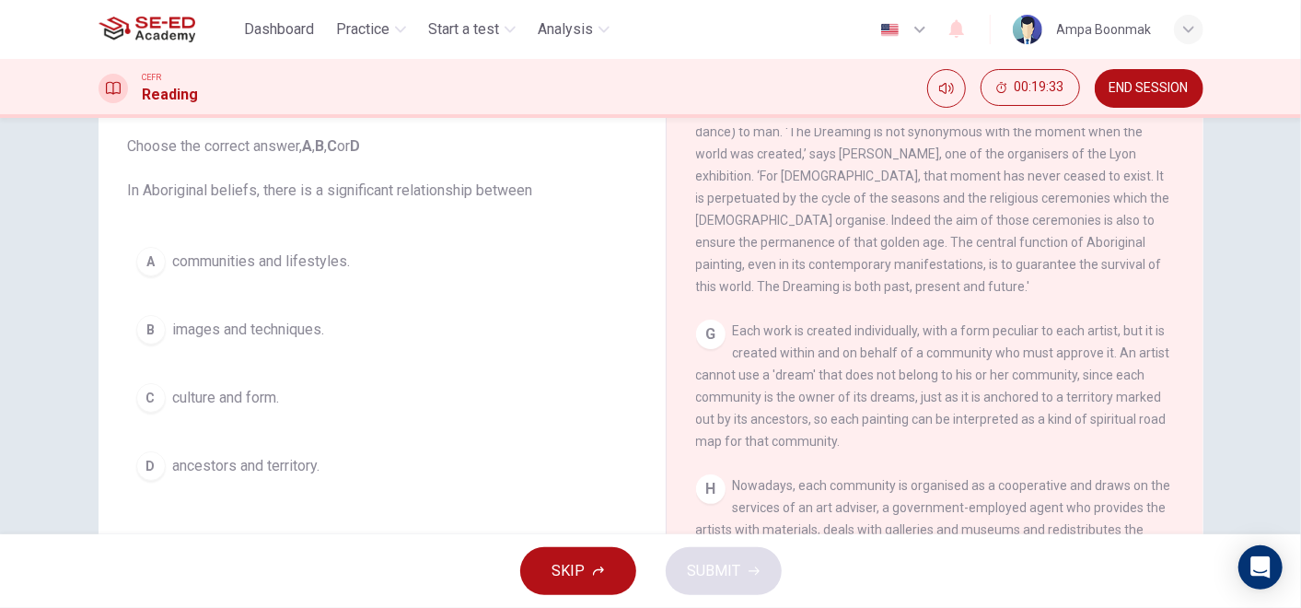
click at [320, 271] on span "communities and lifestyles." at bounding box center [262, 261] width 178 height 22
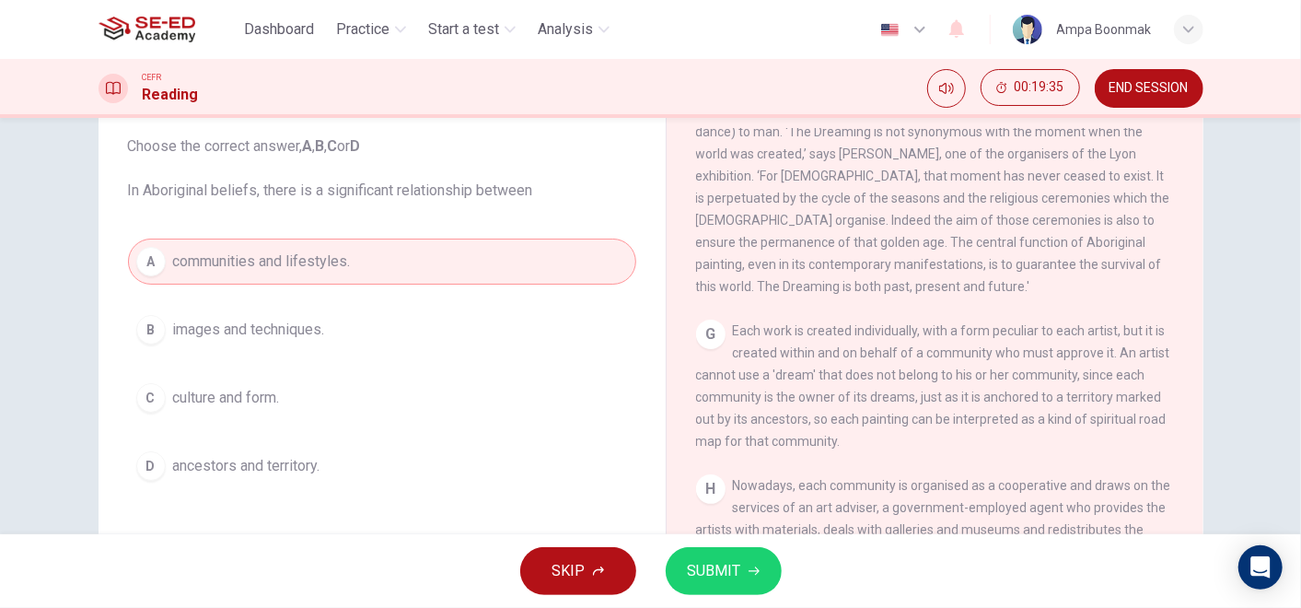
click at [725, 571] on span "SUBMIT" at bounding box center [714, 571] width 53 height 26
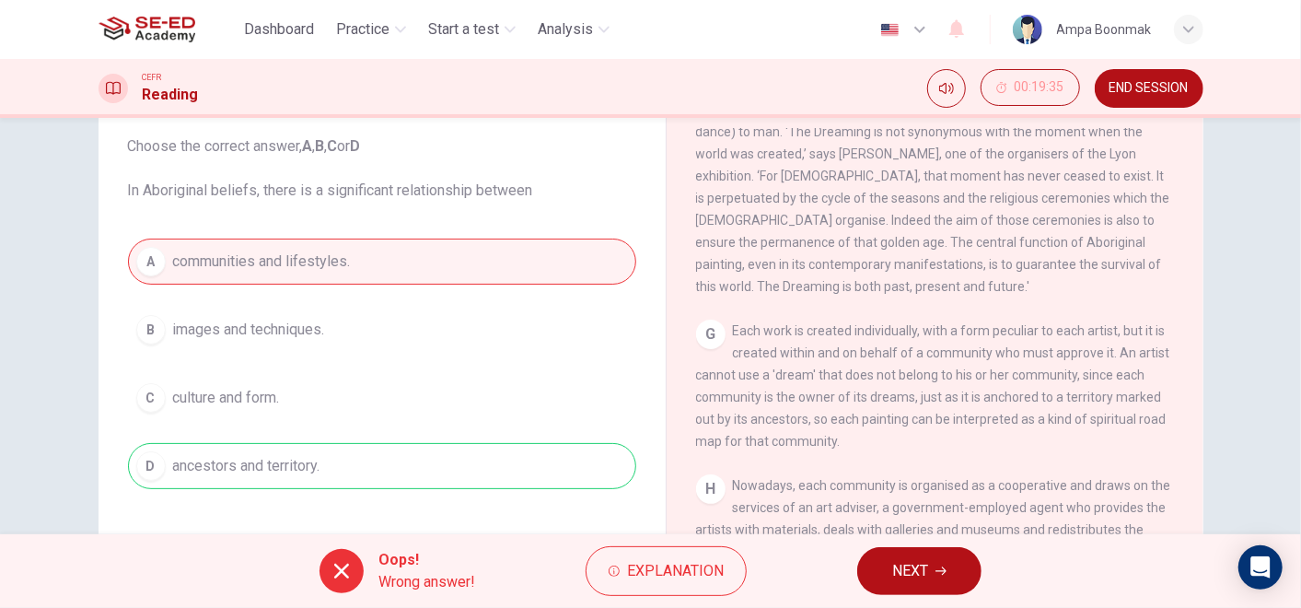
click at [844, 555] on div "Oops! Wrong answer! Explanation NEXT" at bounding box center [650, 571] width 1301 height 74
click at [899, 565] on span "NEXT" at bounding box center [910, 571] width 36 height 26
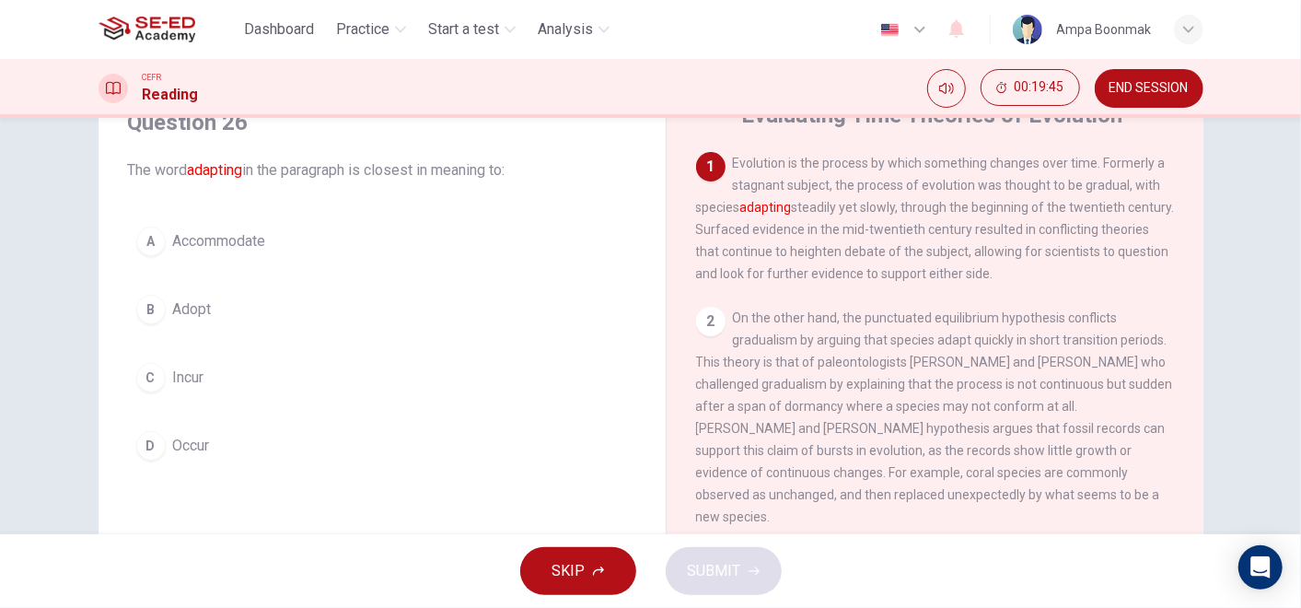
scroll to position [0, 0]
click at [736, 157] on span "Evolution is the process by which something changes over time. Formerly a stagn…" at bounding box center [935, 218] width 479 height 125
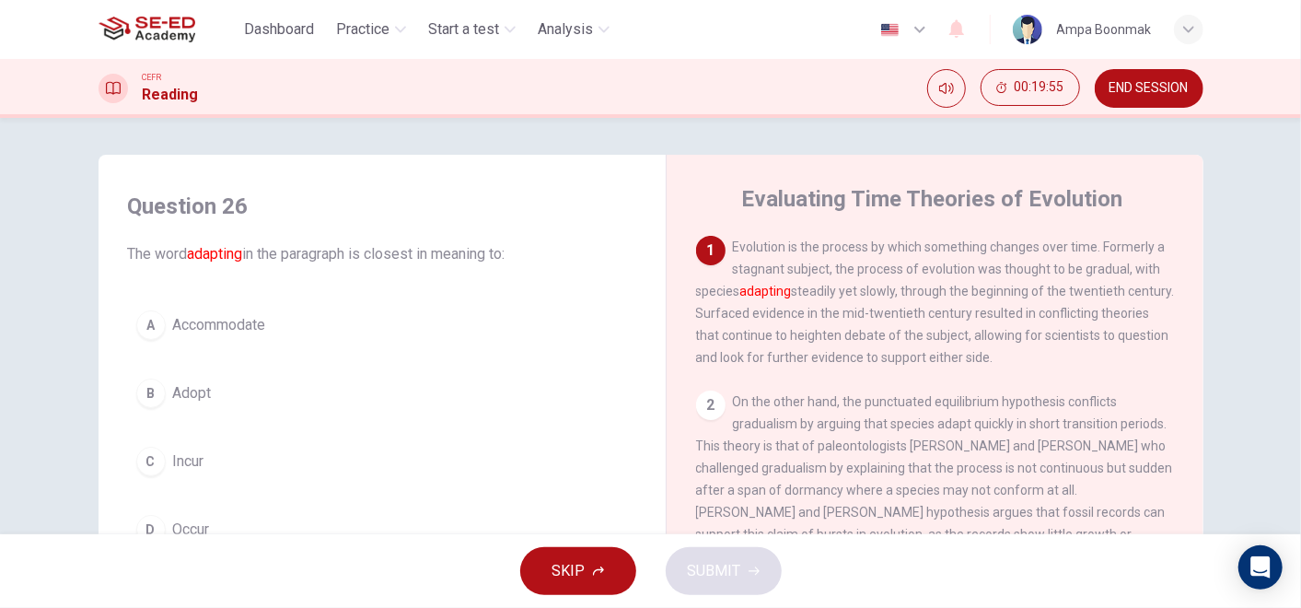
drag, startPoint x: 725, startPoint y: 249, endPoint x: 771, endPoint y: 252, distance: 46.2
click at [771, 252] on div "1 Evolution is the process by which something changes over time. Formerly a sta…" at bounding box center [935, 302] width 479 height 133
drag, startPoint x: 731, startPoint y: 249, endPoint x: 843, endPoint y: 268, distance: 113.8
click at [843, 268] on span "Evolution is the process by which something changes over time. Formerly a stagn…" at bounding box center [935, 301] width 479 height 125
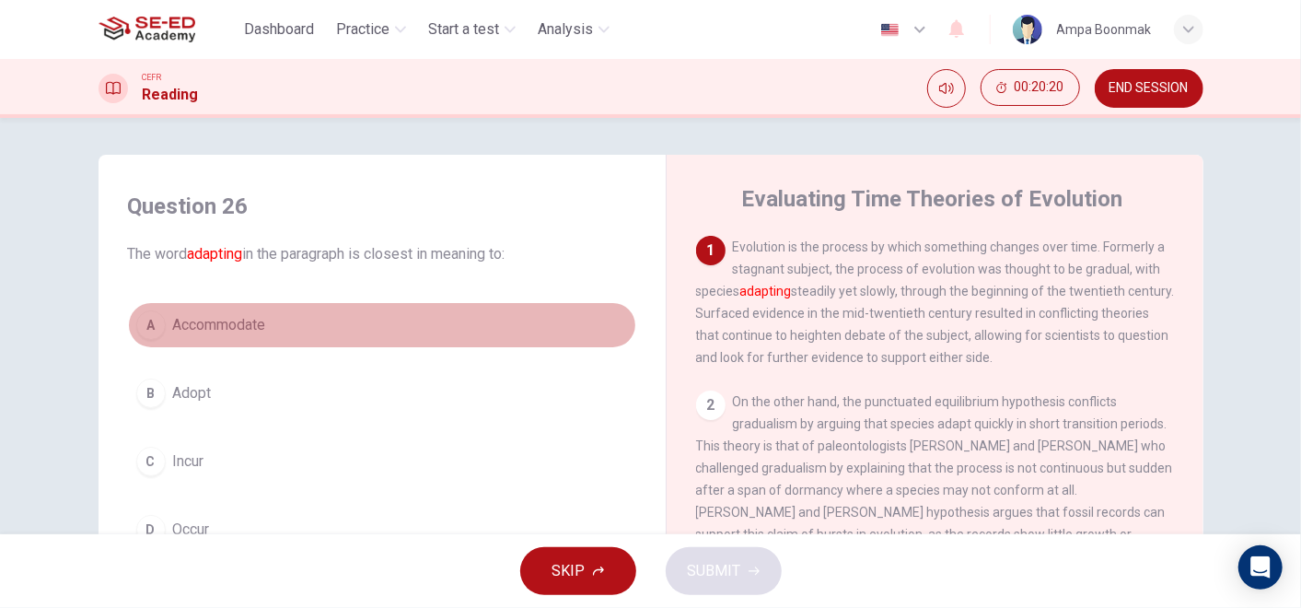
click at [248, 341] on button "A Accommodate" at bounding box center [382, 325] width 508 height 46
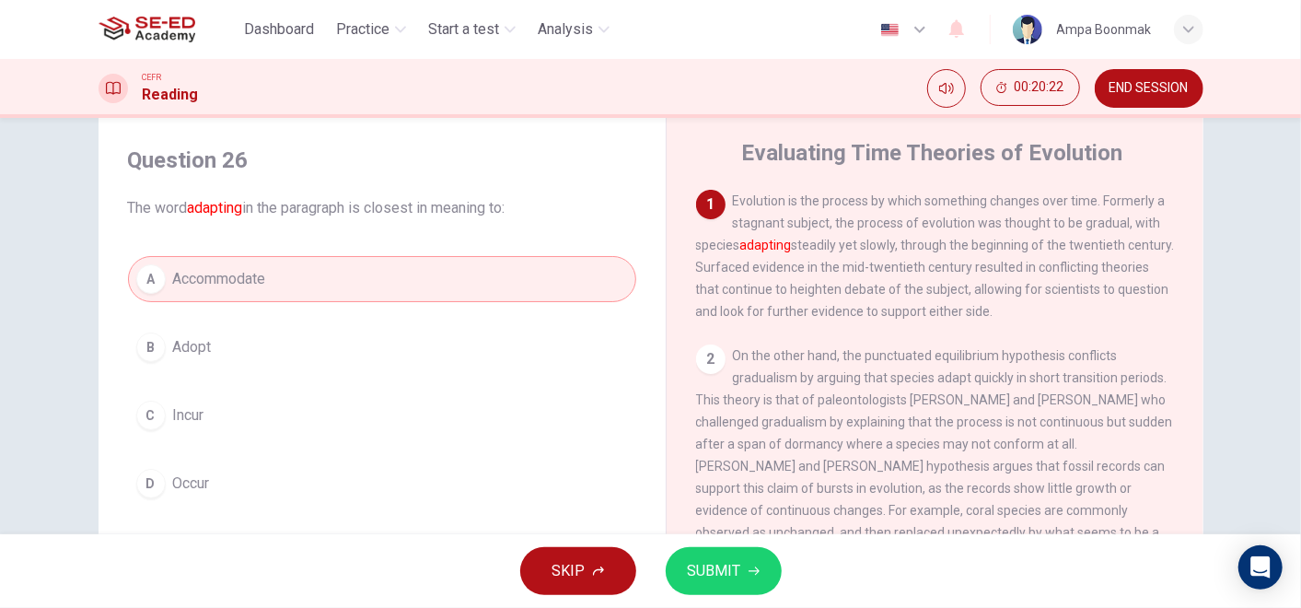
scroll to position [46, 0]
click at [442, 480] on button "D Occur" at bounding box center [382, 483] width 508 height 46
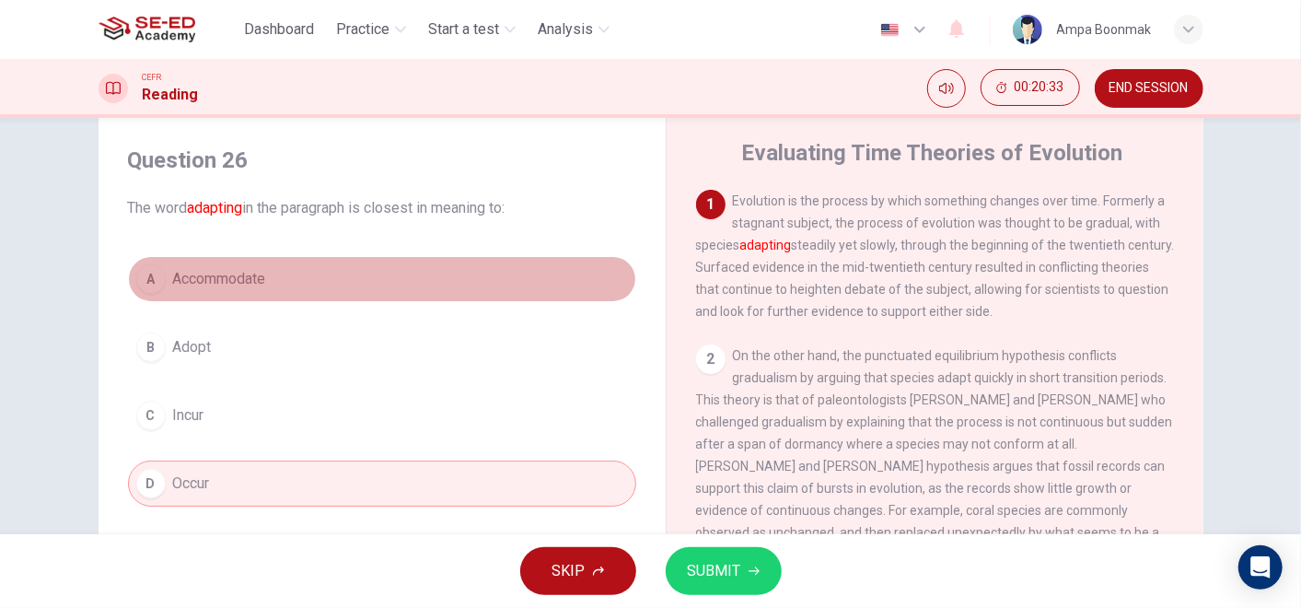
click at [539, 276] on button "A Accommodate" at bounding box center [382, 279] width 508 height 46
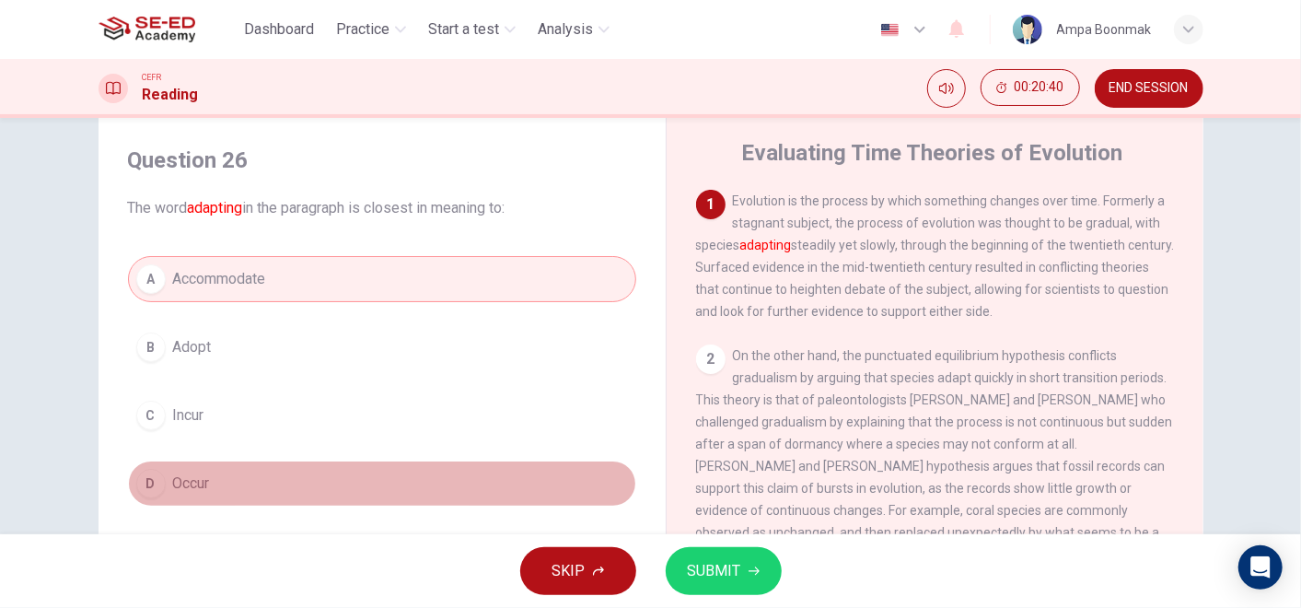
click at [370, 462] on button "D Occur" at bounding box center [382, 483] width 508 height 46
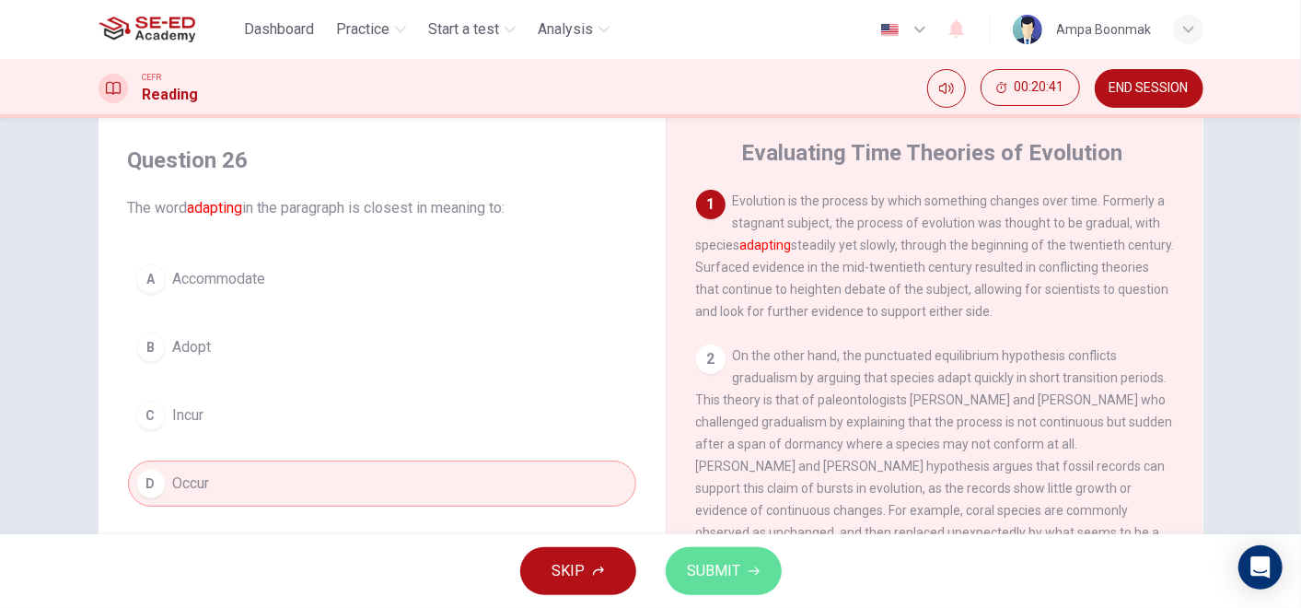
click at [744, 568] on button "SUBMIT" at bounding box center [724, 571] width 116 height 48
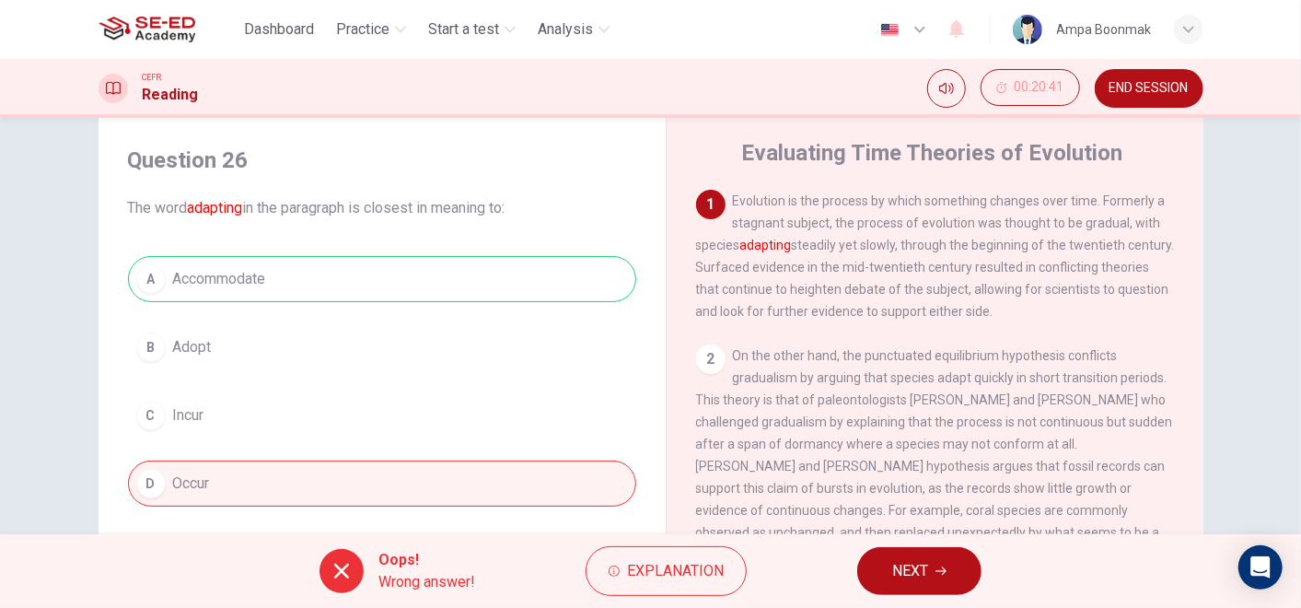
click at [965, 578] on button "NEXT" at bounding box center [919, 571] width 124 height 48
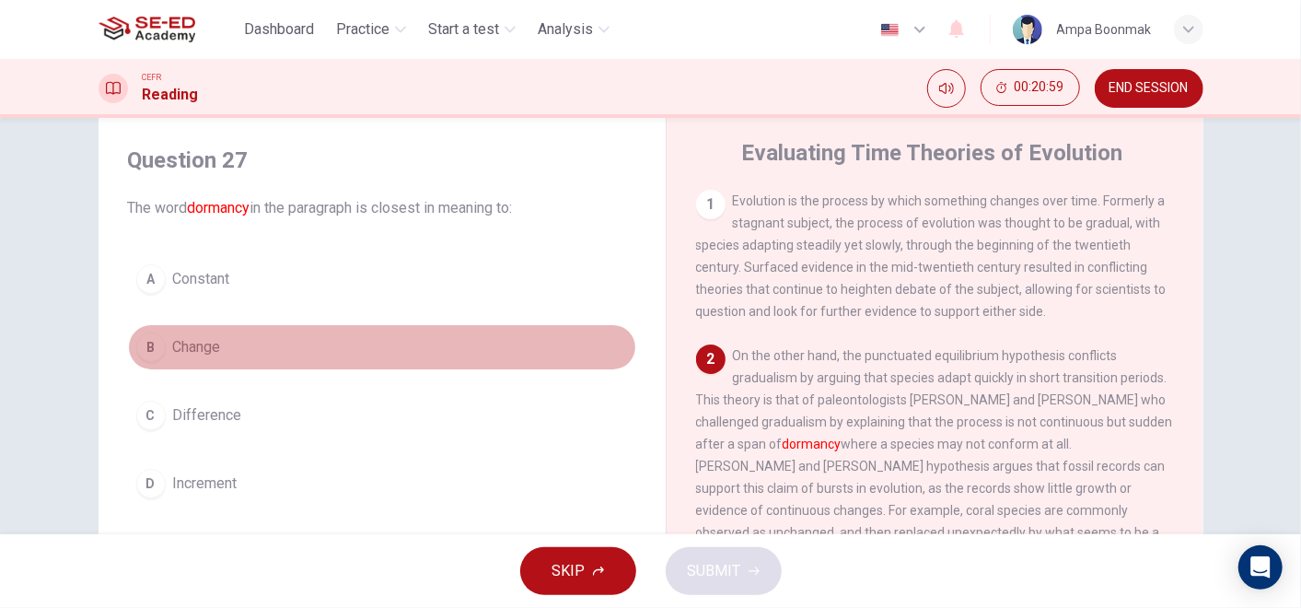
click at [233, 327] on button "B Change" at bounding box center [382, 347] width 508 height 46
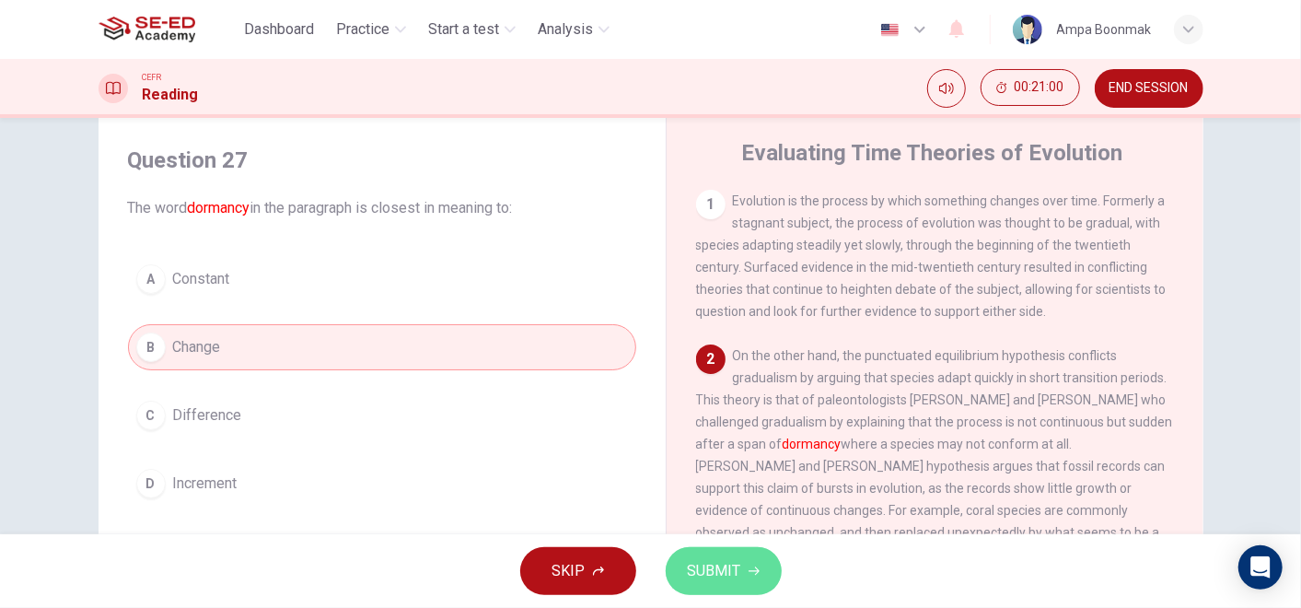
click at [742, 584] on button "SUBMIT" at bounding box center [724, 571] width 116 height 48
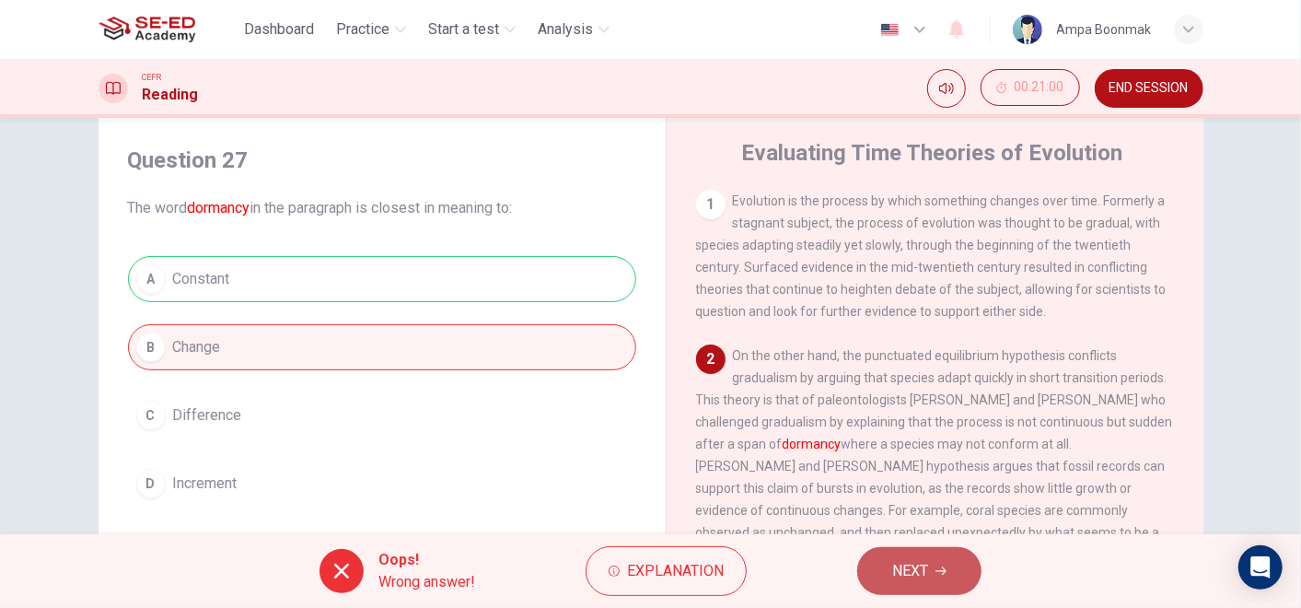
click at [960, 573] on button "NEXT" at bounding box center [919, 571] width 124 height 48
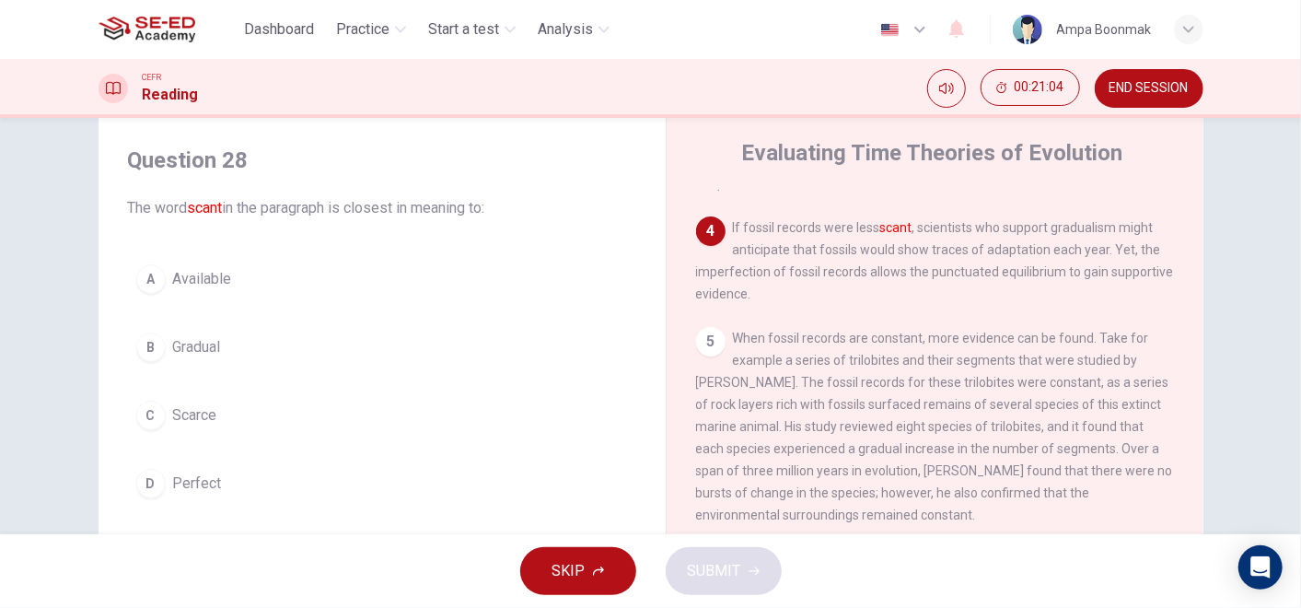
scroll to position [482, 0]
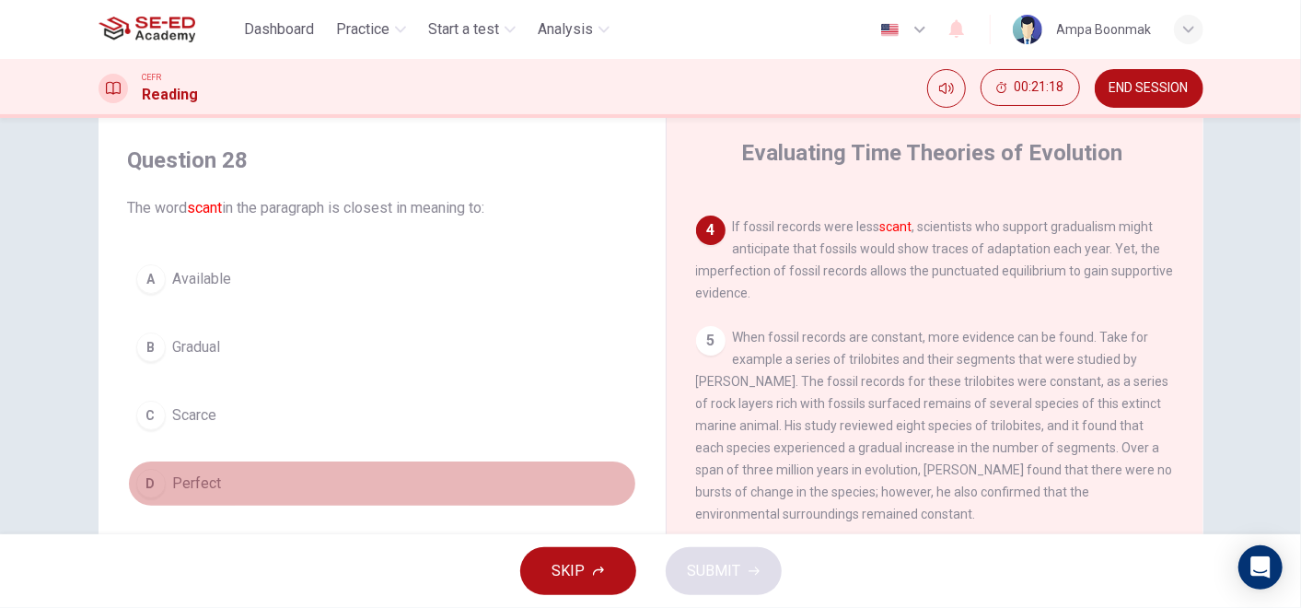
click at [252, 463] on button "D Perfect" at bounding box center [382, 483] width 508 height 46
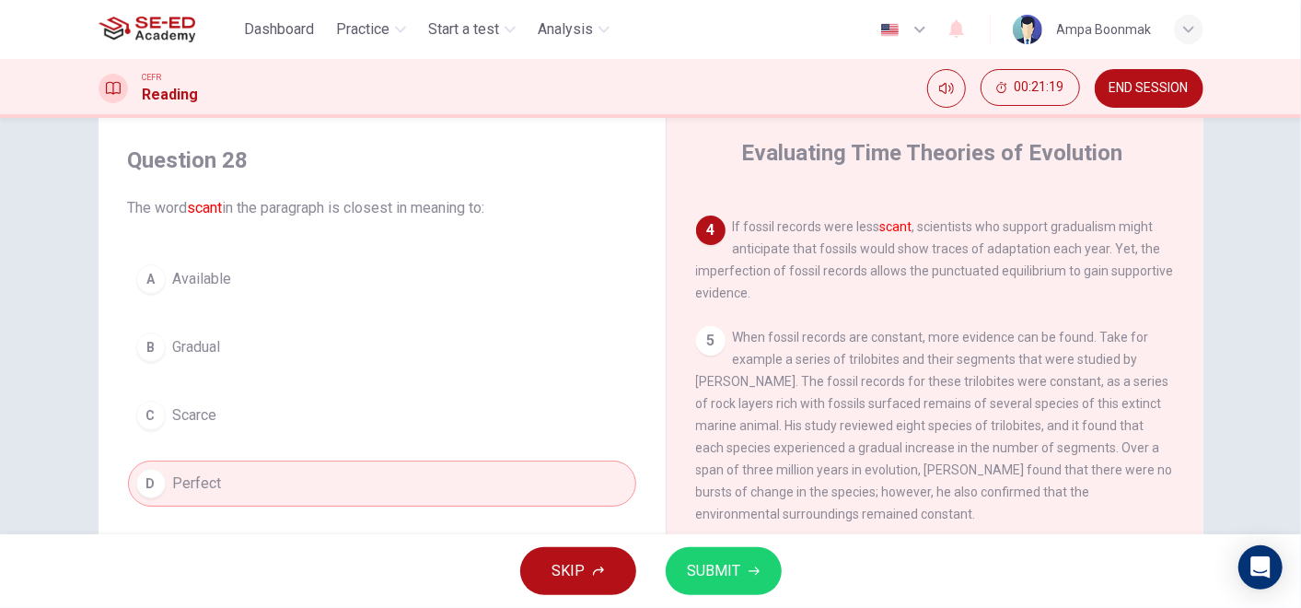
click at [686, 550] on button "SUBMIT" at bounding box center [724, 571] width 116 height 48
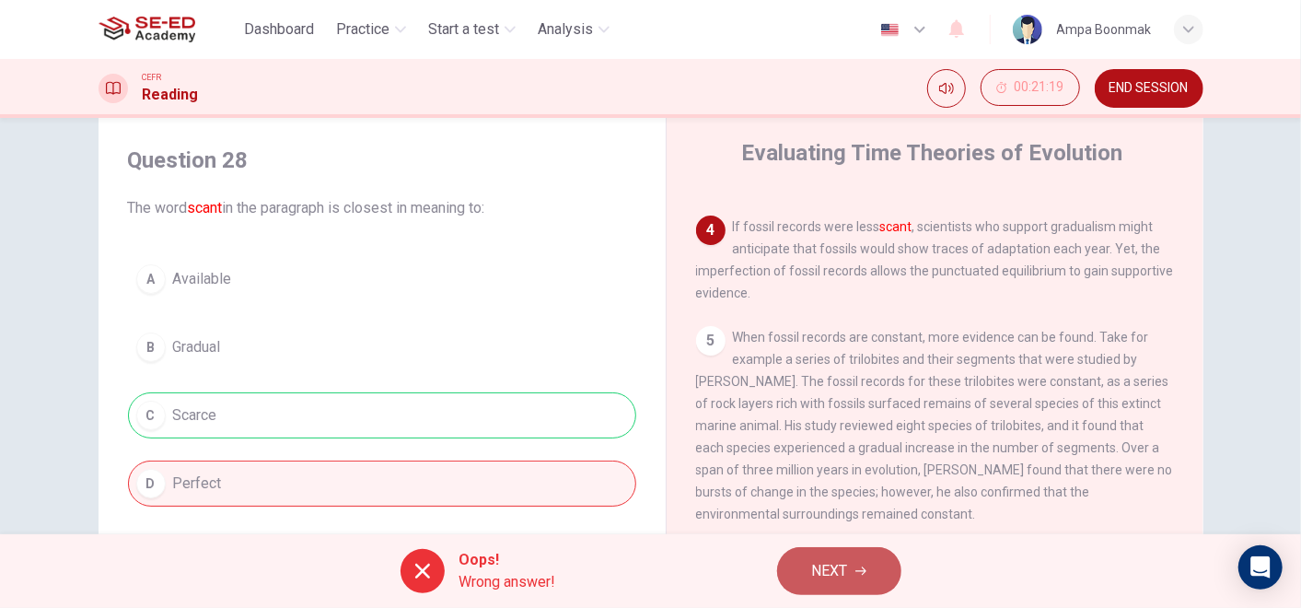
click at [828, 560] on span "NEXT" at bounding box center [830, 571] width 36 height 26
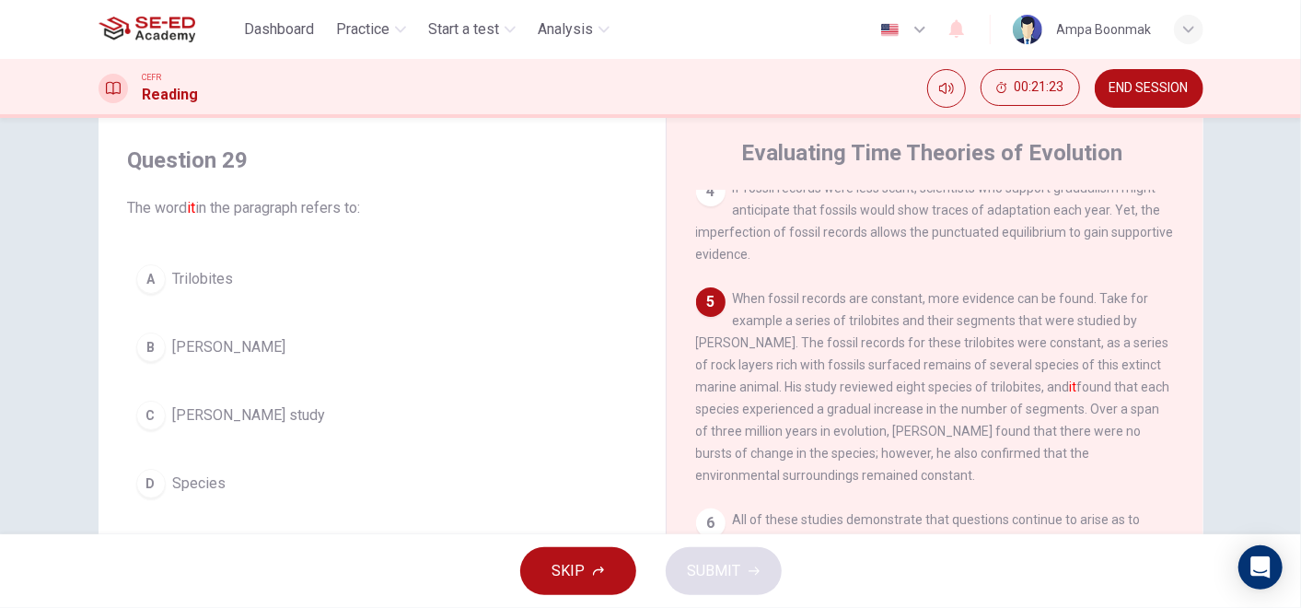
scroll to position [520, 0]
click at [261, 416] on span "[PERSON_NAME] study" at bounding box center [249, 415] width 153 height 22
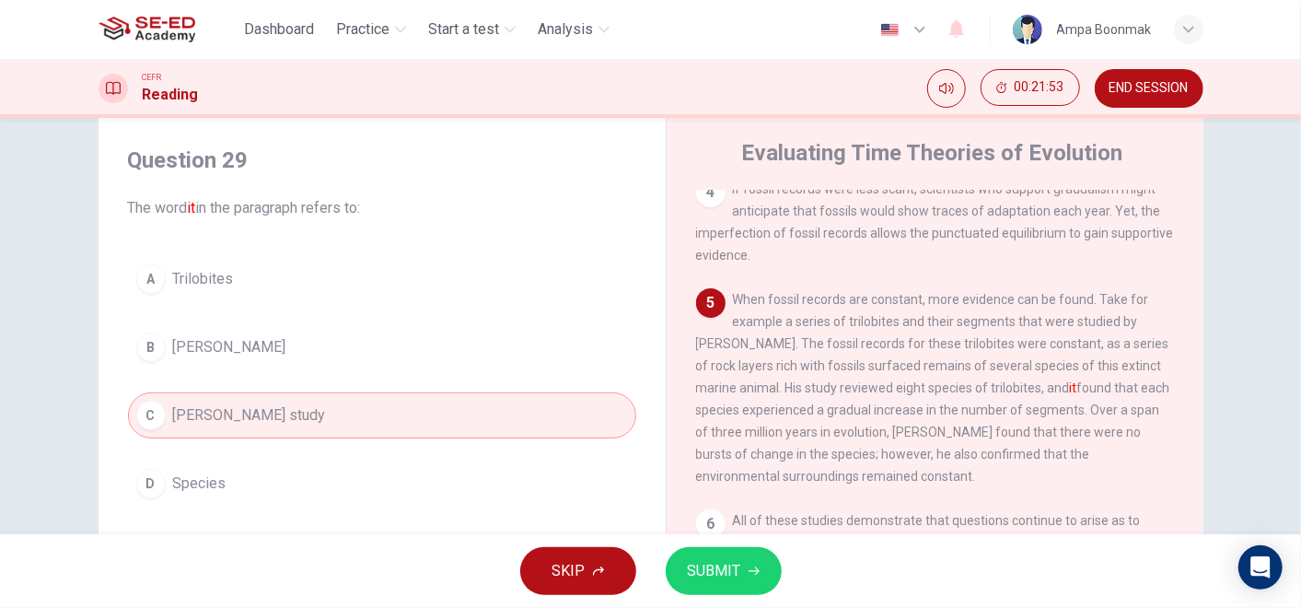
click at [818, 541] on div "SKIP SUBMIT" at bounding box center [650, 571] width 1301 height 74
click at [702, 574] on span "SUBMIT" at bounding box center [714, 571] width 53 height 26
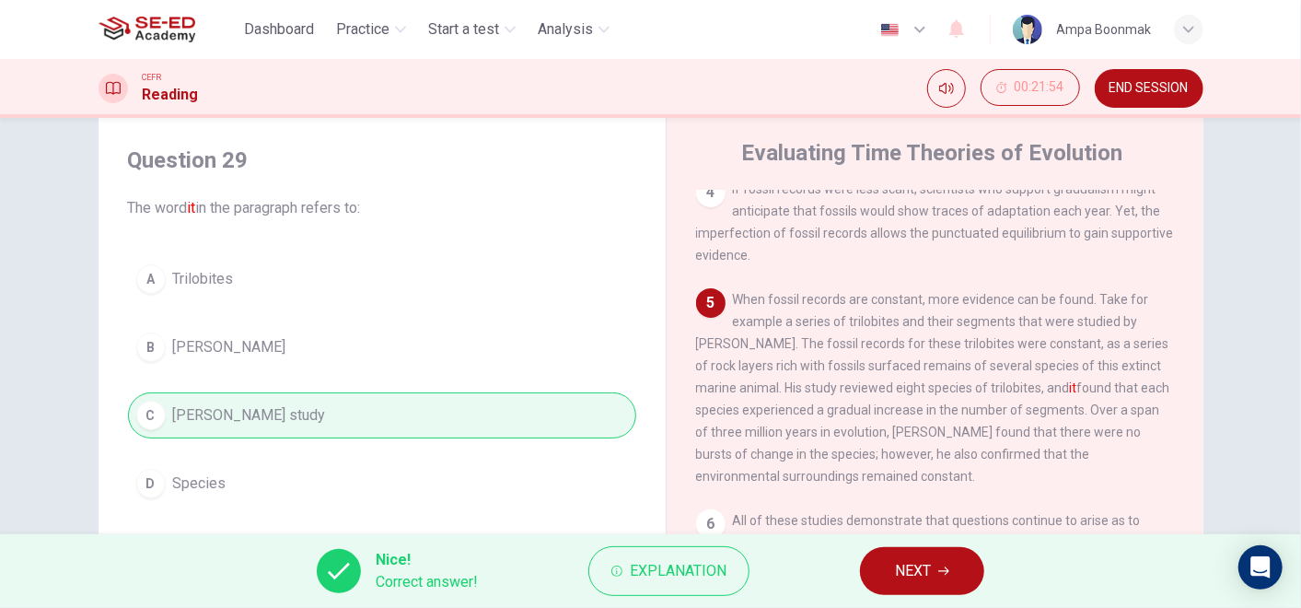
click at [880, 581] on button "NEXT" at bounding box center [922, 571] width 124 height 48
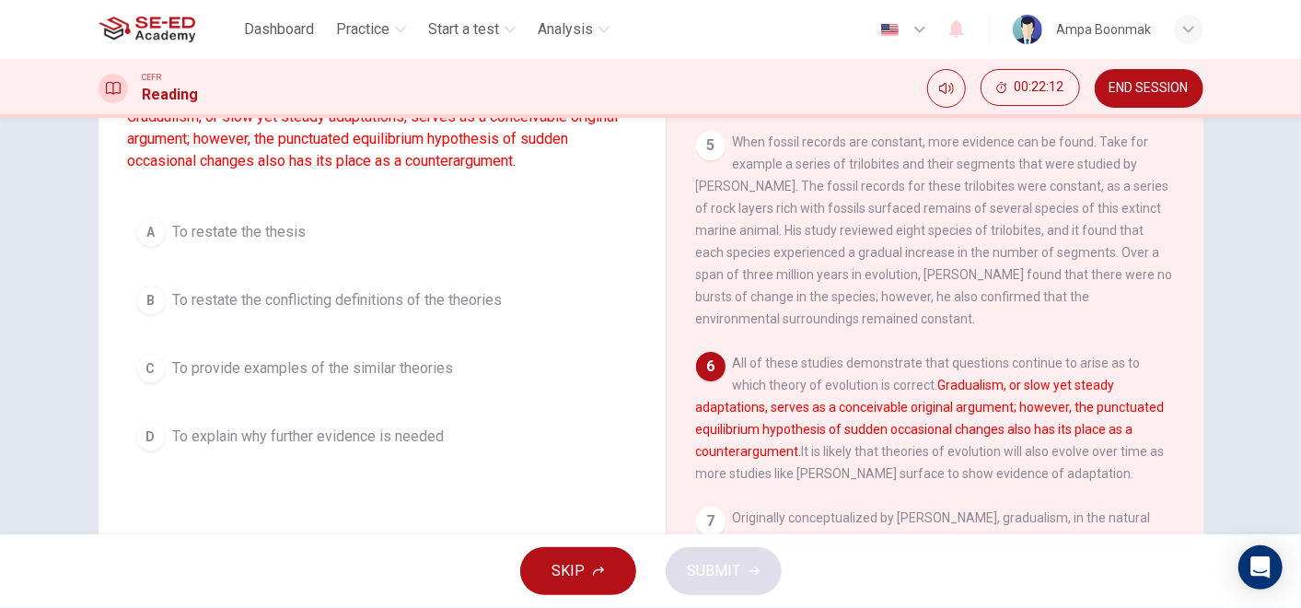
scroll to position [203, 0]
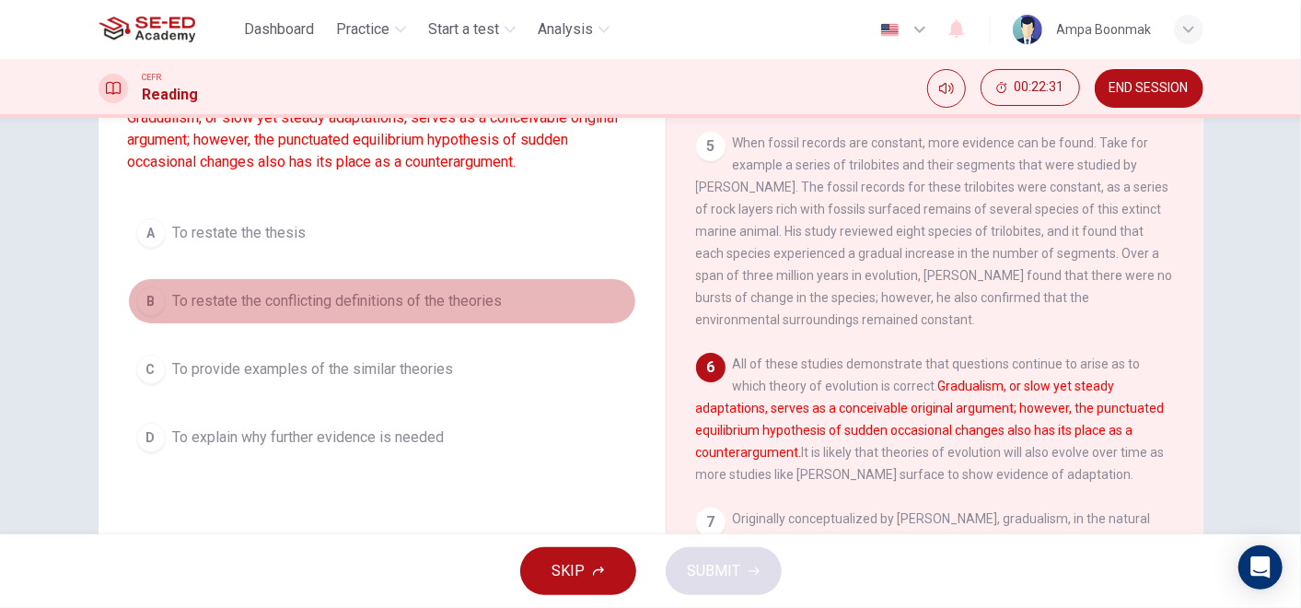
click at [362, 307] on span "To restate the conflicting definitions of the theories" at bounding box center [338, 301] width 330 height 22
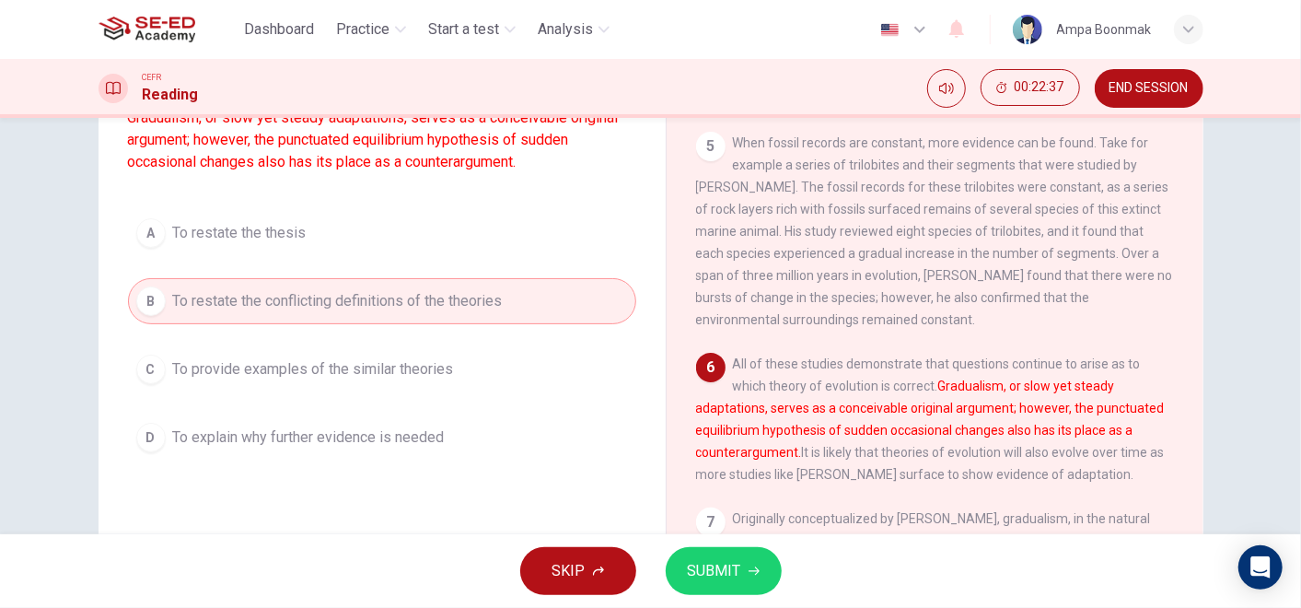
click at [721, 571] on span "SUBMIT" at bounding box center [714, 571] width 53 height 26
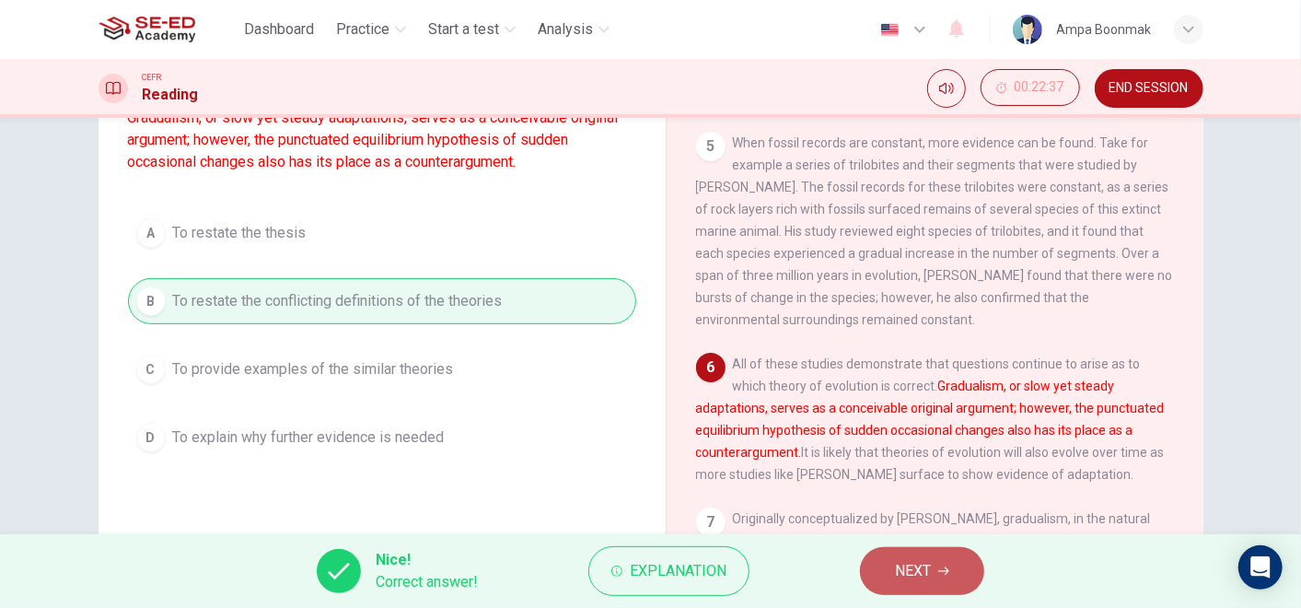
click at [956, 551] on button "NEXT" at bounding box center [922, 571] width 124 height 48
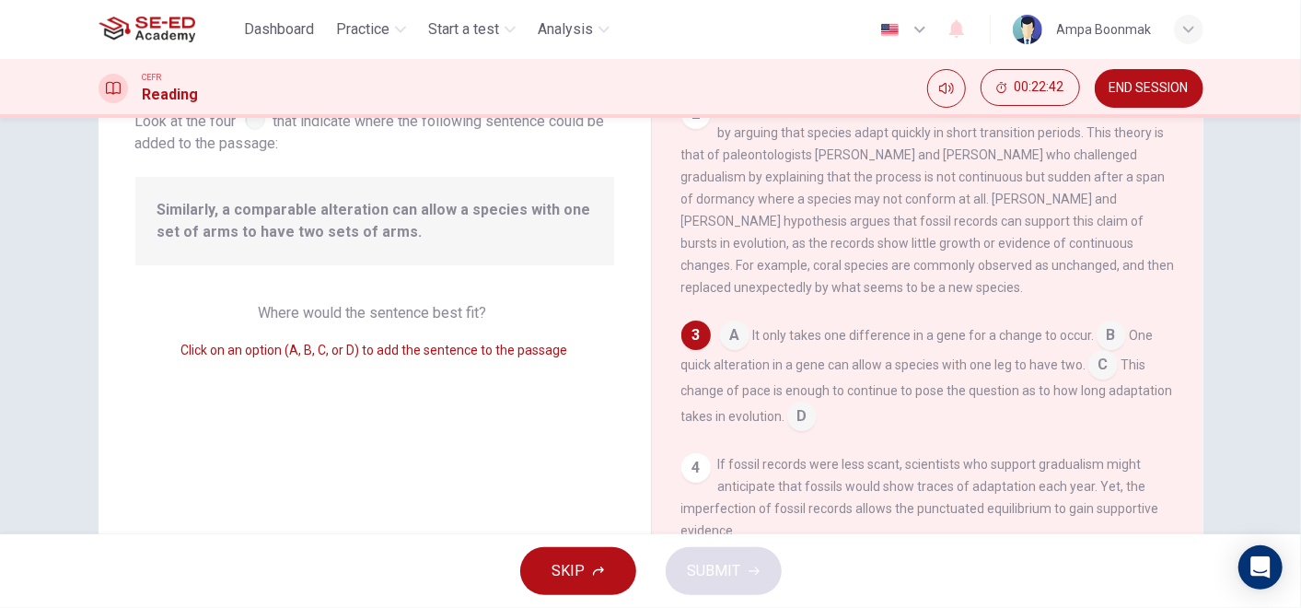
scroll to position [129, 0]
click at [1094, 382] on input at bounding box center [1102, 367] width 29 height 29
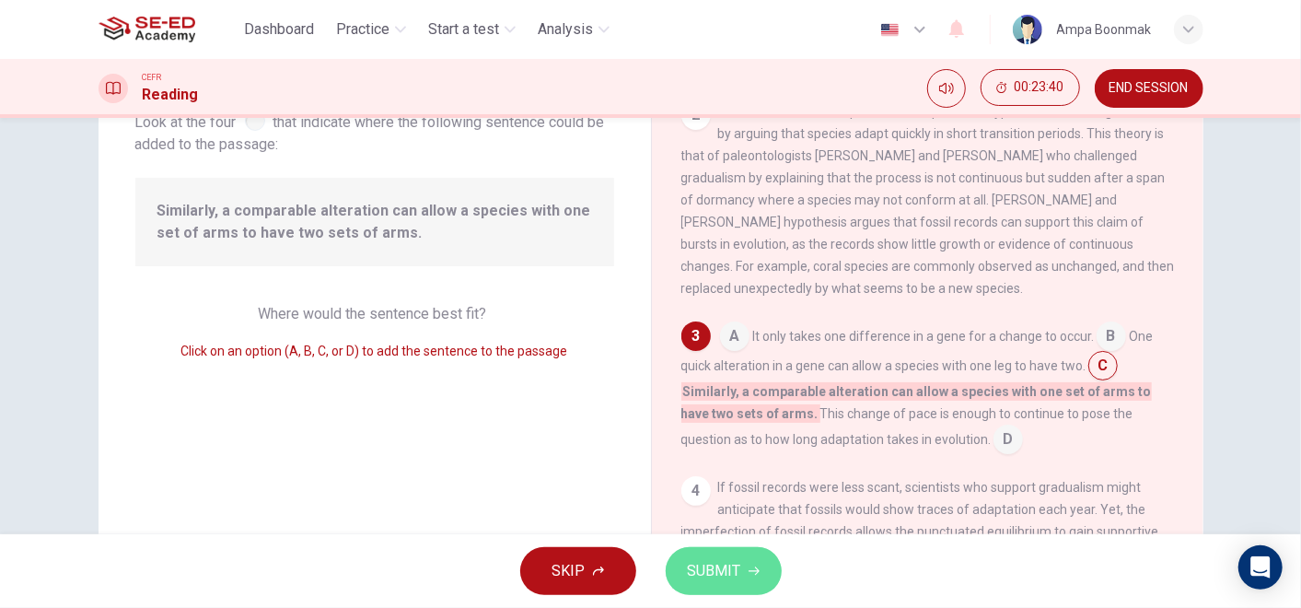
click at [685, 575] on button "SUBMIT" at bounding box center [724, 571] width 116 height 48
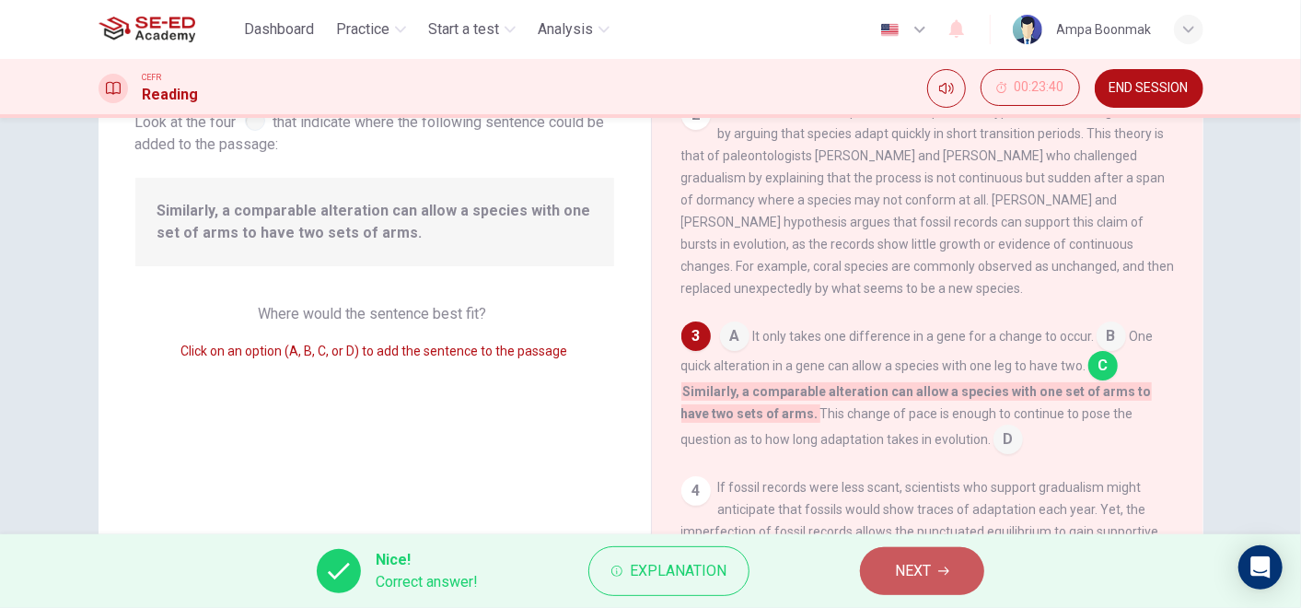
click at [947, 576] on button "NEXT" at bounding box center [922, 571] width 124 height 48
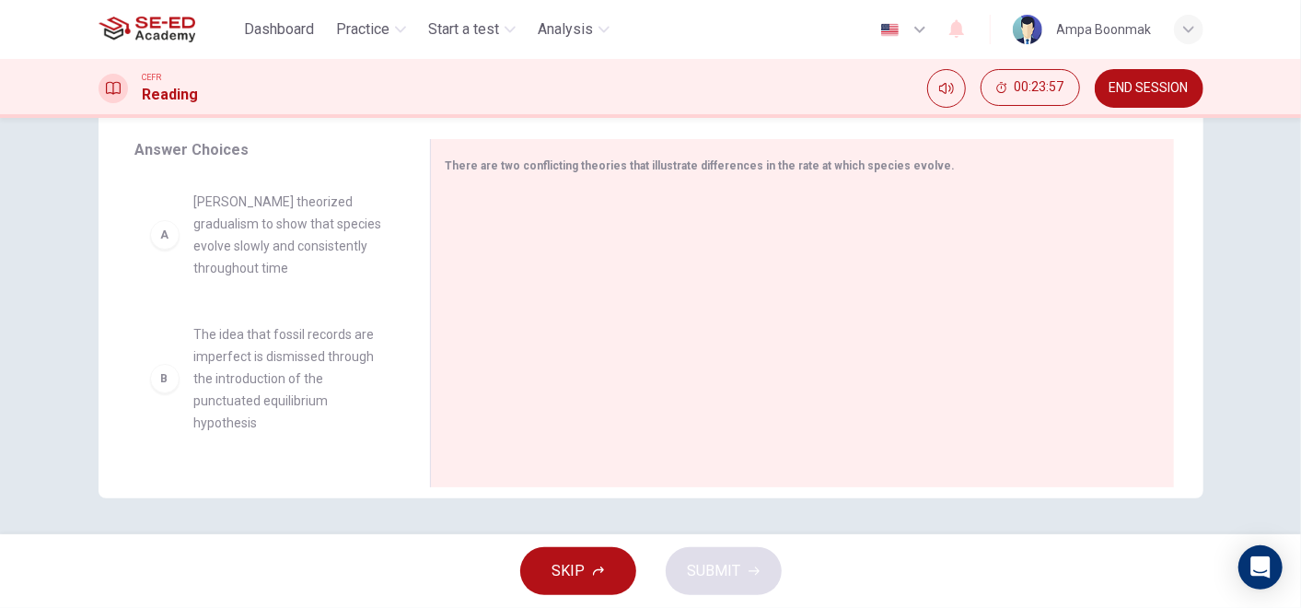
scroll to position [608, 0]
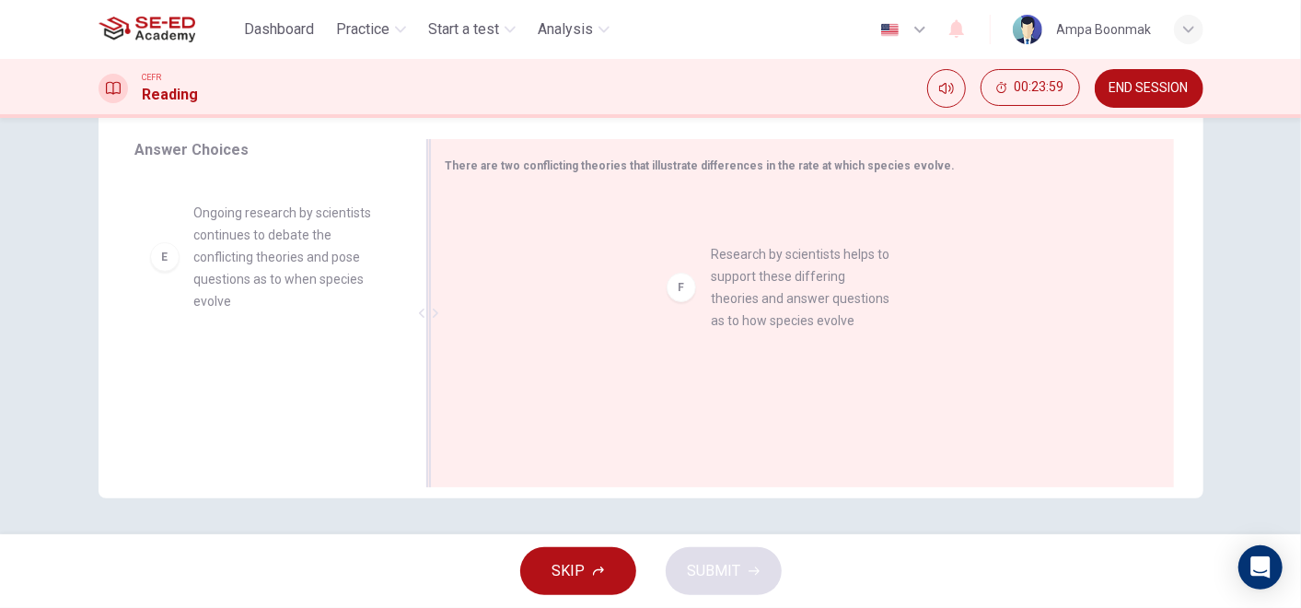
drag, startPoint x: 271, startPoint y: 384, endPoint x: 819, endPoint y: 264, distance: 561.6
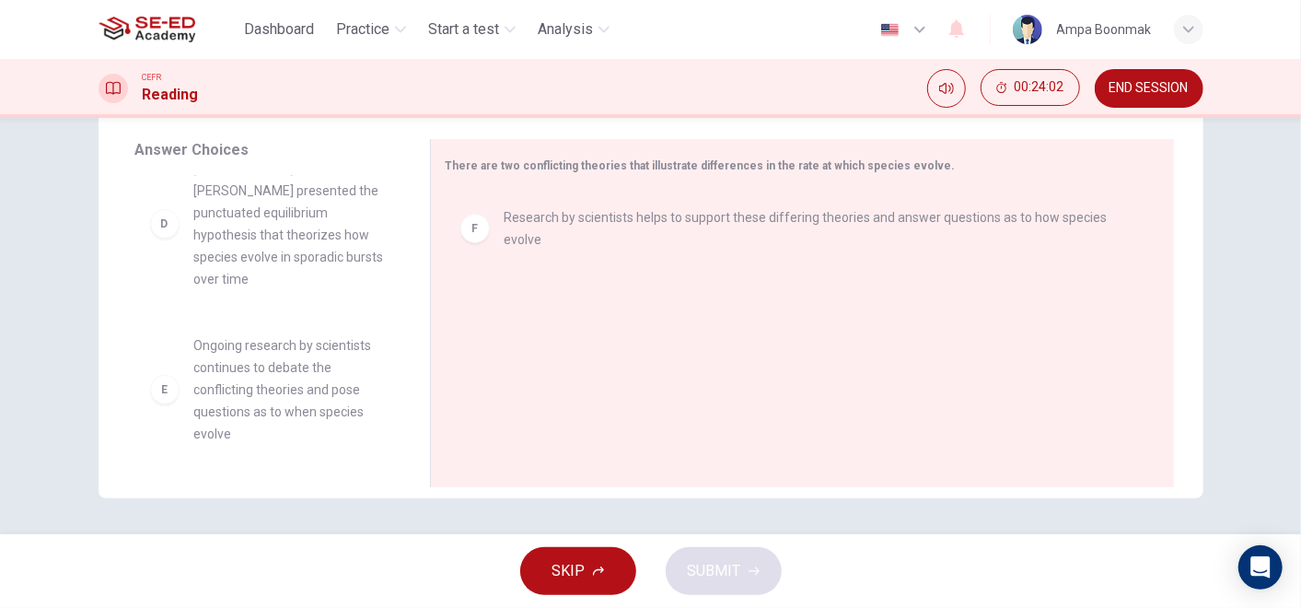
scroll to position [470, 0]
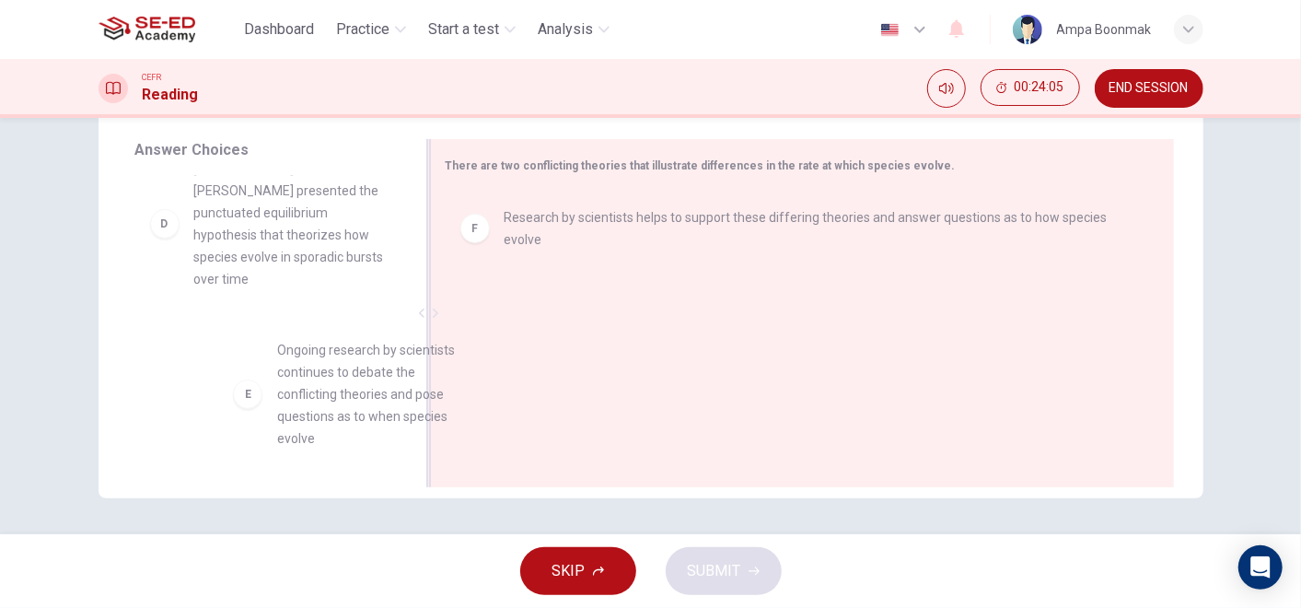
drag, startPoint x: 268, startPoint y: 387, endPoint x: 822, endPoint y: 392, distance: 554.2
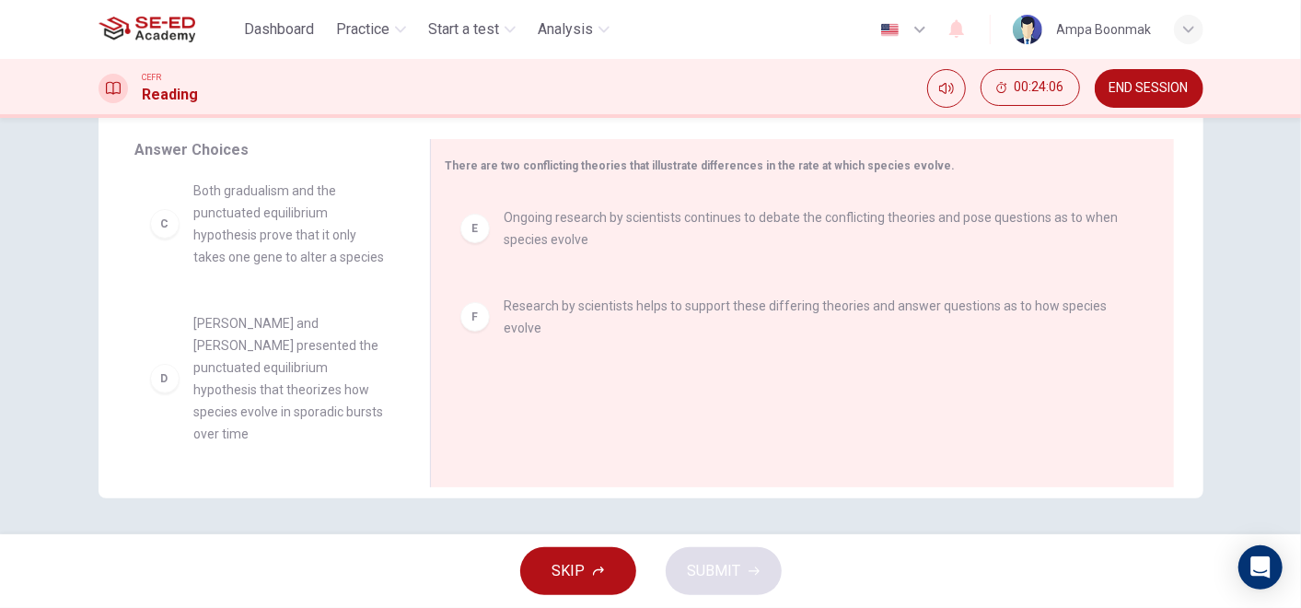
scroll to position [320, 0]
click at [582, 568] on span "SKIP" at bounding box center [568, 571] width 33 height 26
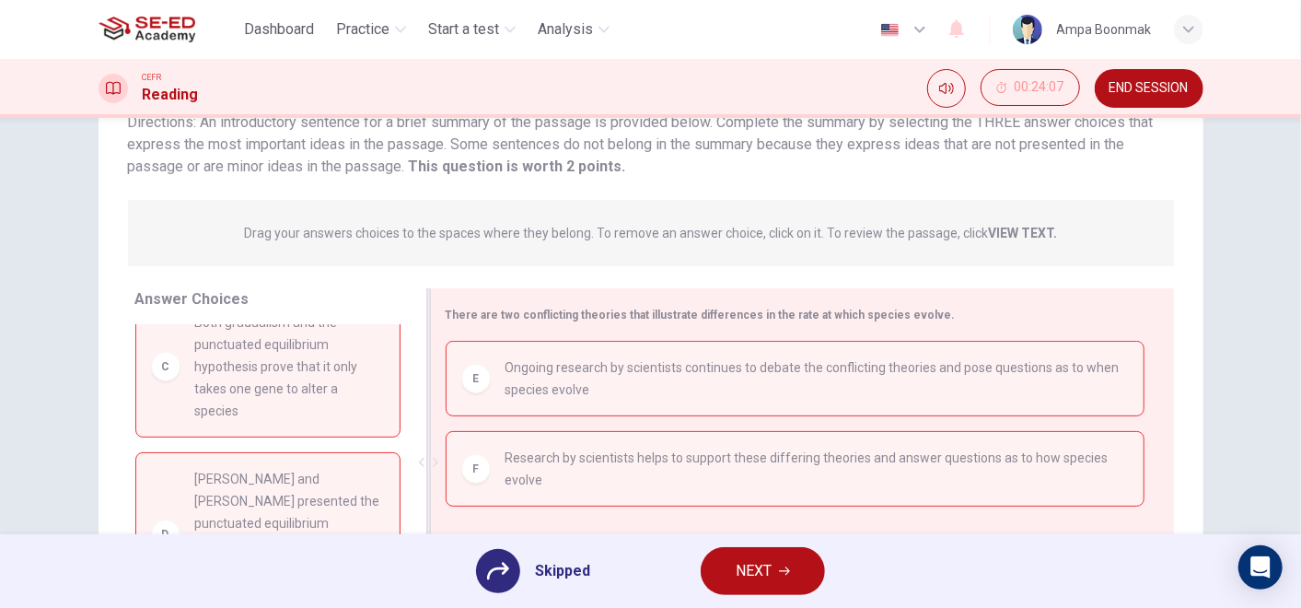
scroll to position [145, 0]
click at [754, 575] on span "NEXT" at bounding box center [754, 571] width 36 height 26
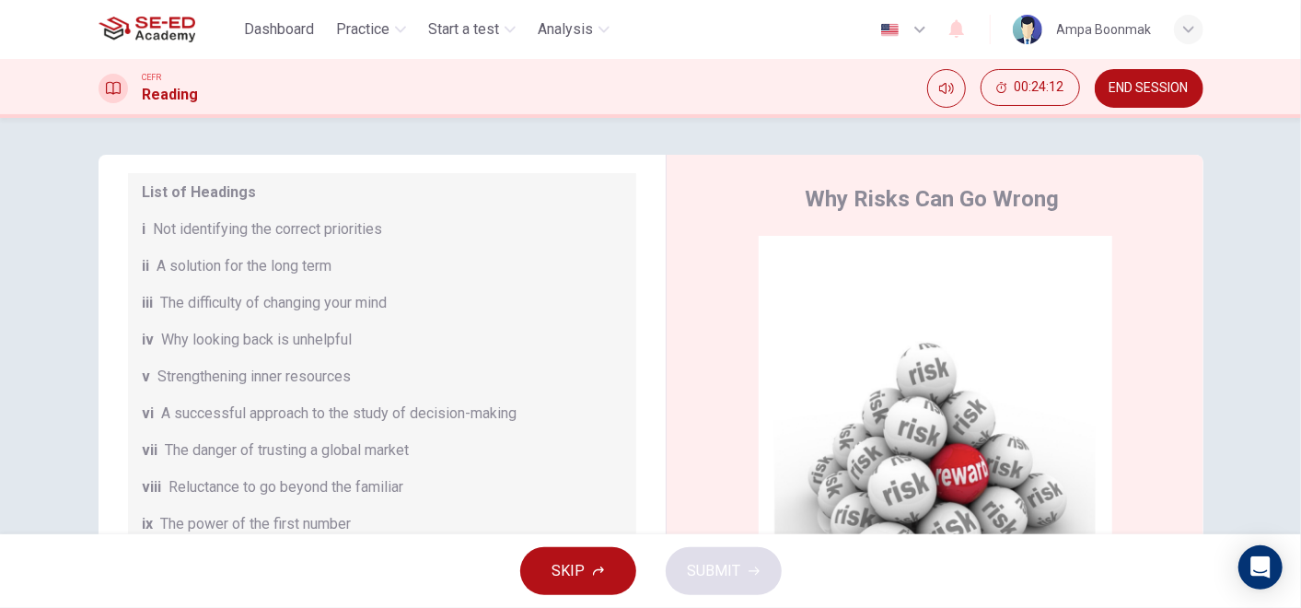
scroll to position [354, 0]
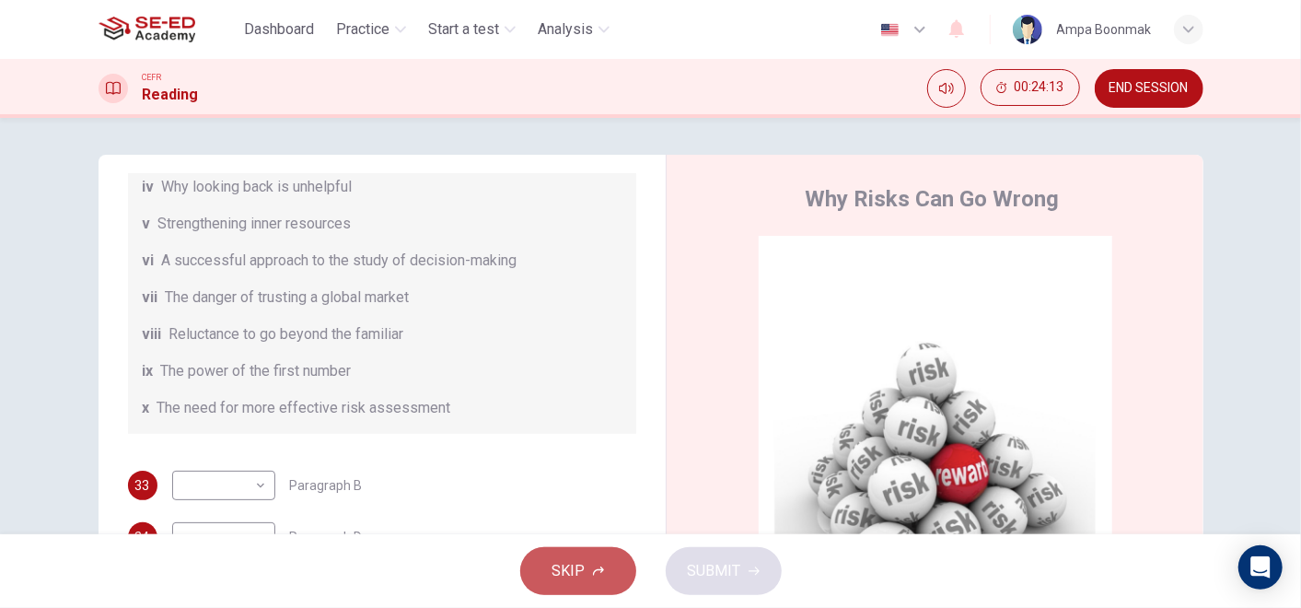
click at [573, 562] on span "SKIP" at bounding box center [568, 571] width 33 height 26
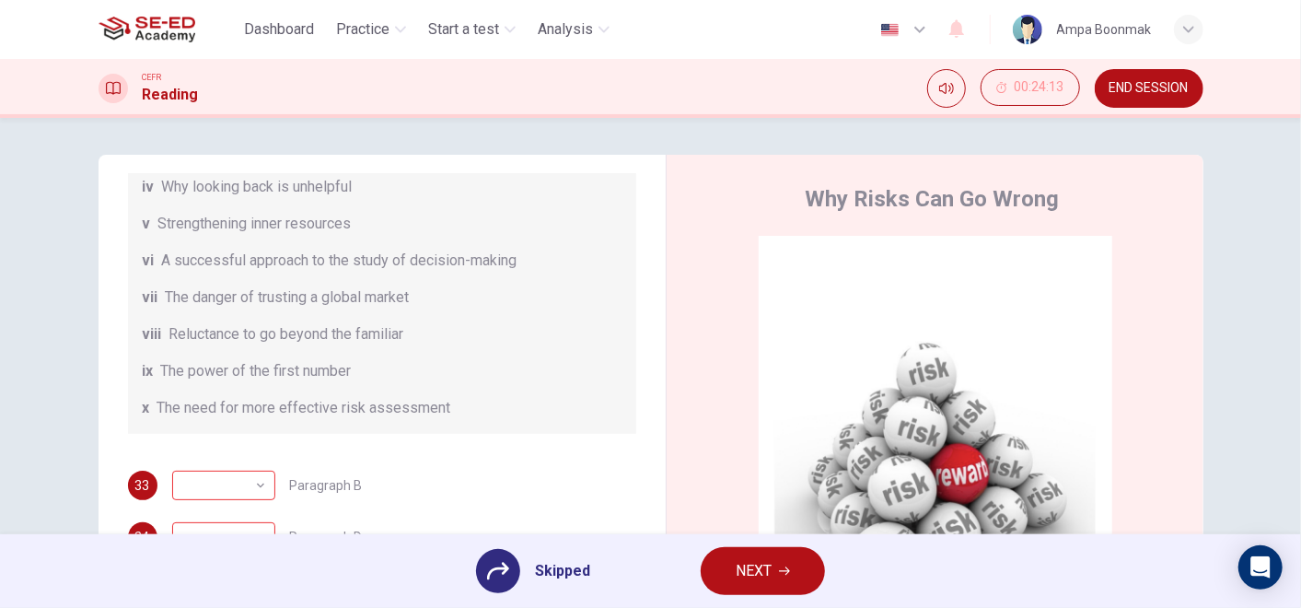
click at [755, 570] on span "NEXT" at bounding box center [754, 571] width 36 height 26
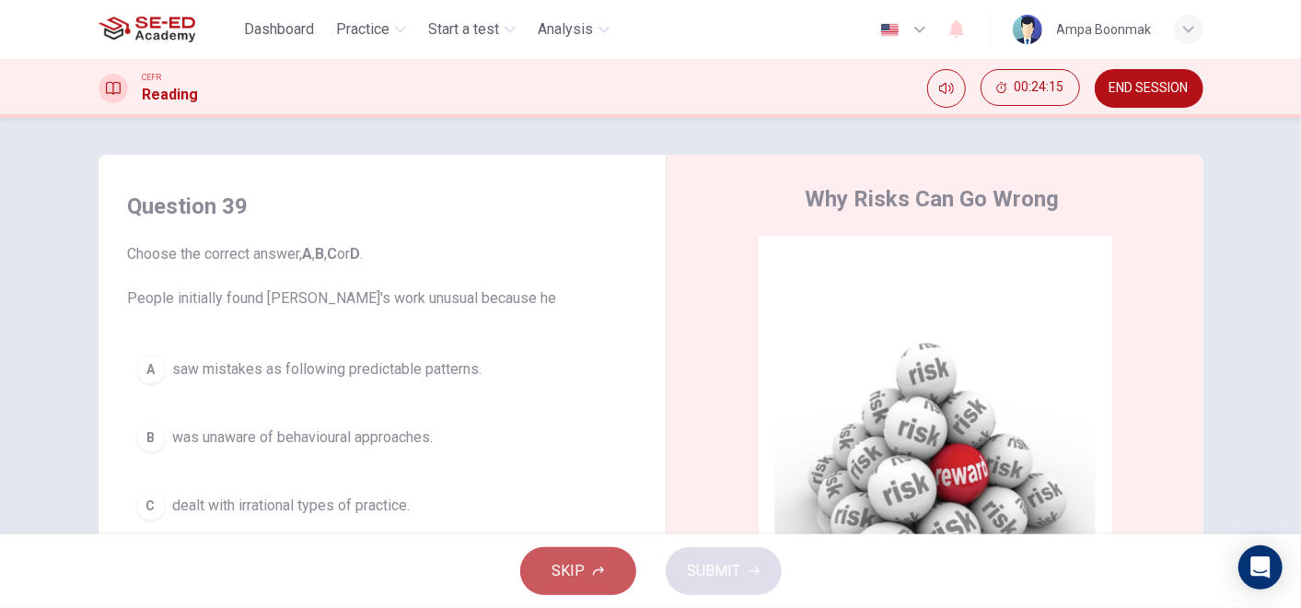
click at [594, 550] on button "SKIP" at bounding box center [578, 571] width 116 height 48
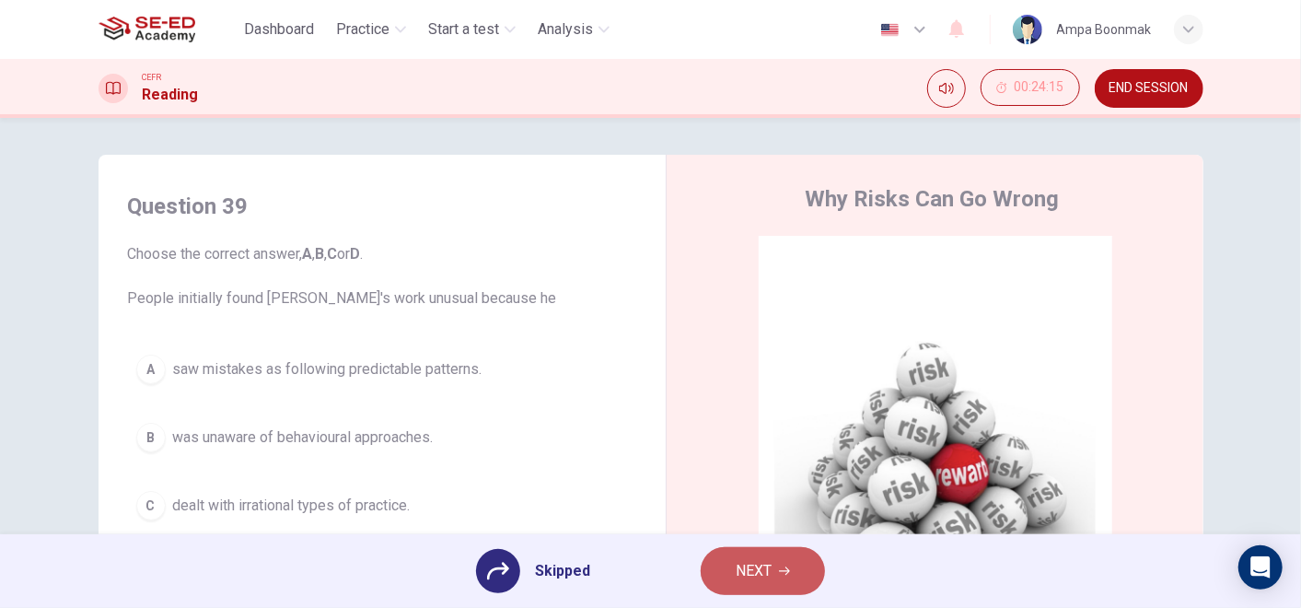
click at [732, 568] on button "NEXT" at bounding box center [763, 571] width 124 height 48
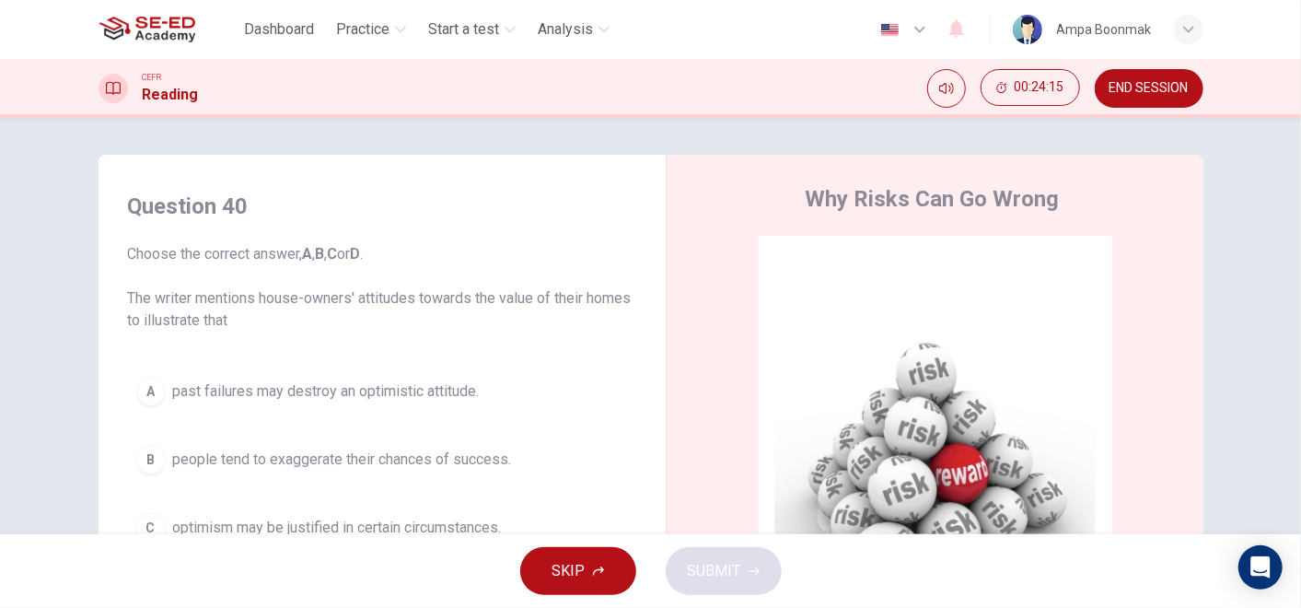
click at [597, 569] on icon "button" at bounding box center [598, 570] width 11 height 9
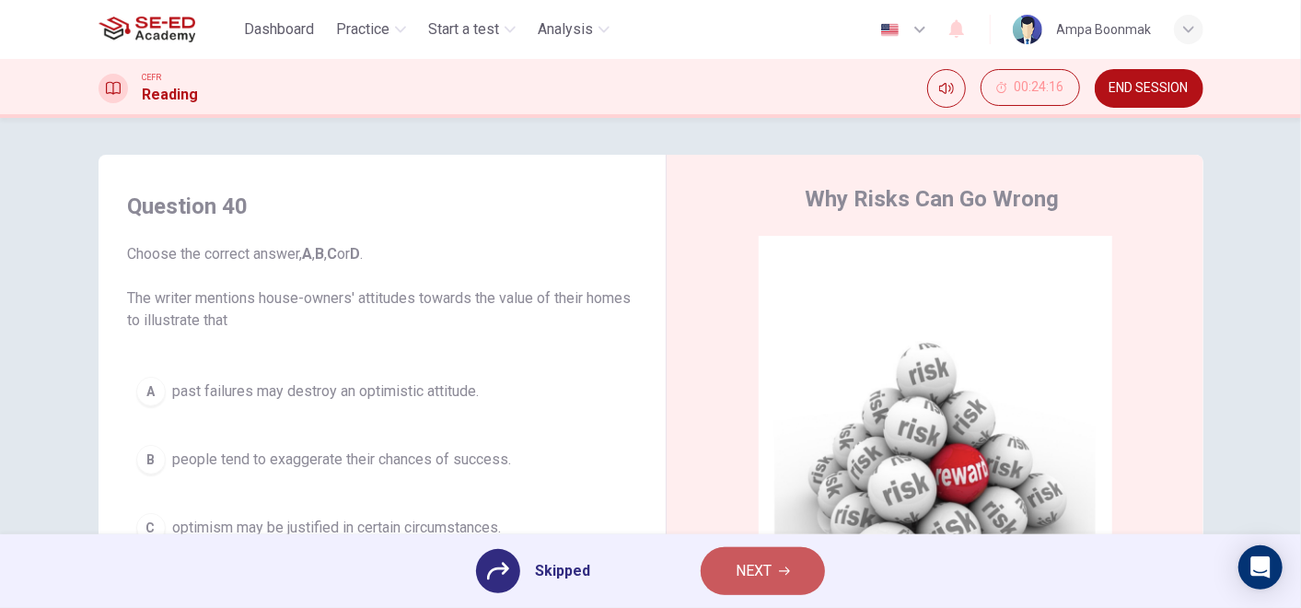
click at [789, 560] on button "NEXT" at bounding box center [763, 571] width 124 height 48
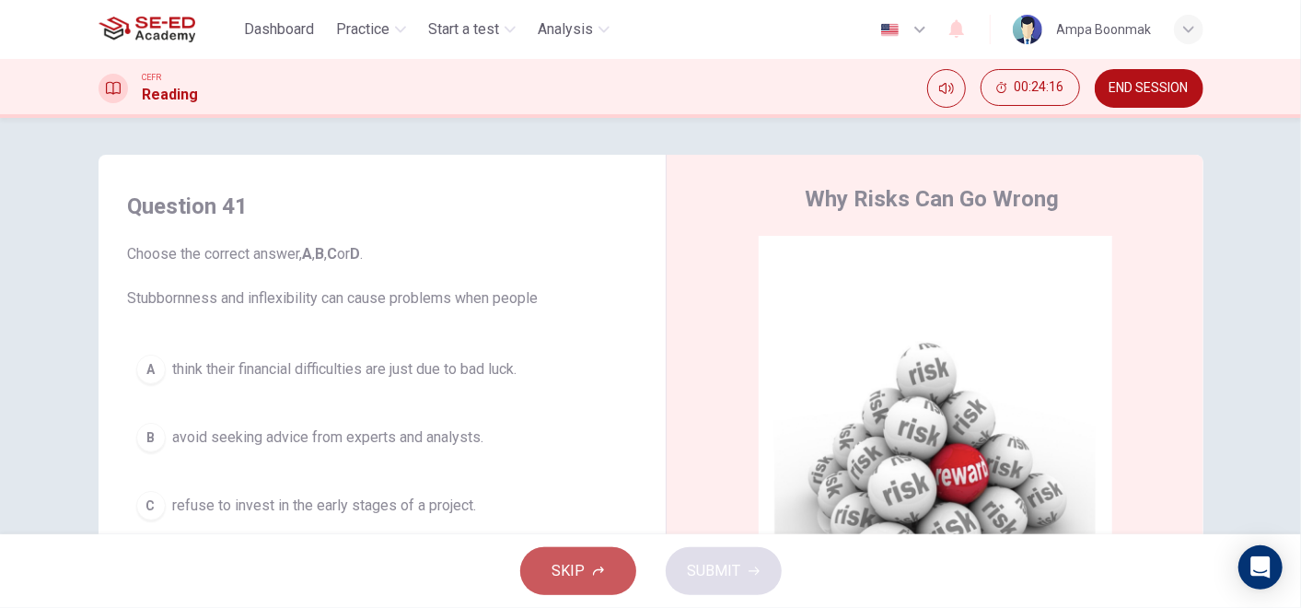
click at [600, 552] on button "SKIP" at bounding box center [578, 571] width 116 height 48
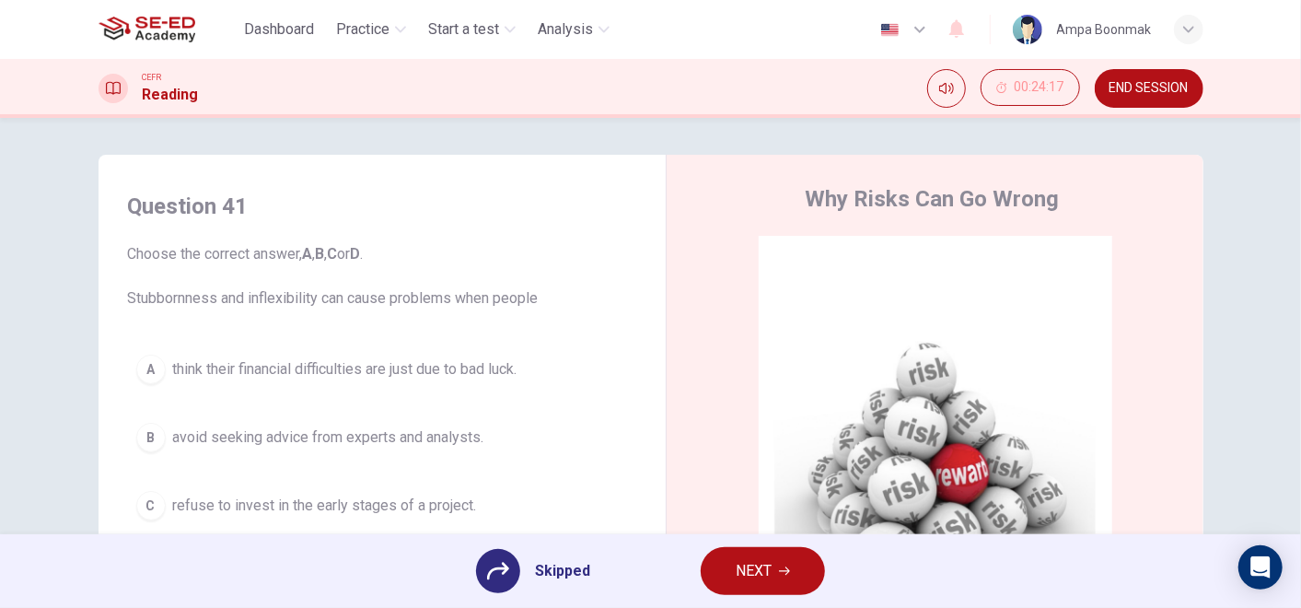
click at [762, 576] on span "NEXT" at bounding box center [754, 571] width 36 height 26
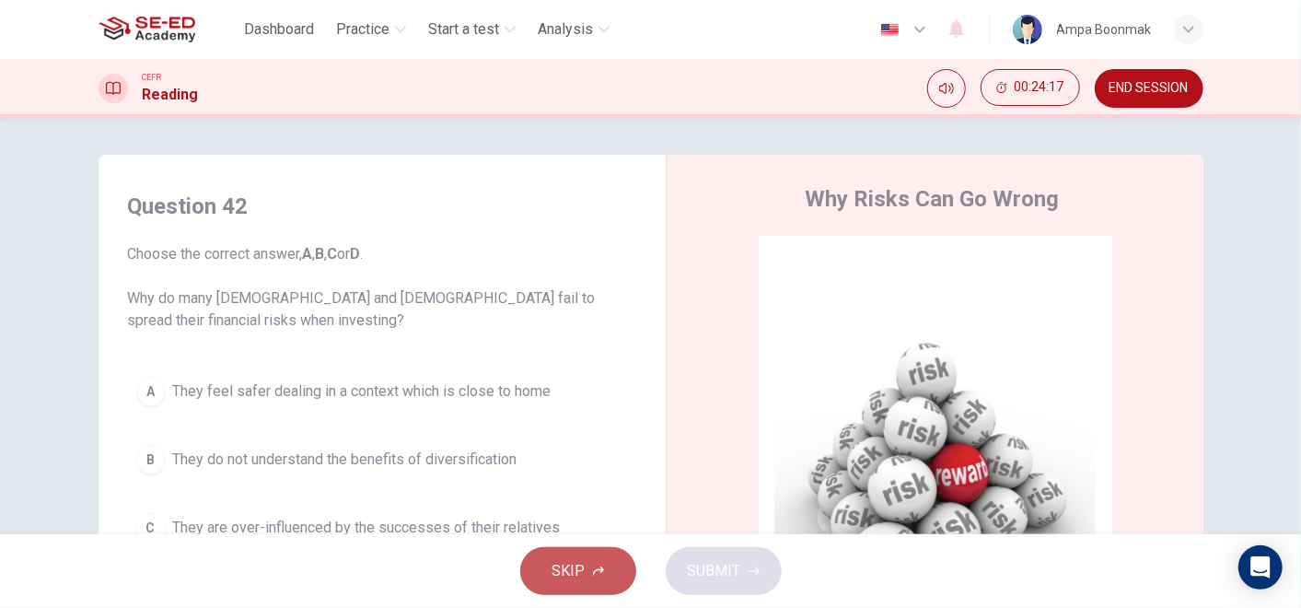
click at [609, 574] on button "SKIP" at bounding box center [578, 571] width 116 height 48
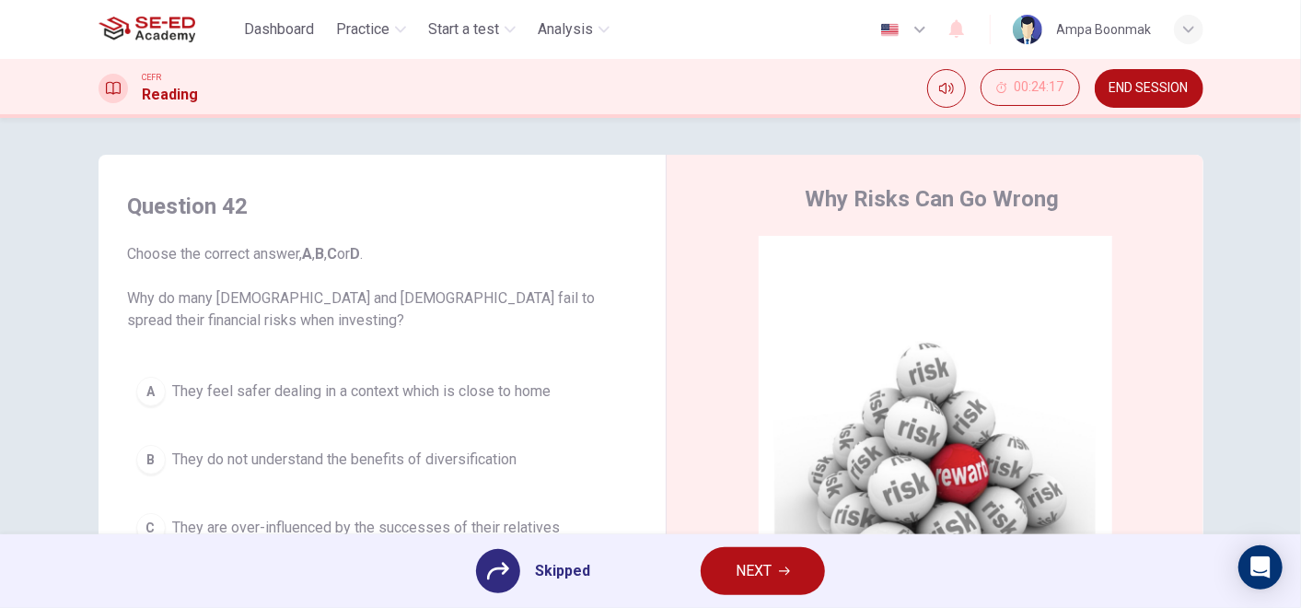
click at [789, 575] on icon "button" at bounding box center [784, 570] width 11 height 11
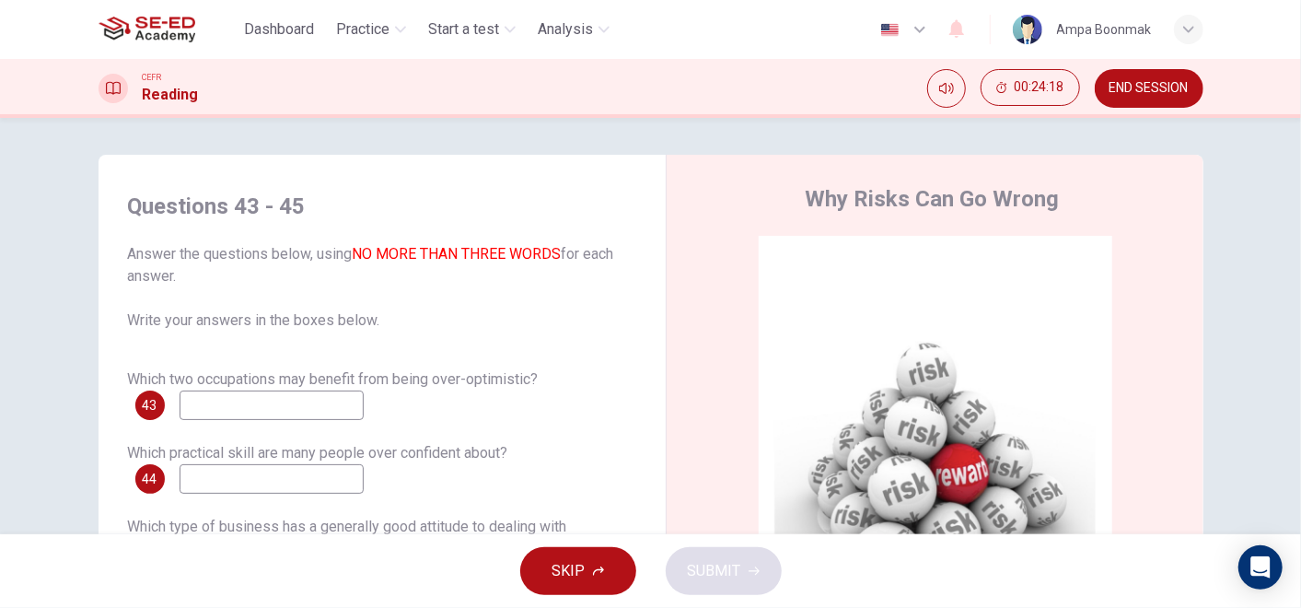
click at [614, 565] on button "SKIP" at bounding box center [578, 571] width 116 height 48
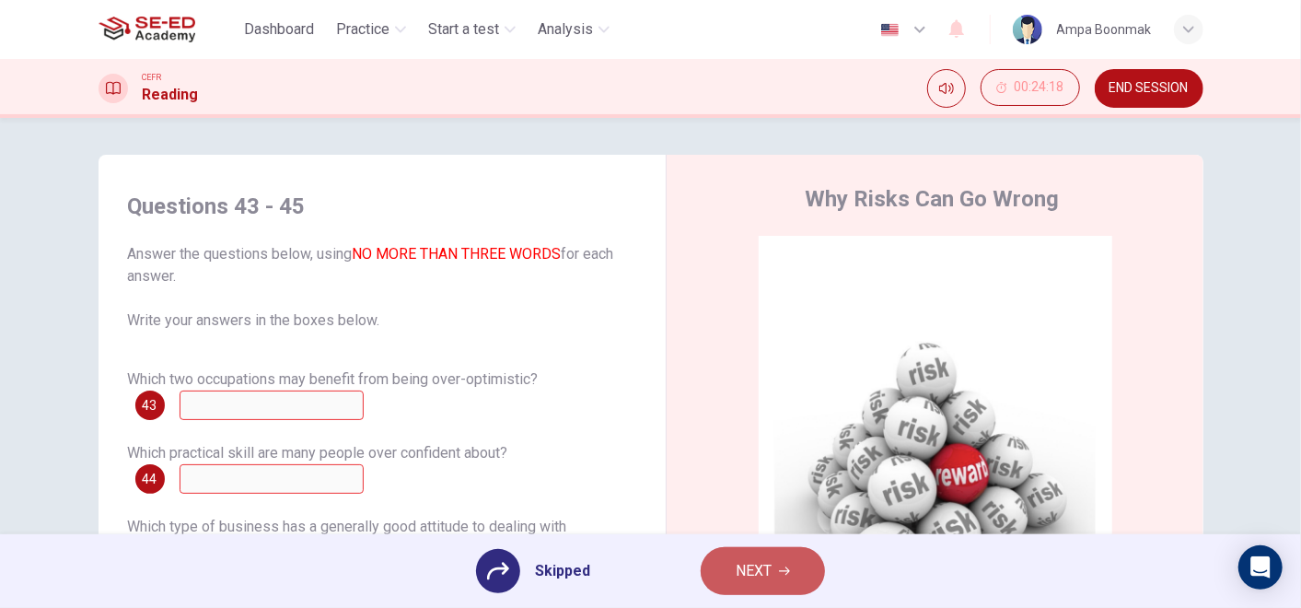
click at [736, 566] on span "NEXT" at bounding box center [754, 571] width 36 height 26
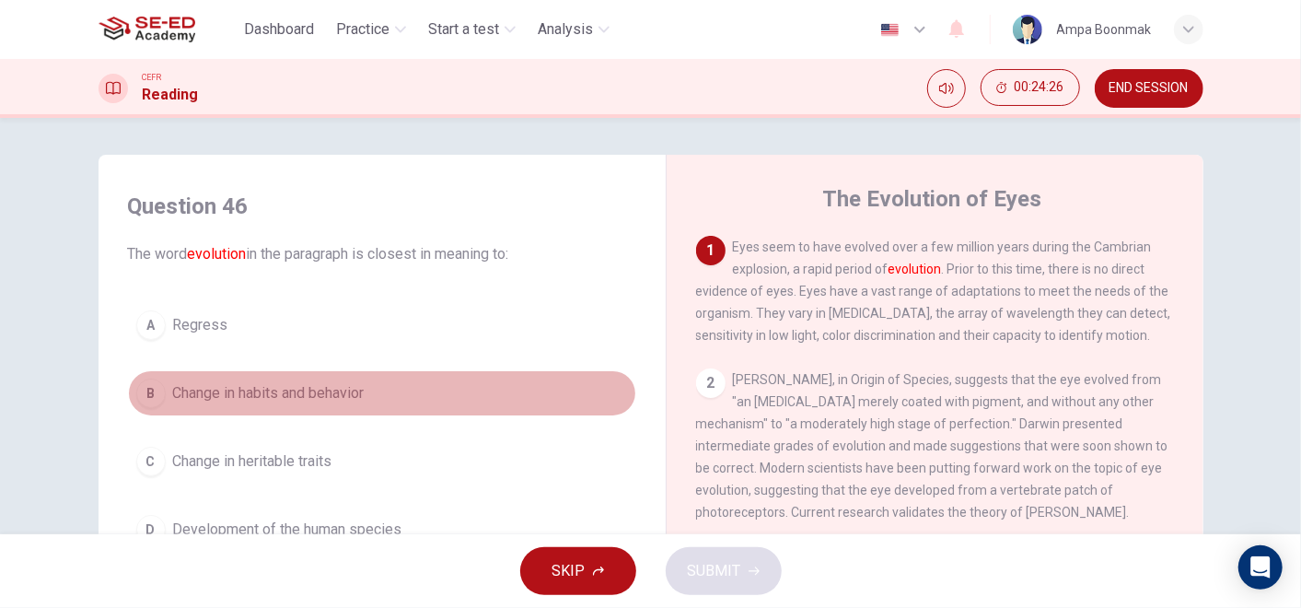
click at [344, 402] on span "Change in habits and behavior" at bounding box center [268, 393] width 191 height 22
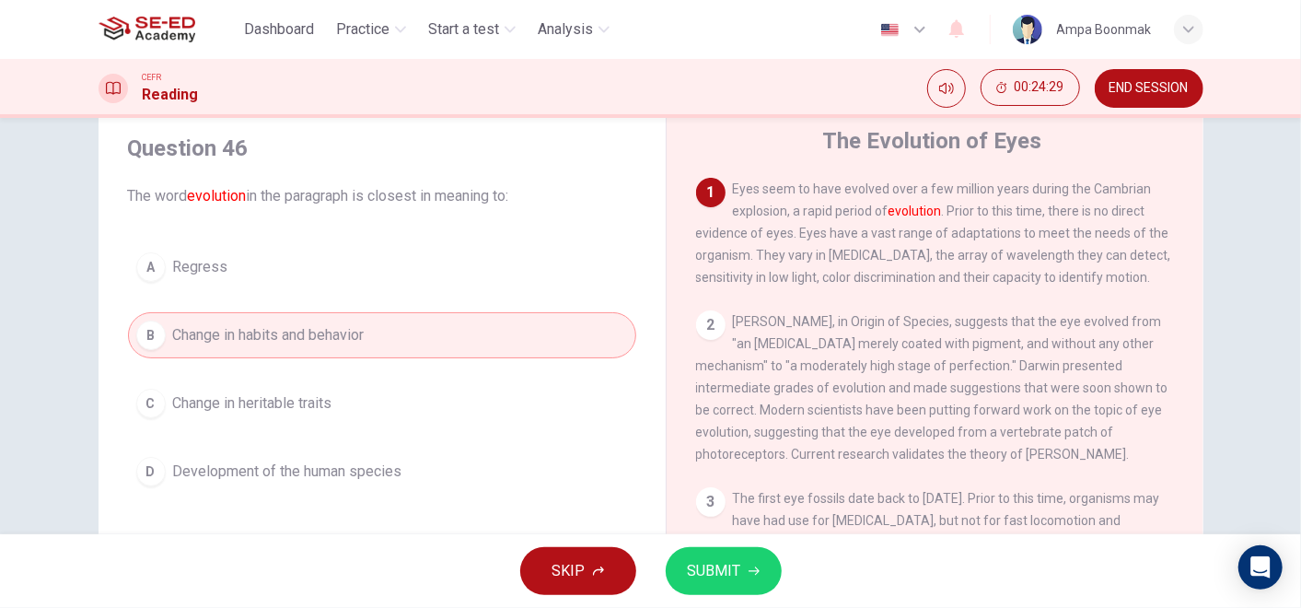
scroll to position [59, 0]
click at [698, 577] on span "SUBMIT" at bounding box center [714, 571] width 53 height 26
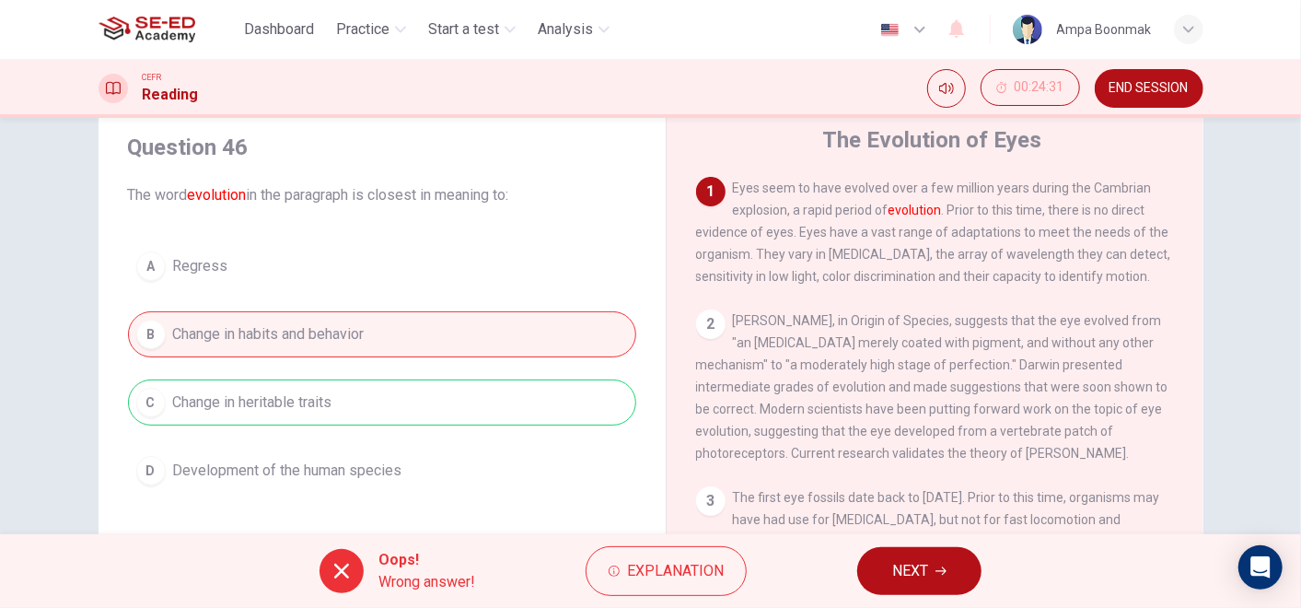
click at [886, 587] on button "NEXT" at bounding box center [919, 571] width 124 height 48
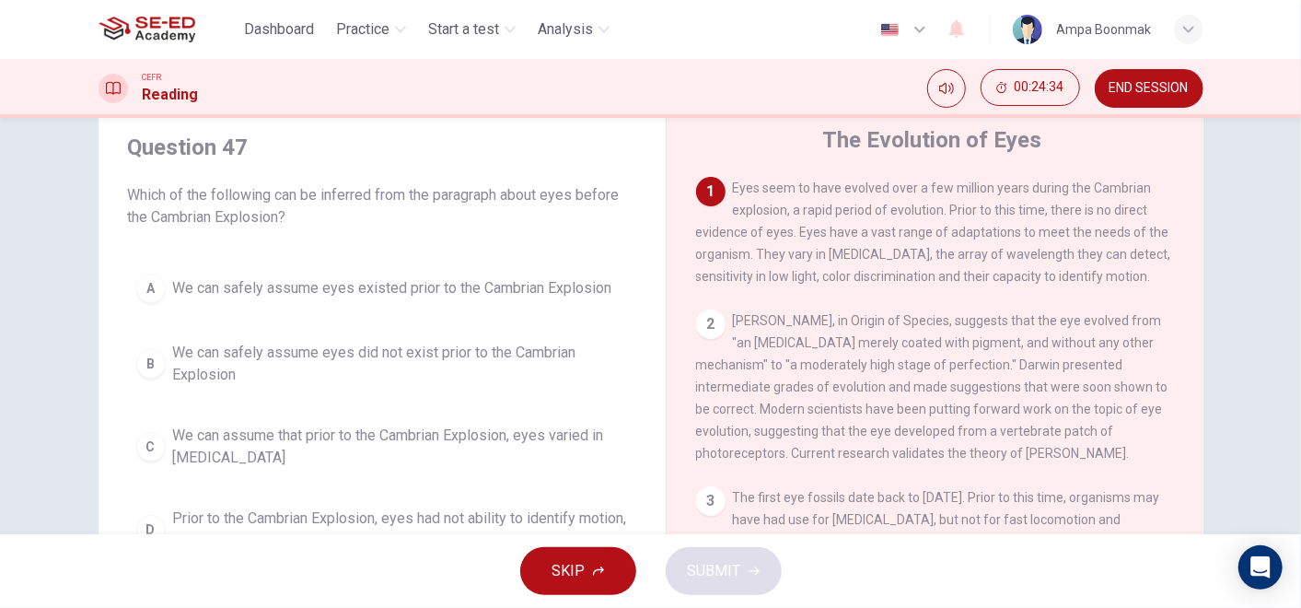
click at [1123, 98] on button "END SESSION" at bounding box center [1149, 88] width 109 height 39
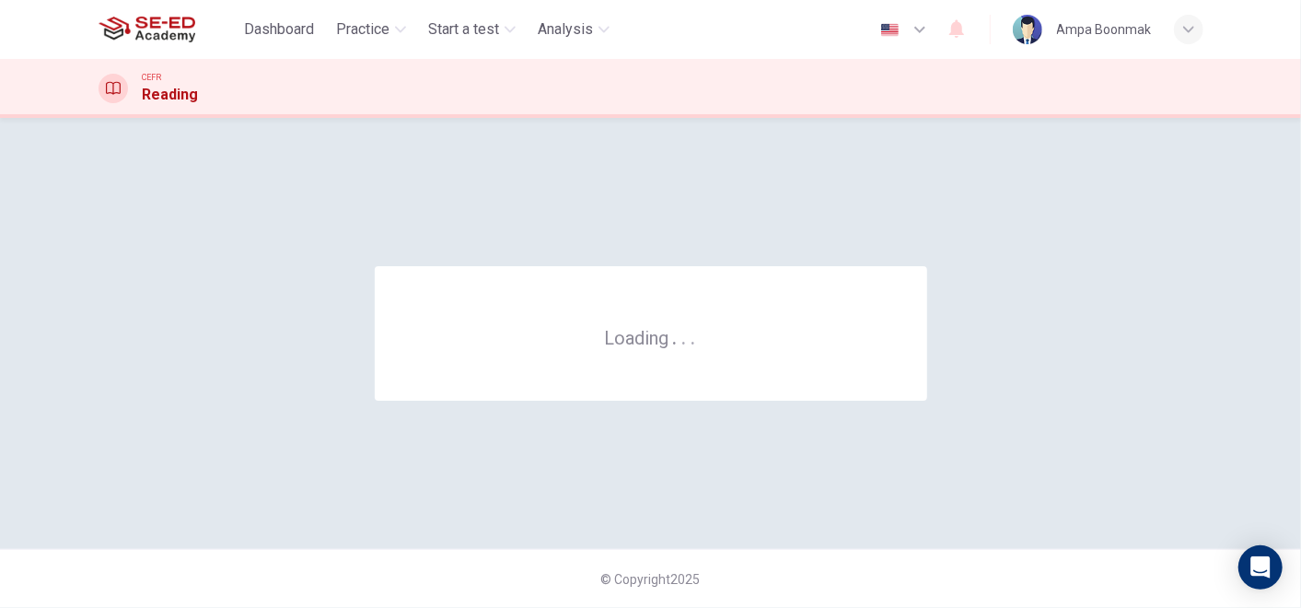
scroll to position [0, 0]
